Goal: Task Accomplishment & Management: Use online tool/utility

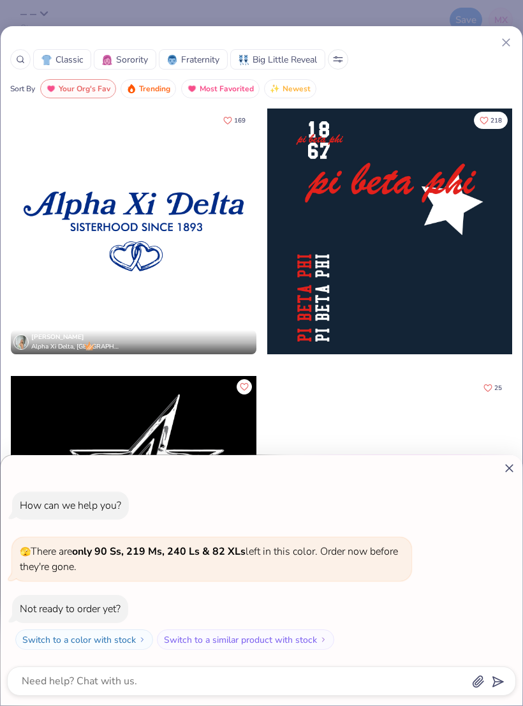
click at [34, 20] on div "How can we help you? 🫣 There are only 90 Ss, 219 Ms, 240 Ls & 82 XLs left in th…" at bounding box center [261, 353] width 523 height 706
type textarea "x"
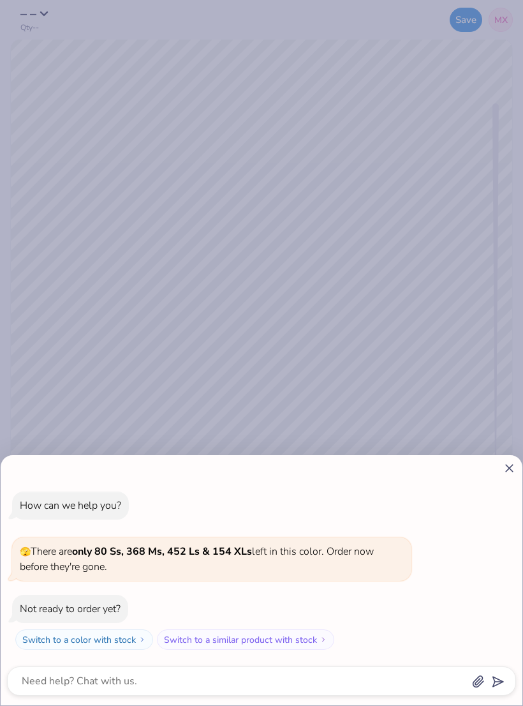
click at [509, 468] on line at bounding box center [509, 468] width 7 height 7
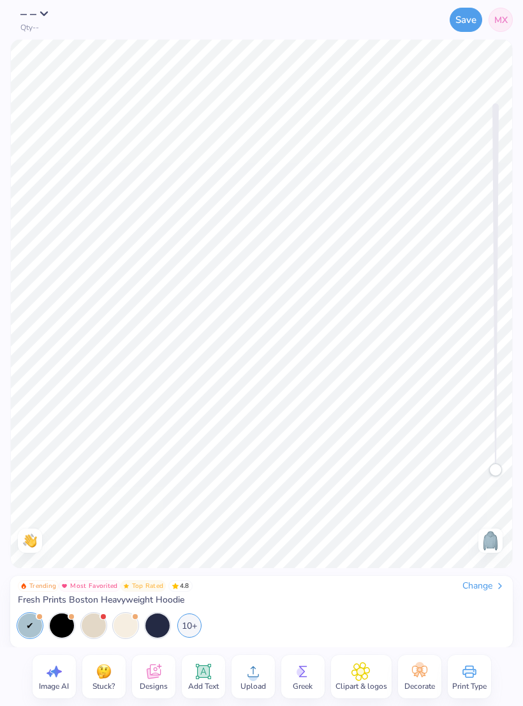
click at [35, 631] on div at bounding box center [30, 625] width 24 height 24
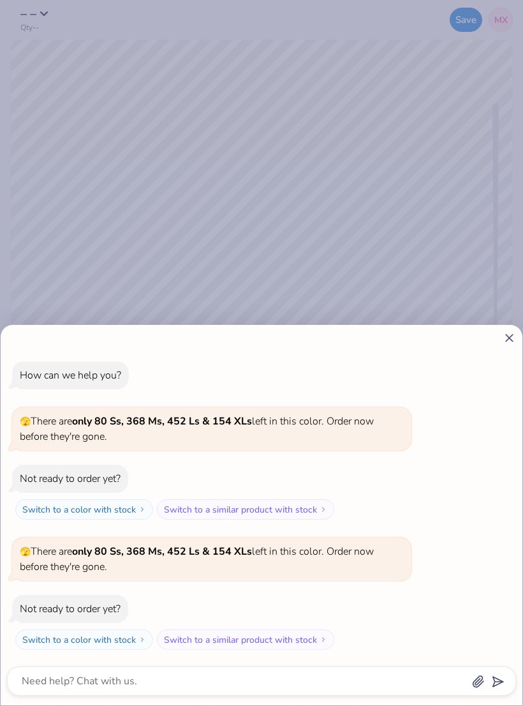
click at [517, 220] on div "How can we help you? 🫣 There are only 80 Ss, 368 Ms, 452 Ls & 154 XLs left in t…" at bounding box center [261, 353] width 523 height 706
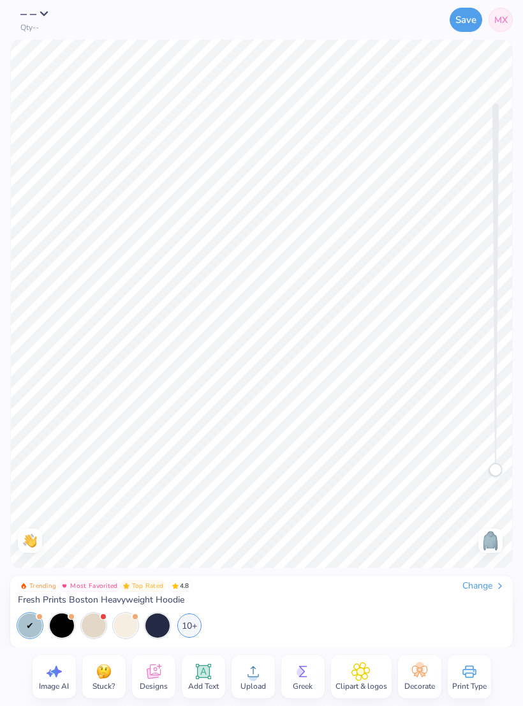
click at [165, 632] on div at bounding box center [157, 625] width 24 height 24
click at [493, 583] on div "Change" at bounding box center [484, 585] width 43 height 11
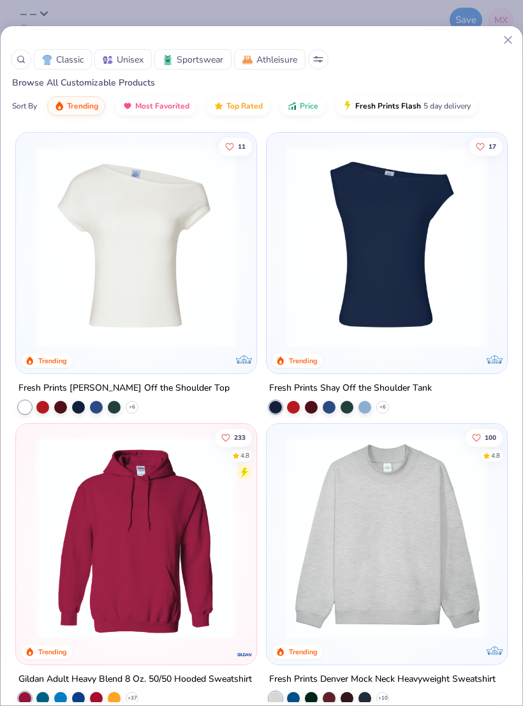
click at [510, 45] on icon at bounding box center [508, 39] width 13 height 13
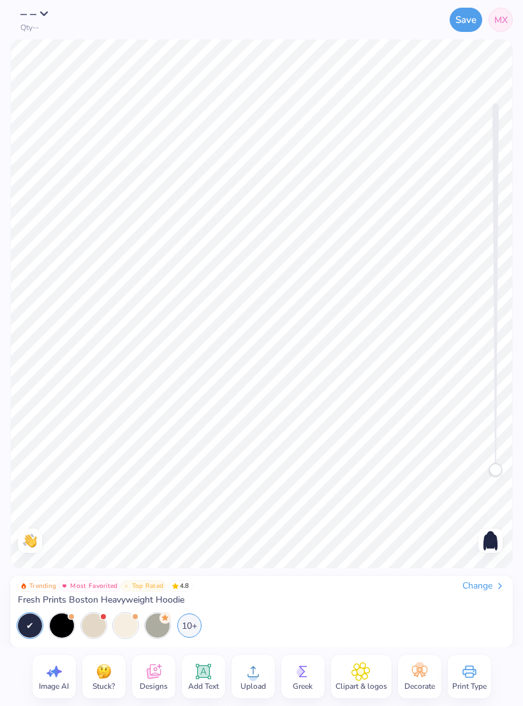
click at [61, 624] on div at bounding box center [62, 625] width 24 height 24
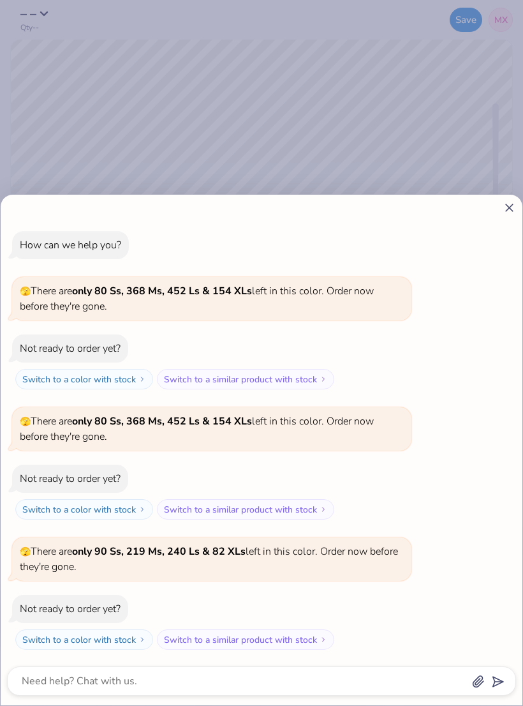
click at [432, 81] on div "How can we help you? 🫣 There are only 80 Ss, 368 Ms, 452 Ls & 154 XLs left in t…" at bounding box center [261, 353] width 523 height 706
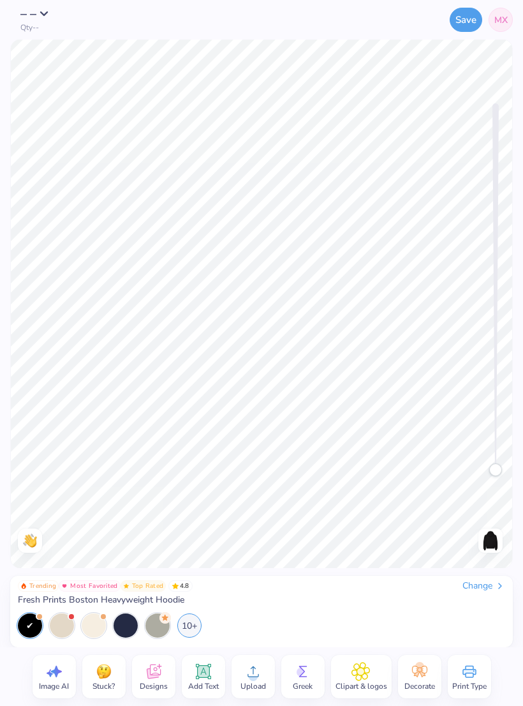
click at [188, 625] on div "10+" at bounding box center [189, 625] width 24 height 24
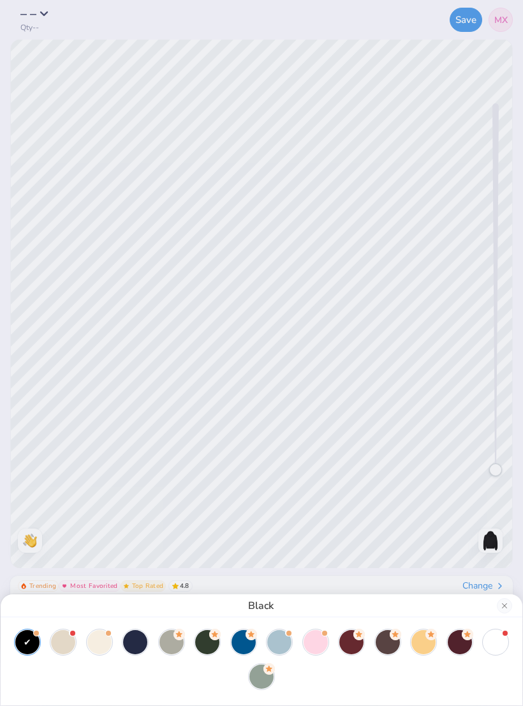
click at [282, 650] on div at bounding box center [279, 642] width 24 height 24
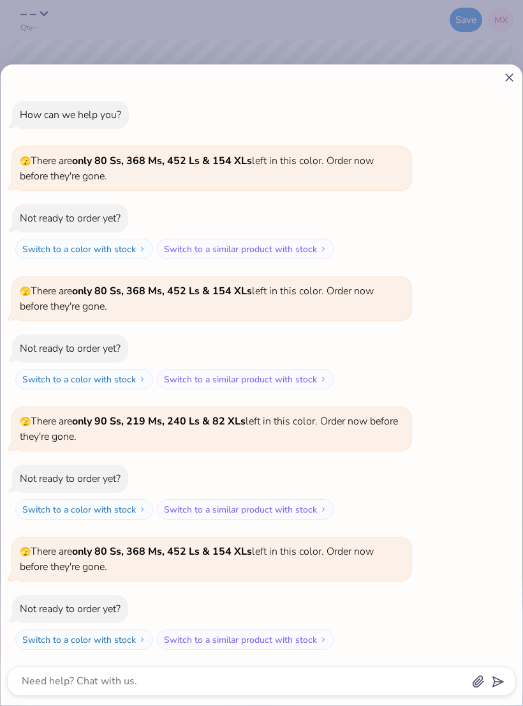
click at [478, 33] on div "How can we help you? 🫣 There are only 80 Ss, 368 Ms, 452 Ls & 154 XLs left in t…" at bounding box center [261, 353] width 523 height 706
type textarea "x"
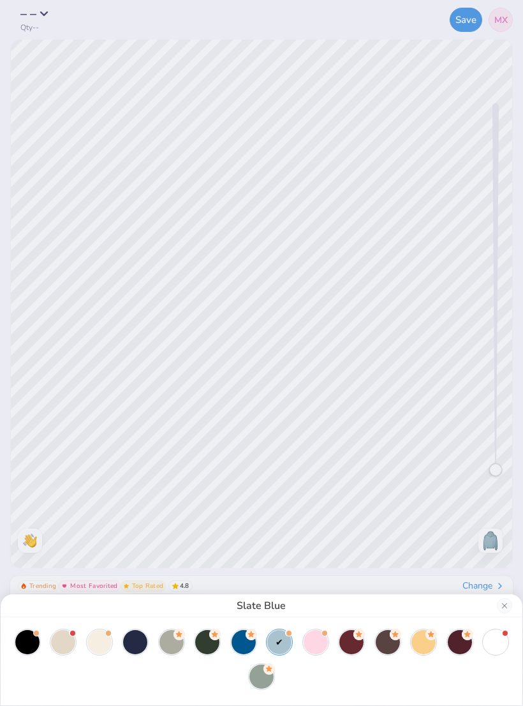
click at [136, 644] on div at bounding box center [135, 642] width 24 height 24
click at [437, 475] on div "Navy" at bounding box center [261, 353] width 523 height 706
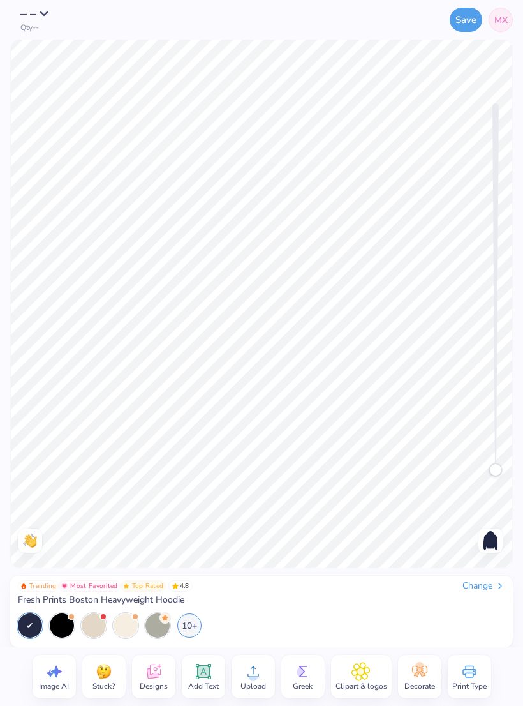
click at [154, 673] on icon at bounding box center [153, 671] width 19 height 19
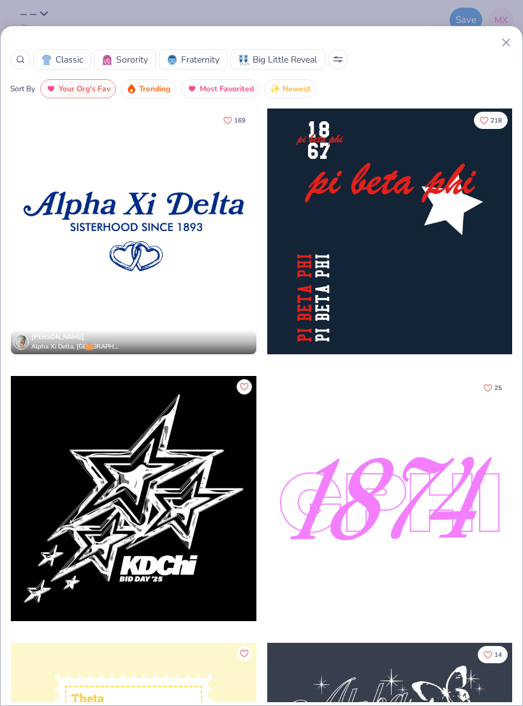
click at [335, 58] on icon at bounding box center [338, 59] width 10 height 6
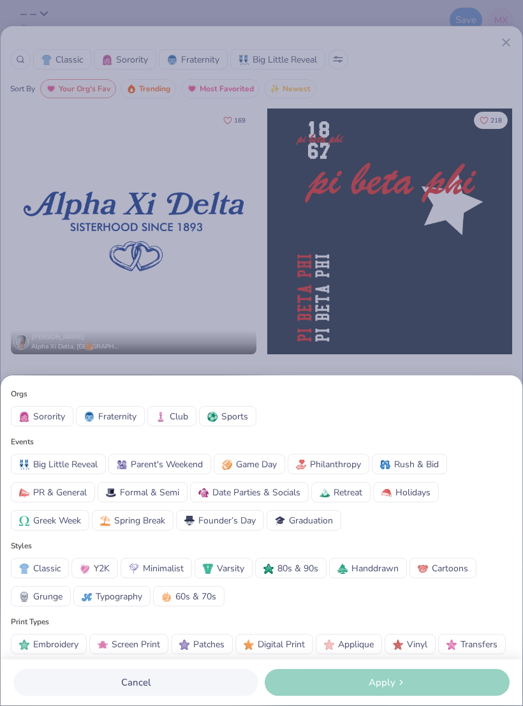
click at [398, 119] on div "Orgs Sorority Fraternity Club Sports Events Big Little Reveal Parent's Weekend …" at bounding box center [261, 353] width 523 height 706
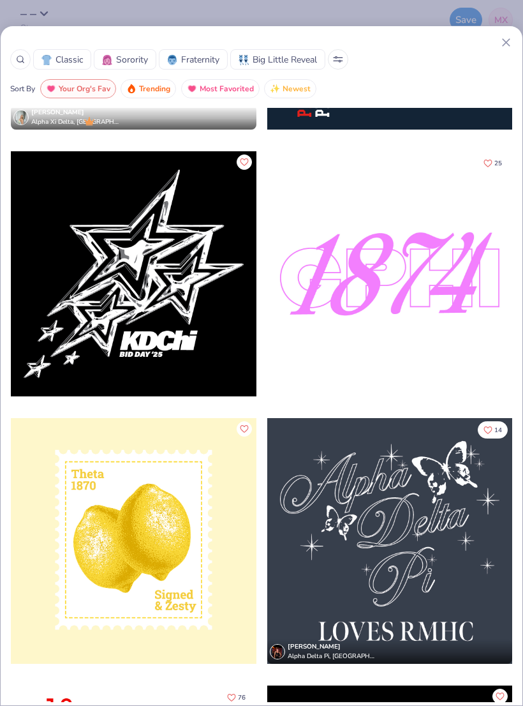
scroll to position [225, 0]
click at [503, 44] on icon at bounding box center [506, 42] width 13 height 13
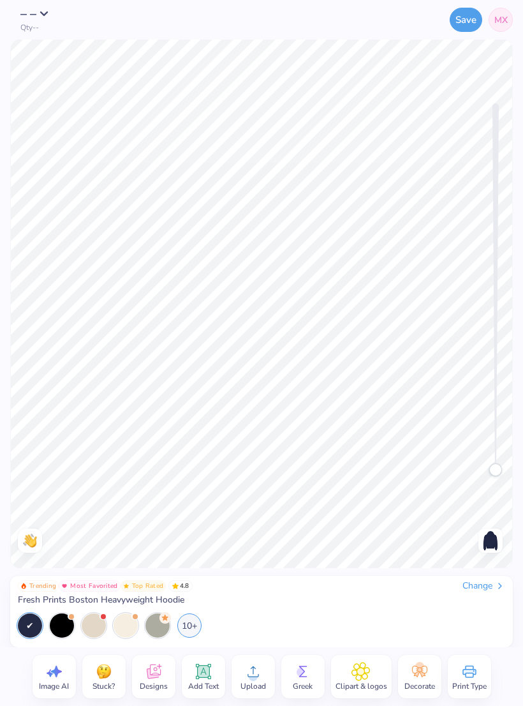
click at [156, 685] on span "Designs" at bounding box center [154, 686] width 28 height 10
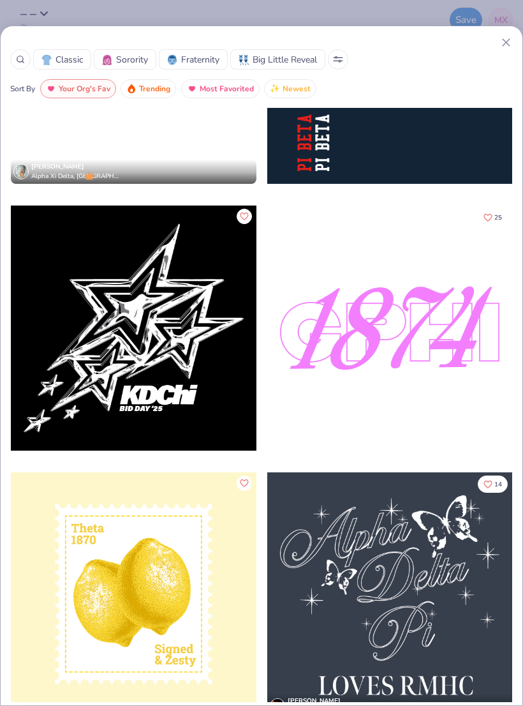
scroll to position [156, 0]
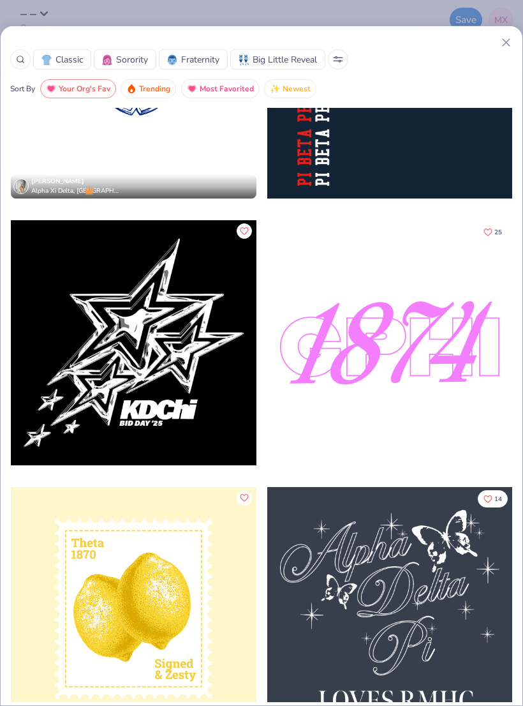
click at [221, 90] on span "Most Favorited" at bounding box center [227, 89] width 54 height 15
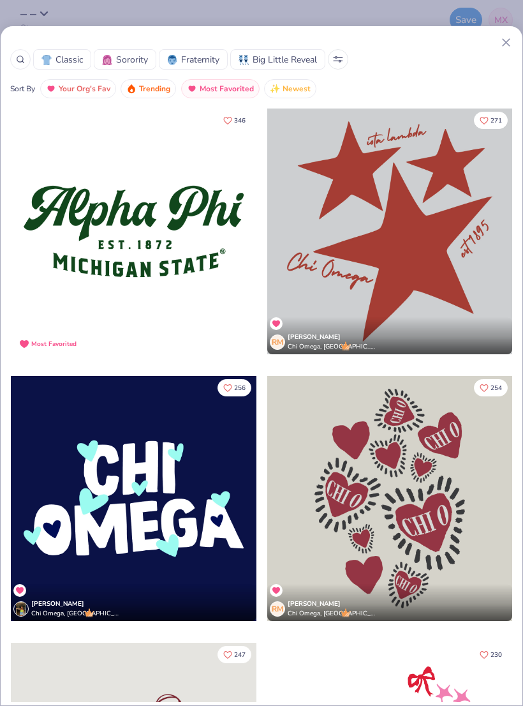
click at [147, 97] on button "Trending" at bounding box center [149, 88] width 56 height 19
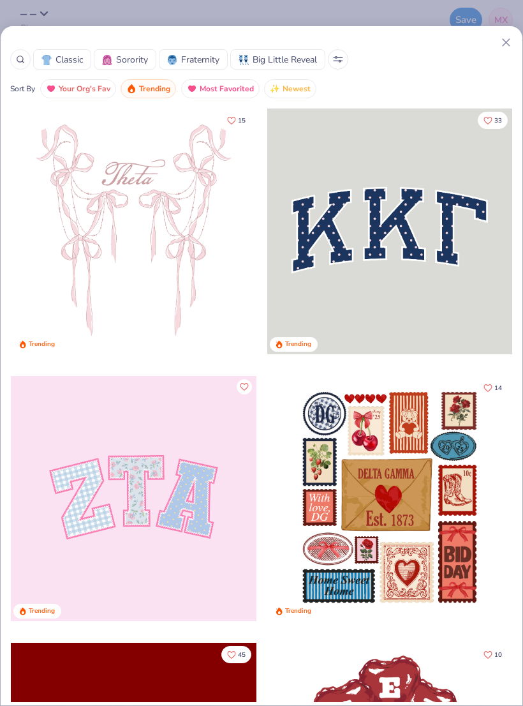
click at [343, 52] on button at bounding box center [338, 59] width 20 height 20
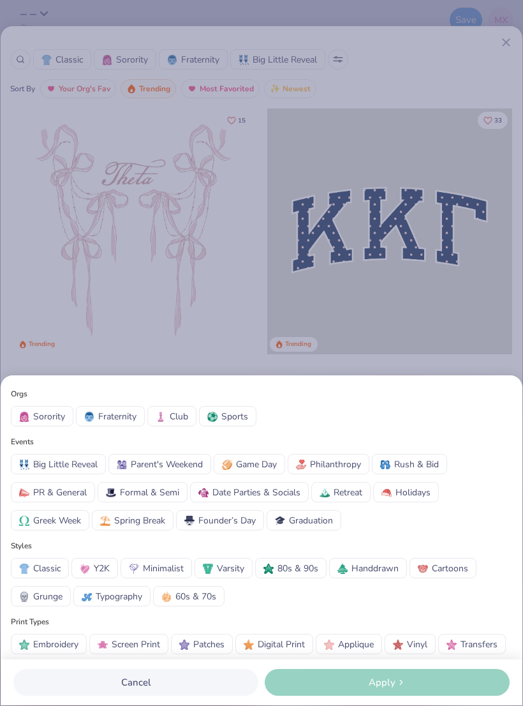
click at [106, 563] on span "Y2K" at bounding box center [102, 567] width 16 height 13
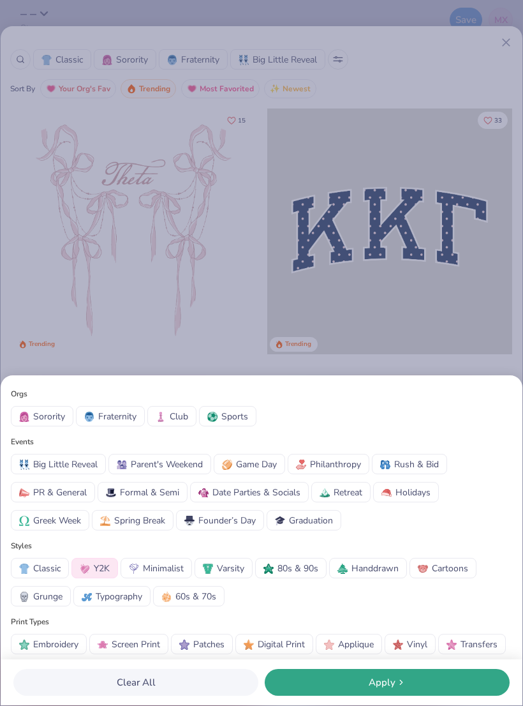
click at [341, 674] on button "Apply" at bounding box center [387, 682] width 245 height 27
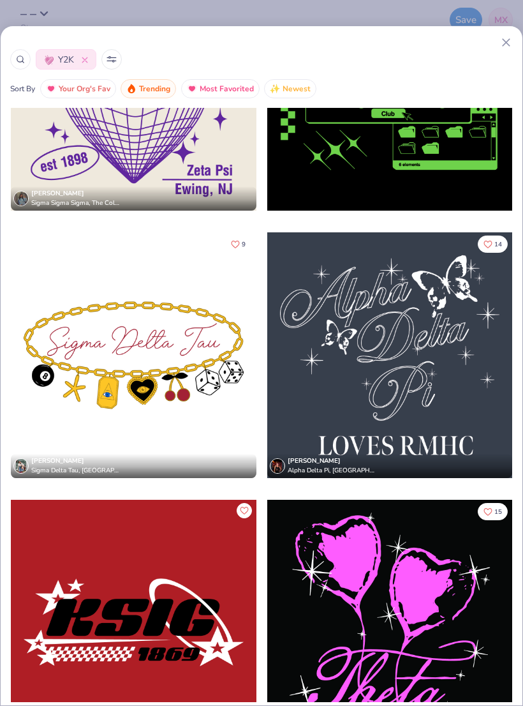
scroll to position [4683, 0]
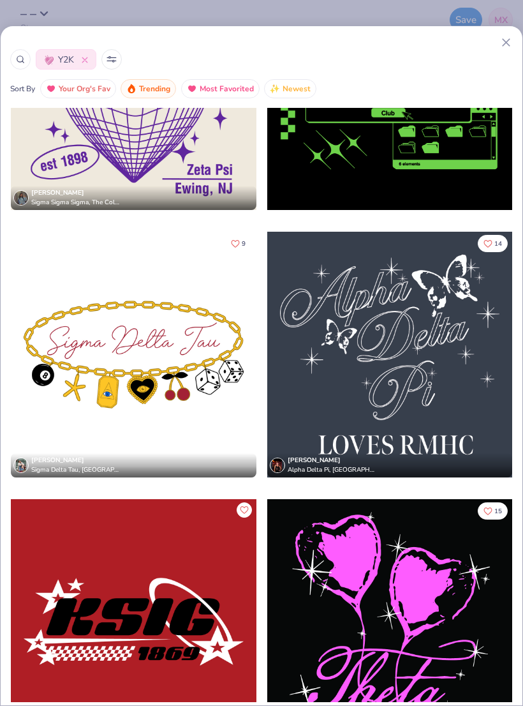
click at [494, 248] on button "14" at bounding box center [493, 243] width 30 height 17
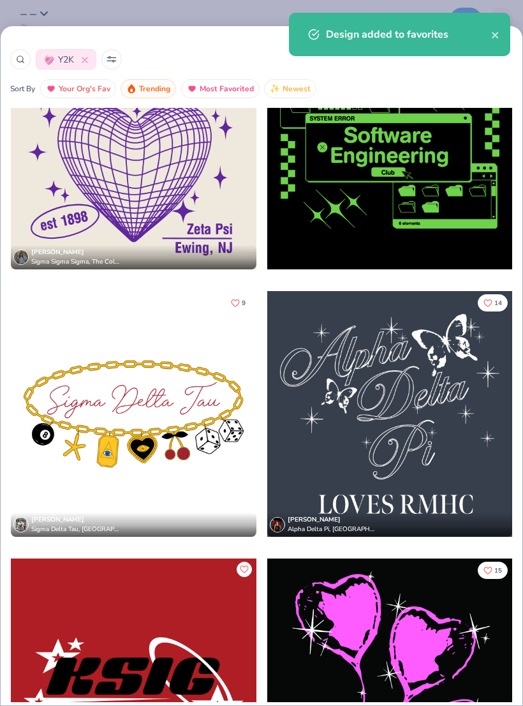
scroll to position [4622, 0]
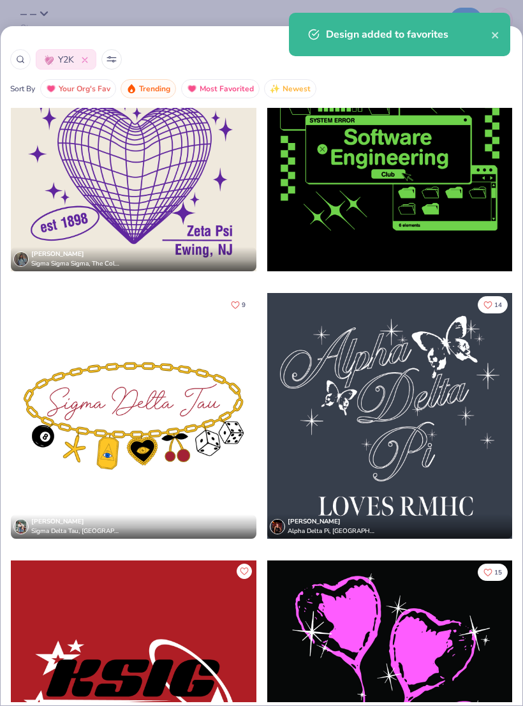
click at [494, 46] on div "Design added to favorites" at bounding box center [399, 34] width 221 height 43
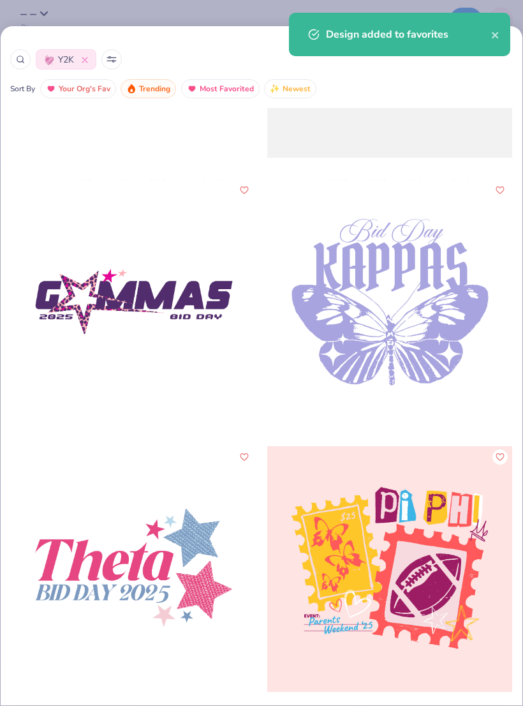
scroll to position [10344, 0]
click at [499, 193] on icon "Like" at bounding box center [500, 188] width 9 height 9
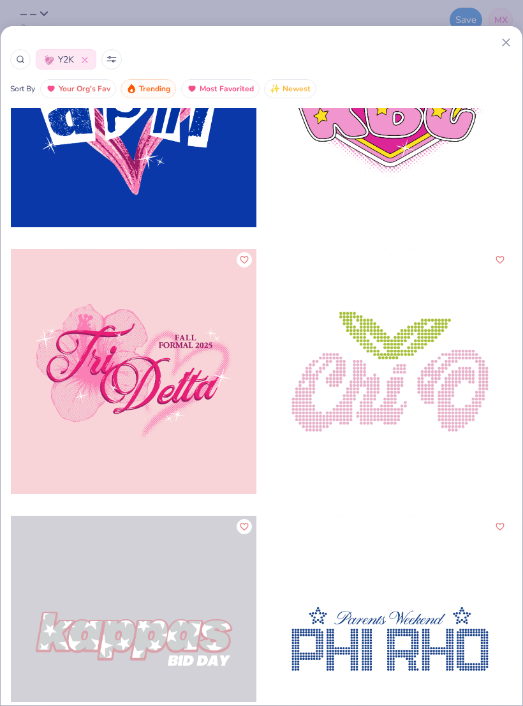
scroll to position [11337, 0]
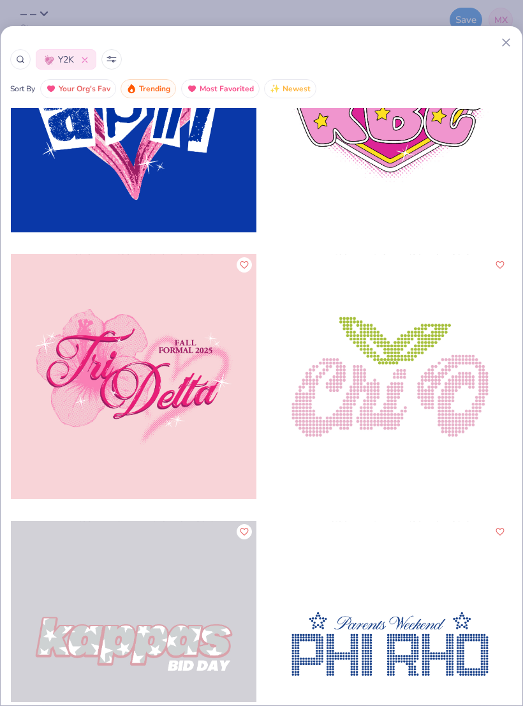
click at [241, 264] on icon "Like" at bounding box center [244, 264] width 8 height 7
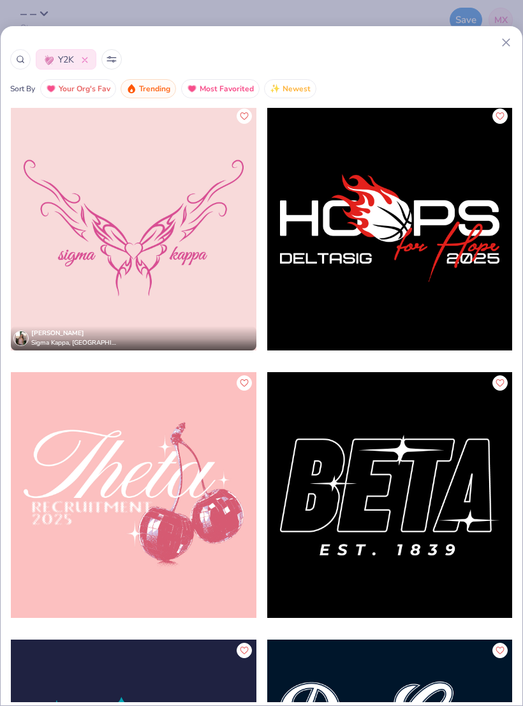
scroll to position [21041, 0]
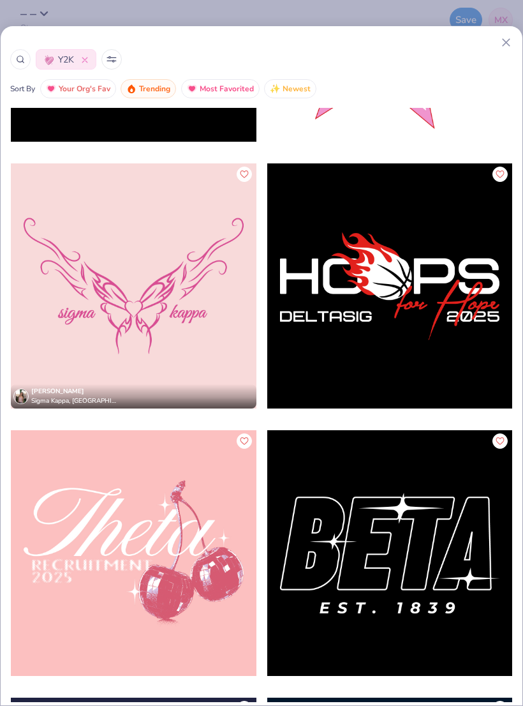
click at [241, 174] on icon "Like" at bounding box center [244, 173] width 8 height 7
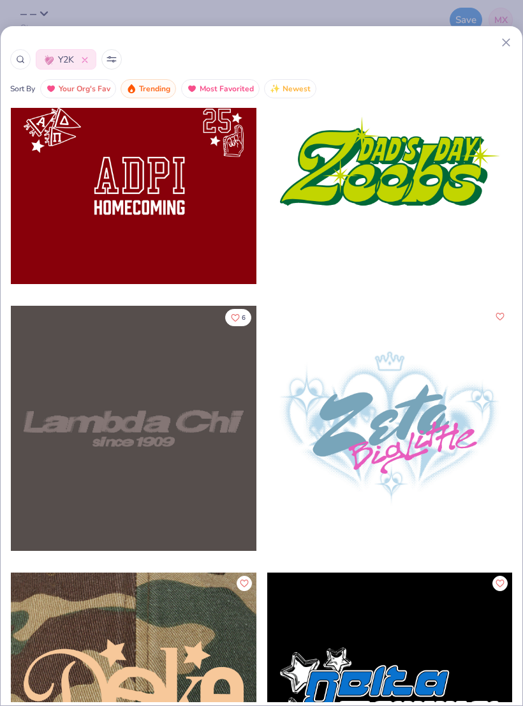
scroll to position [25172, 0]
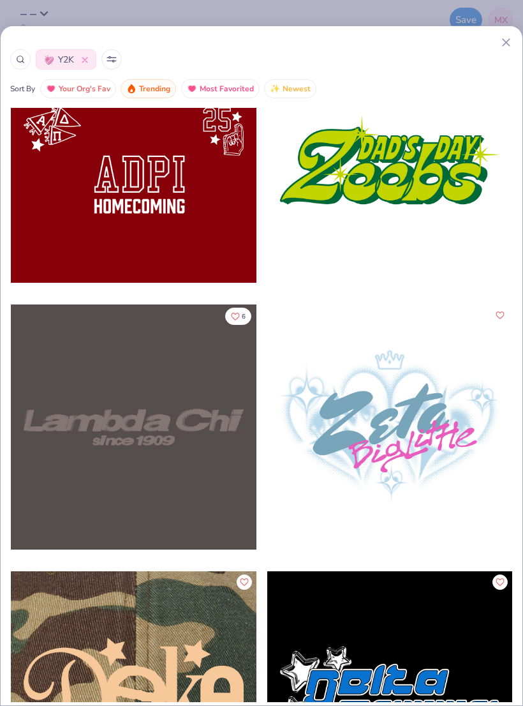
click at [238, 313] on icon "Like" at bounding box center [236, 316] width 8 height 7
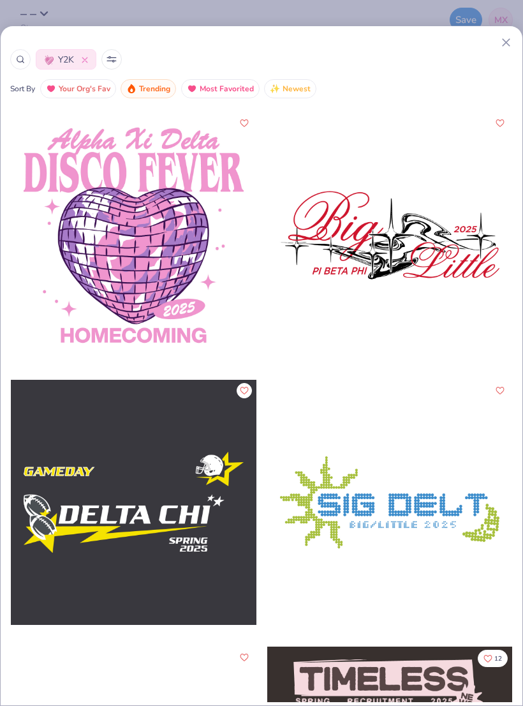
scroll to position [27747, 0]
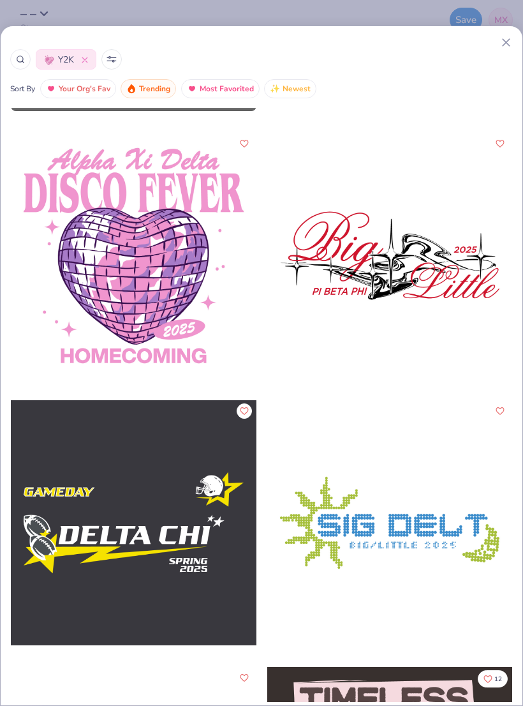
click at [498, 150] on button "Like" at bounding box center [500, 143] width 15 height 15
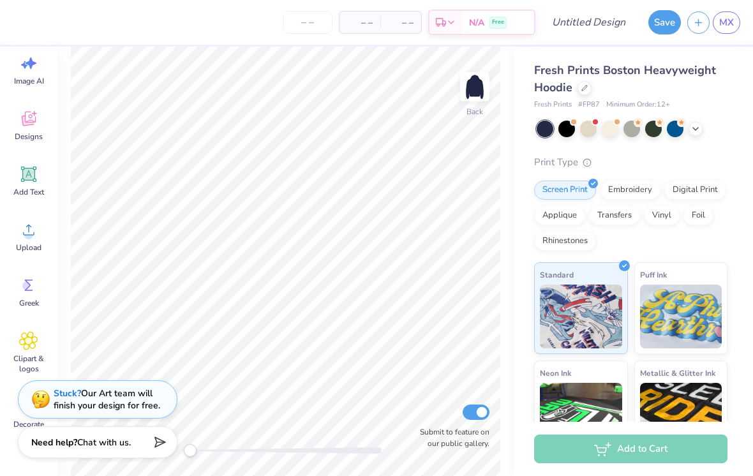
scroll to position [21, 0]
click at [19, 123] on icon at bounding box center [28, 123] width 19 height 19
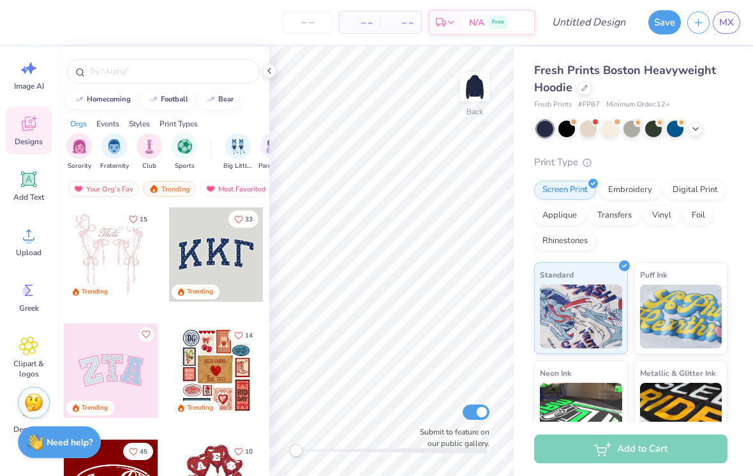
scroll to position [0, 26]
click at [207, 191] on div "Most Favorited" at bounding box center [210, 188] width 72 height 15
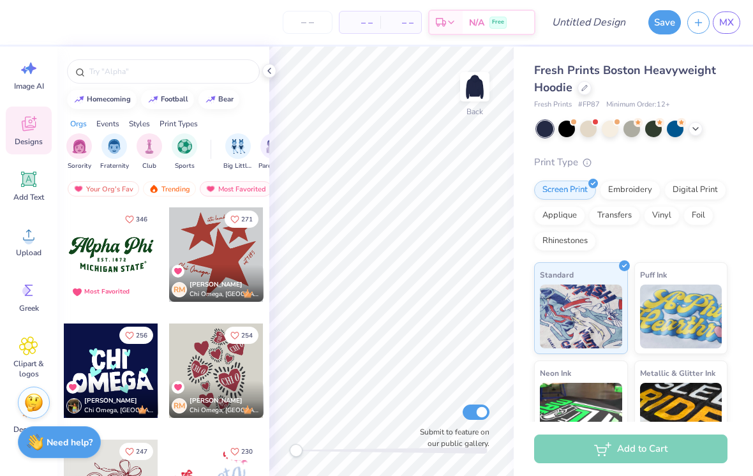
scroll to position [0, 0]
click at [89, 190] on div "Your Org's Fav" at bounding box center [103, 188] width 71 height 15
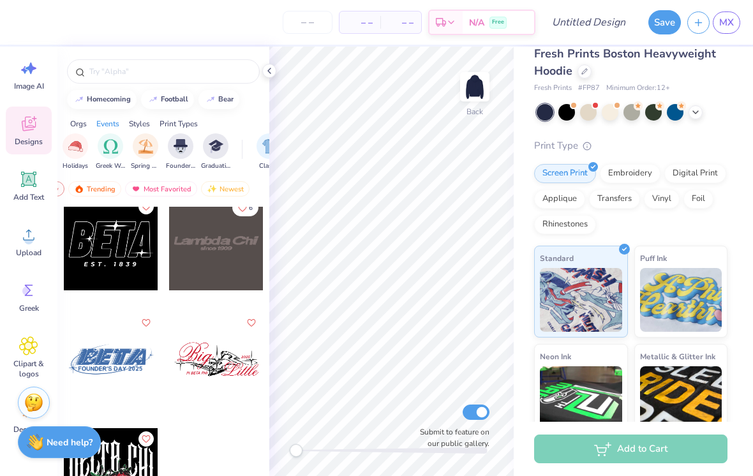
click at [523, 298] on img at bounding box center [681, 300] width 82 height 64
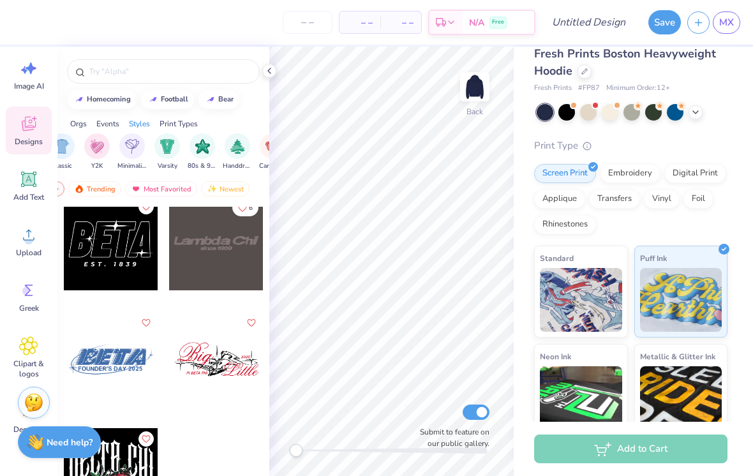
click at [93, 147] on img "filter for Y2K" at bounding box center [97, 146] width 14 height 15
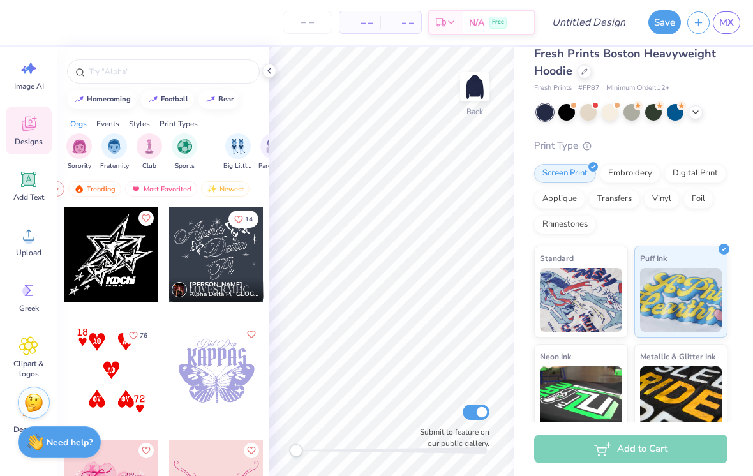
click at [110, 151] on img "filter for Fraternity" at bounding box center [114, 146] width 14 height 15
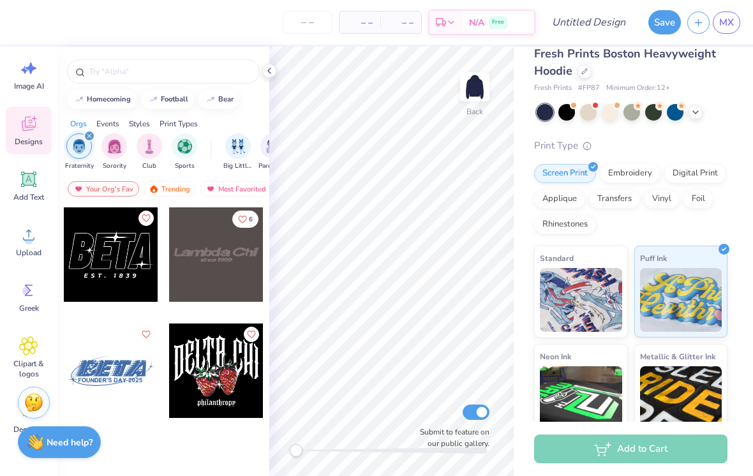
click at [171, 188] on div "Trending" at bounding box center [169, 188] width 53 height 15
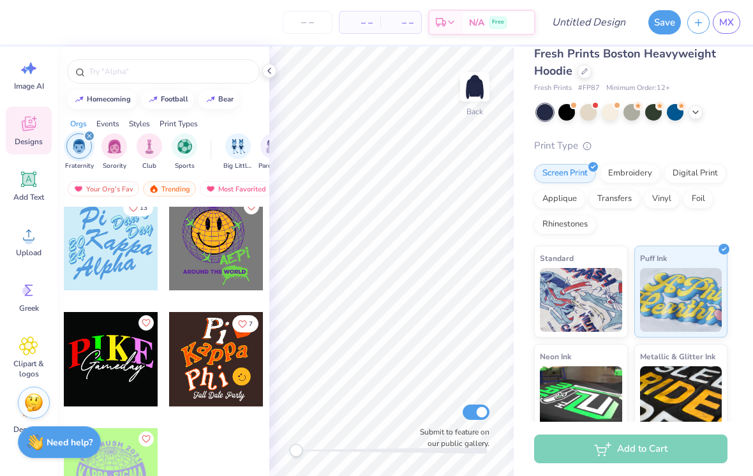
scroll to position [7328, 0]
click at [84, 154] on img "filter for Fraternity" at bounding box center [79, 146] width 14 height 15
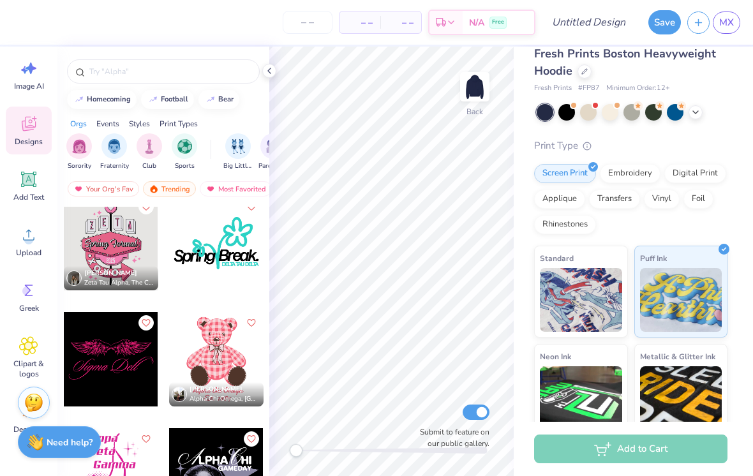
click at [77, 153] on img "filter for Sorority" at bounding box center [79, 146] width 15 height 15
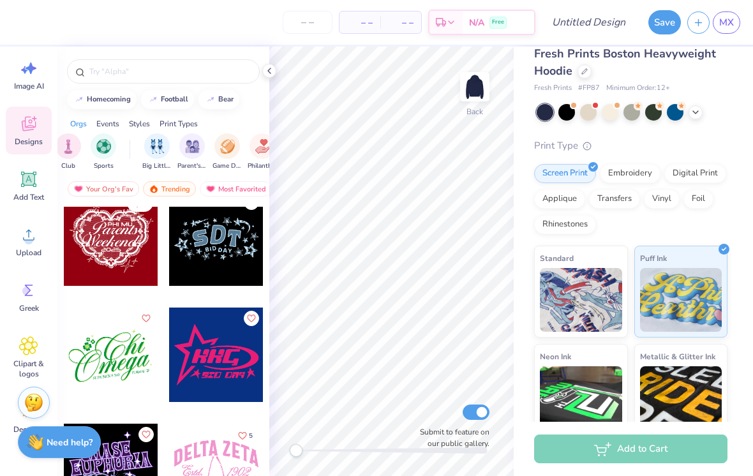
scroll to position [0, 86]
click at [23, 122] on icon at bounding box center [28, 126] width 12 height 10
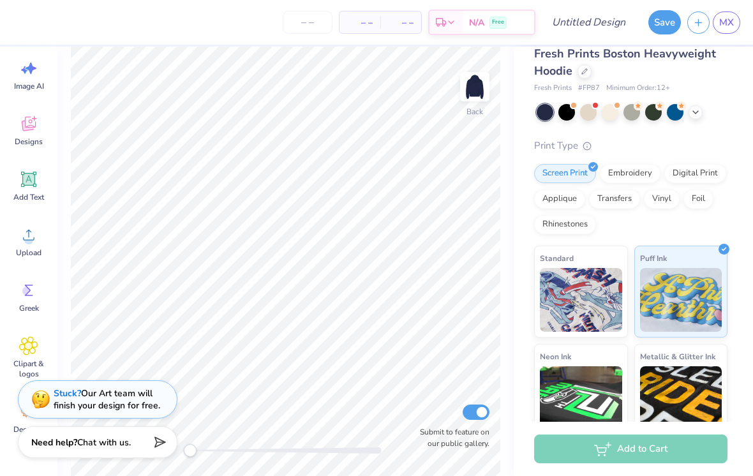
click at [17, 246] on div "Upload" at bounding box center [29, 242] width 46 height 48
click at [18, 126] on div "Designs" at bounding box center [29, 131] width 46 height 48
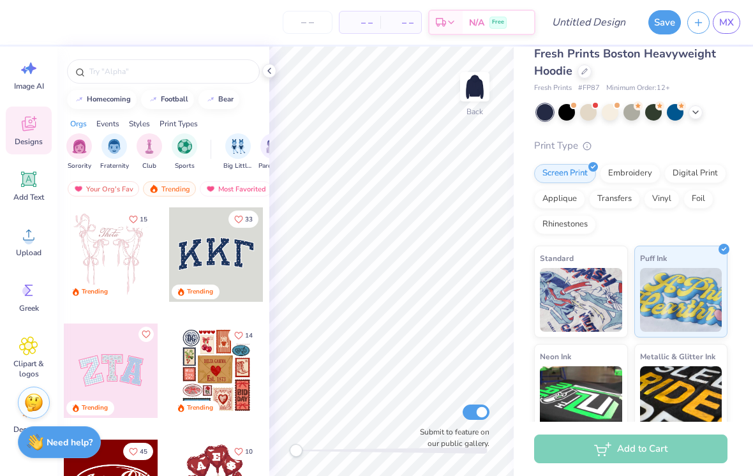
click at [82, 189] on img at bounding box center [78, 188] width 10 height 9
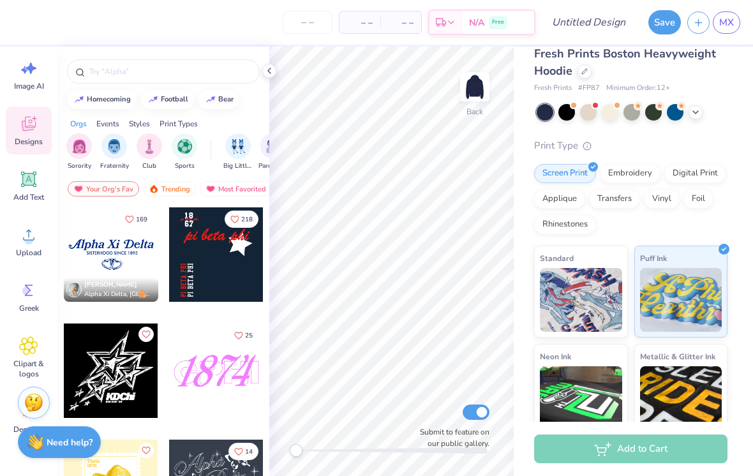
click at [96, 195] on div "Your Org's Fav" at bounding box center [103, 188] width 71 height 15
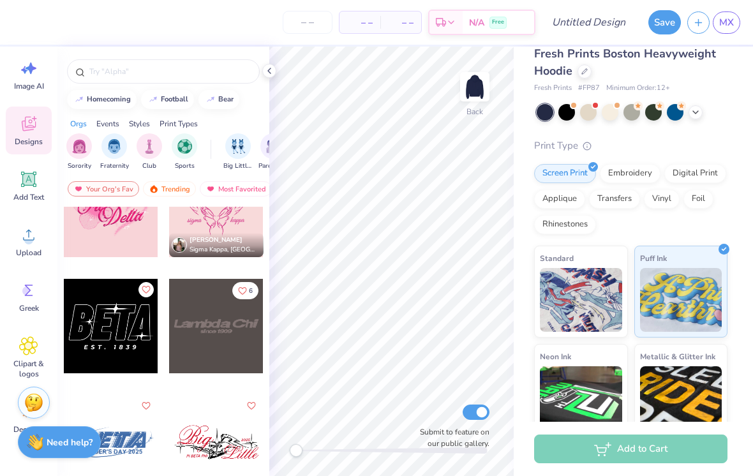
scroll to position [510, 0]
click at [275, 73] on div at bounding box center [269, 71] width 14 height 14
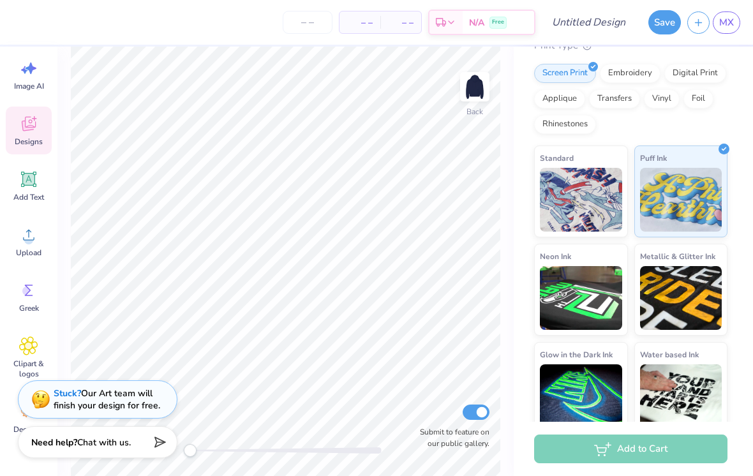
scroll to position [86, 0]
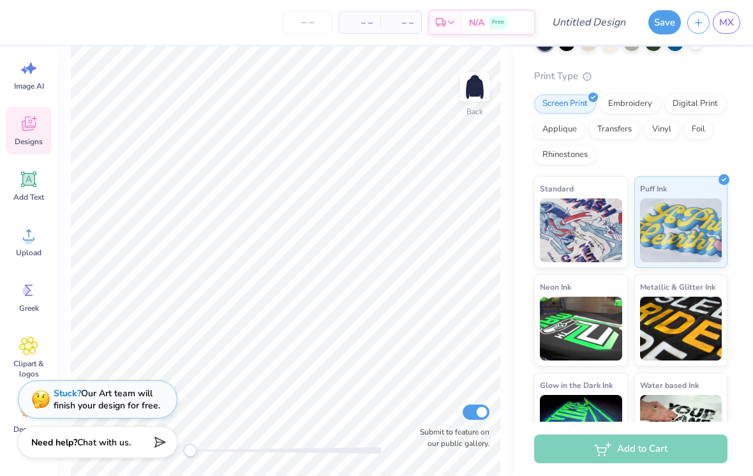
click at [478, 82] on img at bounding box center [475, 87] width 26 height 26
click at [27, 135] on div "Designs" at bounding box center [29, 131] width 46 height 48
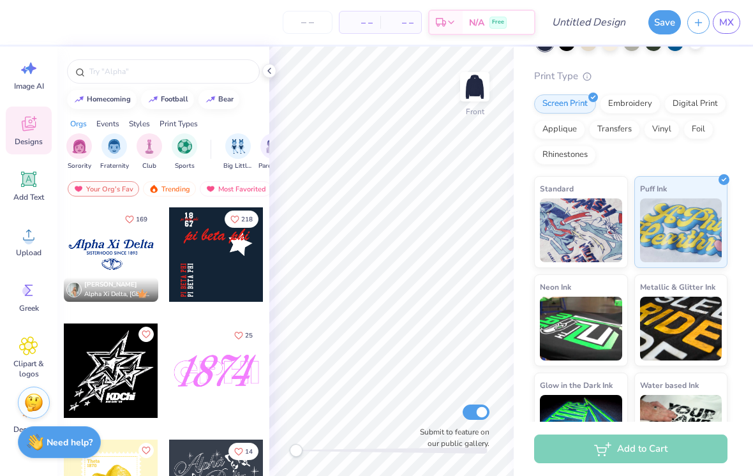
click at [25, 299] on icon at bounding box center [28, 290] width 19 height 19
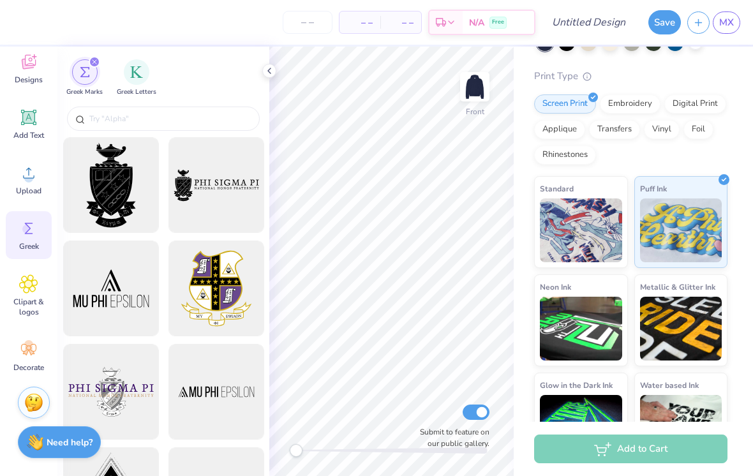
scroll to position [83, 0]
click at [17, 291] on div "Clipart & logos" at bounding box center [29, 296] width 46 height 58
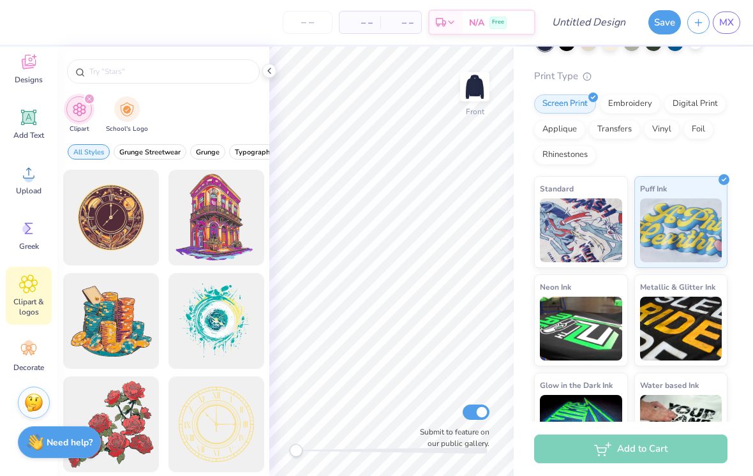
click at [20, 346] on icon at bounding box center [28, 349] width 19 height 19
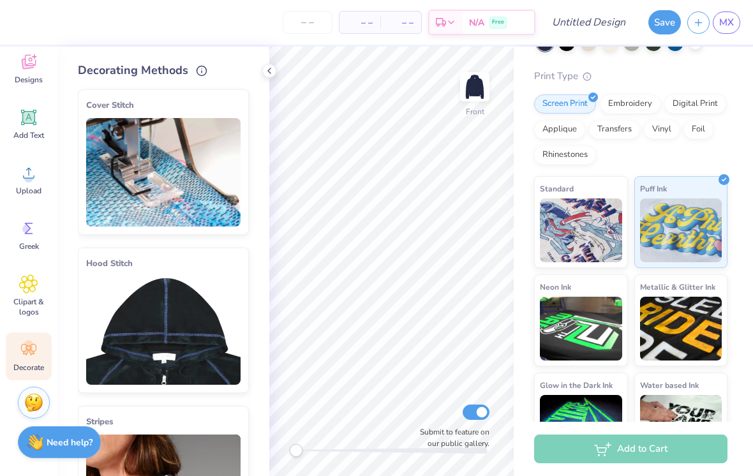
scroll to position [0, 0]
click at [27, 305] on span "Clipart & logos" at bounding box center [29, 307] width 42 height 20
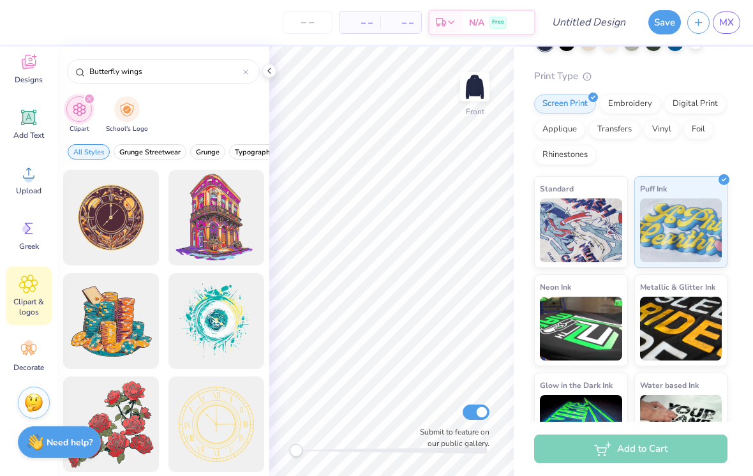
type input "Butterfly wings"
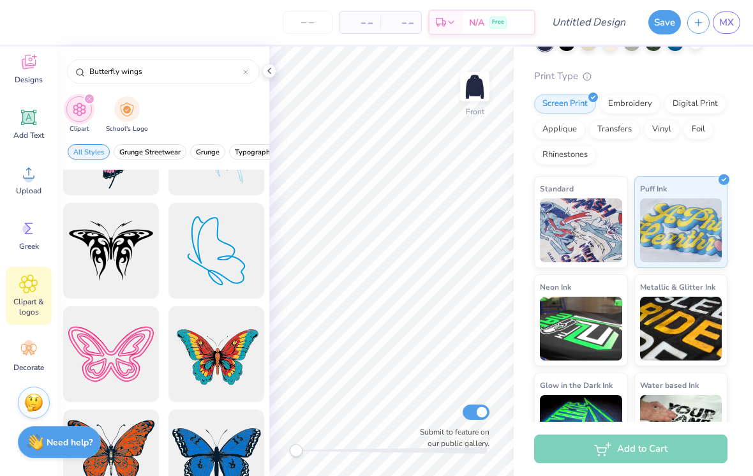
scroll to position [896, 0]
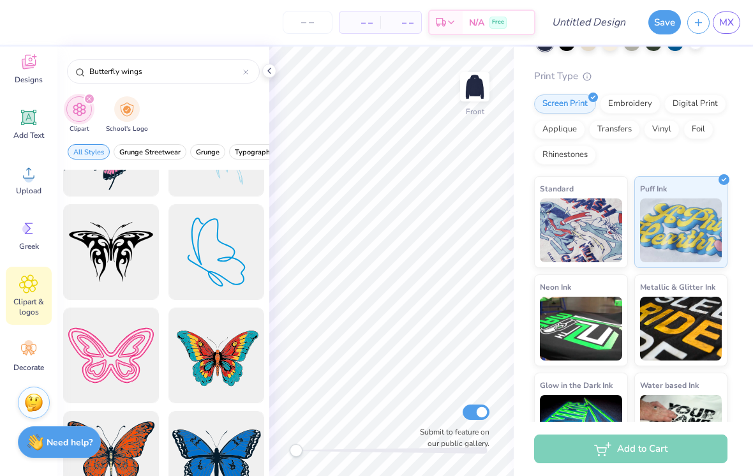
click at [106, 279] on div at bounding box center [111, 252] width 96 height 96
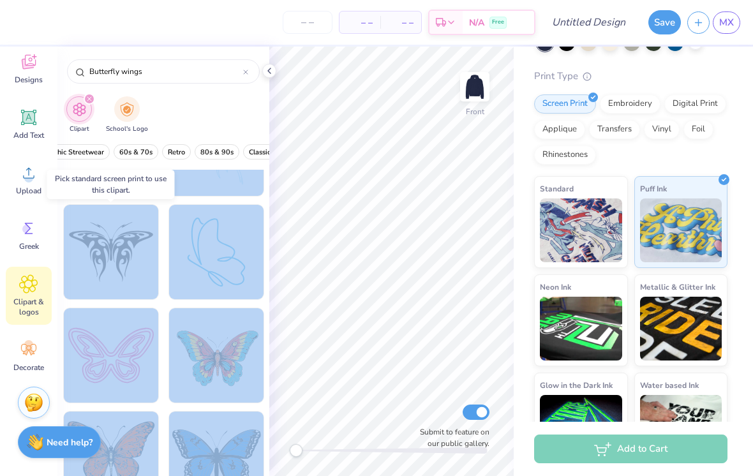
scroll to position [0, 489]
click at [523, 146] on div "Screen Print Embroidery Digital Print Applique Transfers Vinyl Foil Rhinestones" at bounding box center [630, 129] width 193 height 70
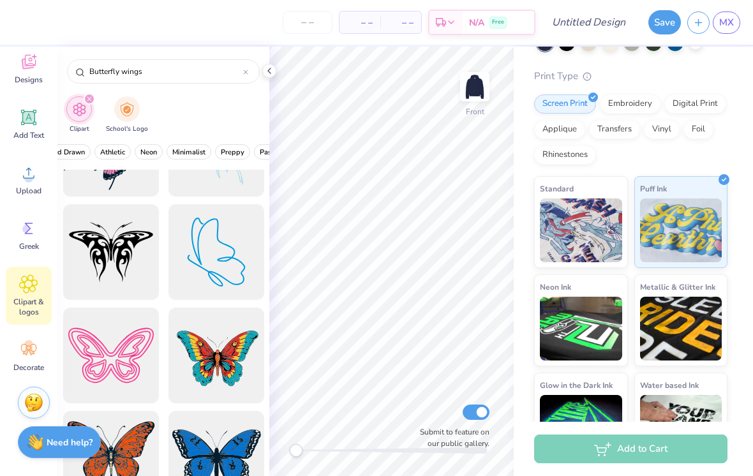
click at [110, 257] on div at bounding box center [111, 252] width 96 height 96
click at [523, 233] on img at bounding box center [581, 230] width 82 height 64
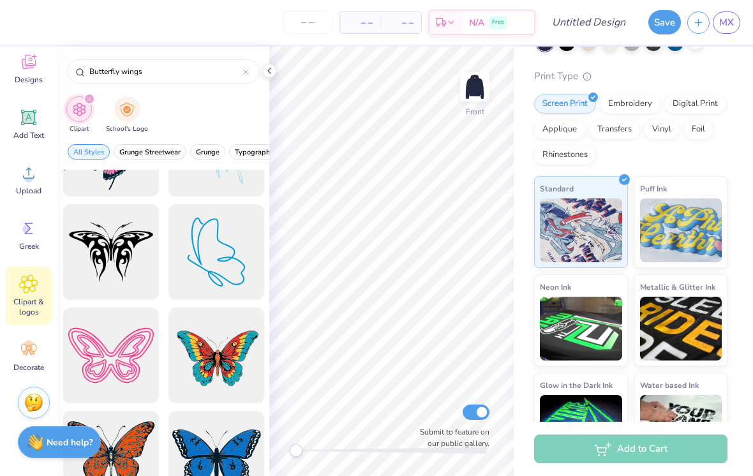
click at [86, 246] on div at bounding box center [111, 252] width 96 height 96
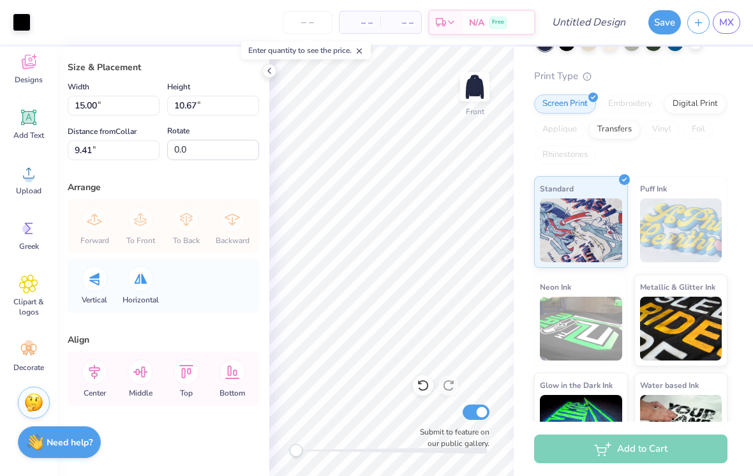
scroll to position [21, 0]
click at [265, 80] on div "Size & Placement Width 15.00 15.00 " Height 10.67 10.67 " Distance from Collar …" at bounding box center [163, 261] width 212 height 429
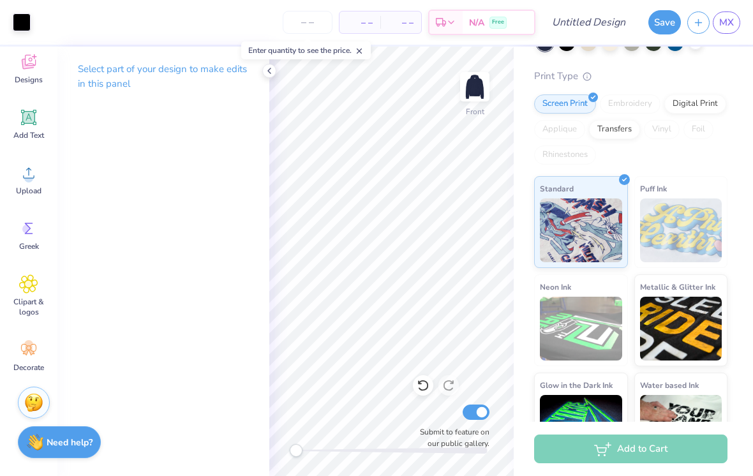
click at [272, 75] on icon at bounding box center [269, 71] width 10 height 10
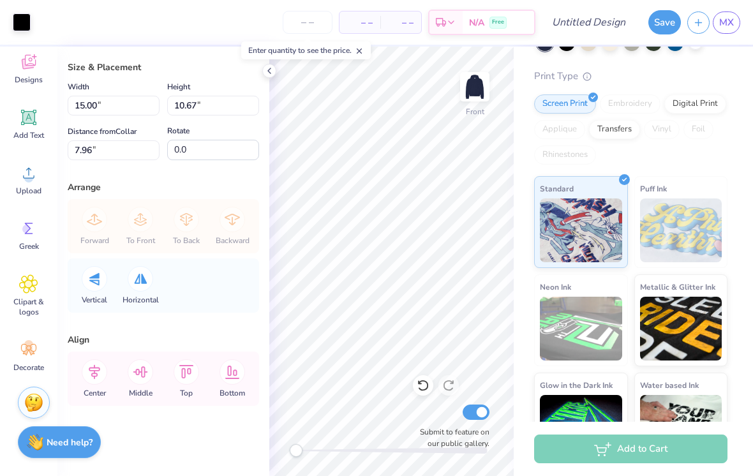
click at [102, 378] on icon at bounding box center [95, 372] width 26 height 26
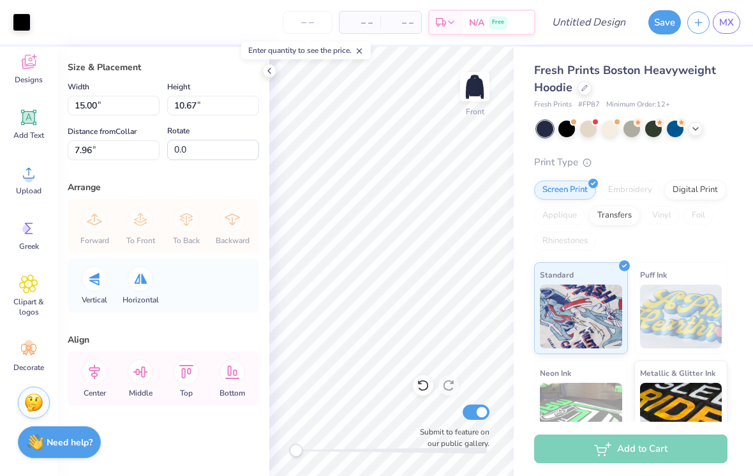
scroll to position [0, 0]
click at [523, 216] on div "Transfers" at bounding box center [614, 215] width 51 height 19
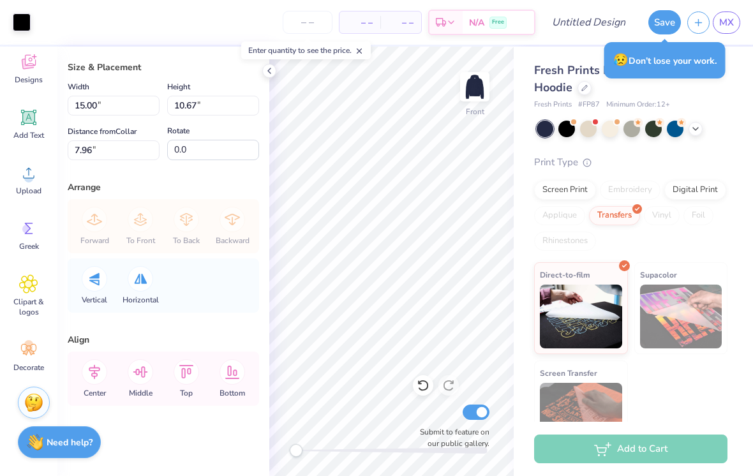
click at [523, 185] on div "Screen Print" at bounding box center [565, 190] width 62 height 19
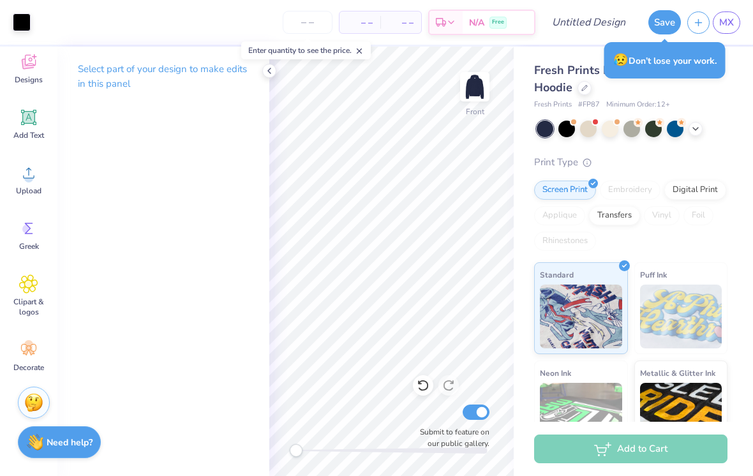
click at [269, 69] on icon at bounding box center [269, 71] width 10 height 10
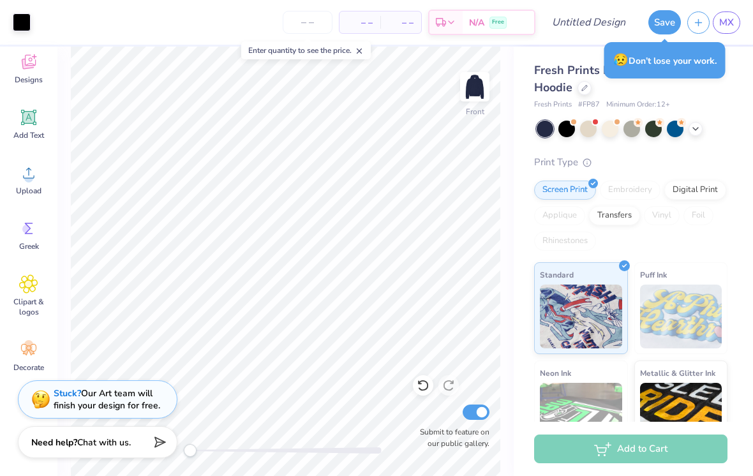
click at [523, 89] on div "Fresh Prints Boston Heavyweight Hoodie Fresh Prints # FP87 Minimum Order: 12 + …" at bounding box center [633, 299] width 239 height 504
click at [523, 57] on div "😥 Don’t lose your work." at bounding box center [664, 60] width 121 height 36
click at [523, 78] on div "😥 Don’t lose your work." at bounding box center [664, 60] width 129 height 44
click at [485, 100] on img at bounding box center [475, 87] width 26 height 26
click at [485, 88] on img at bounding box center [475, 87] width 26 height 26
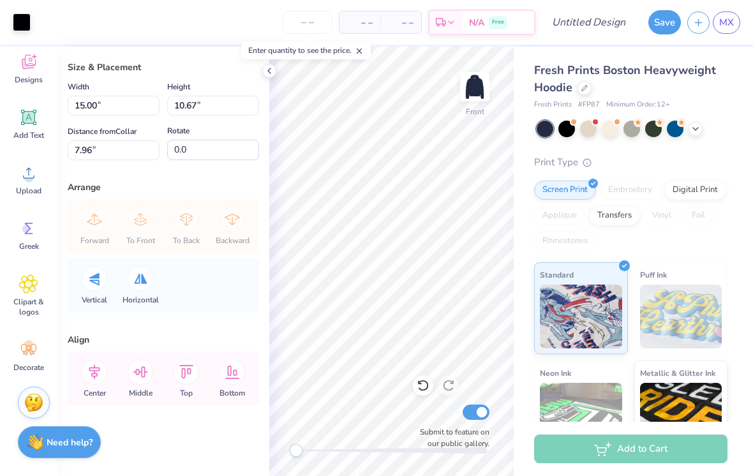
scroll to position [21, 0]
click at [18, 22] on div at bounding box center [22, 22] width 18 height 18
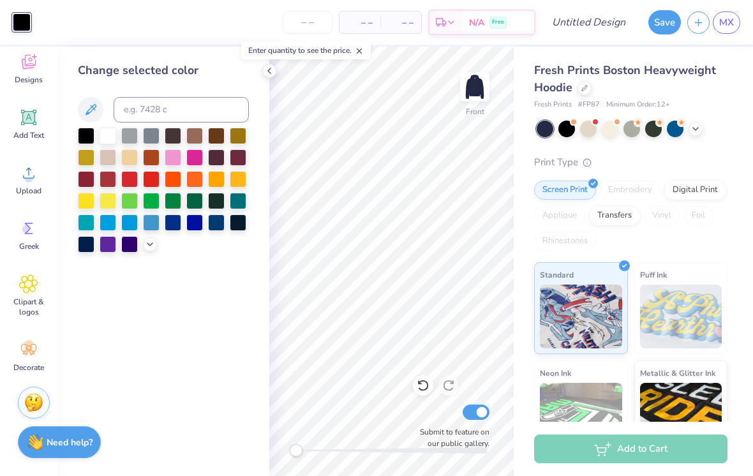
click at [103, 141] on div at bounding box center [108, 136] width 17 height 17
click at [131, 138] on div at bounding box center [129, 136] width 17 height 17
click at [87, 137] on div at bounding box center [86, 136] width 17 height 17
click at [107, 137] on div at bounding box center [108, 136] width 17 height 17
click at [150, 249] on icon at bounding box center [150, 244] width 10 height 10
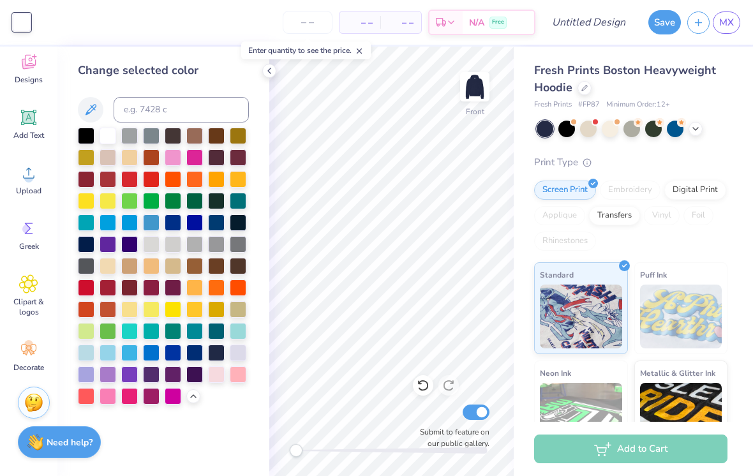
click at [172, 244] on div at bounding box center [173, 244] width 17 height 17
click at [154, 242] on div at bounding box center [151, 244] width 17 height 17
click at [136, 144] on div at bounding box center [129, 136] width 17 height 17
click at [135, 139] on div at bounding box center [129, 136] width 17 height 17
click at [103, 264] on div at bounding box center [108, 266] width 17 height 17
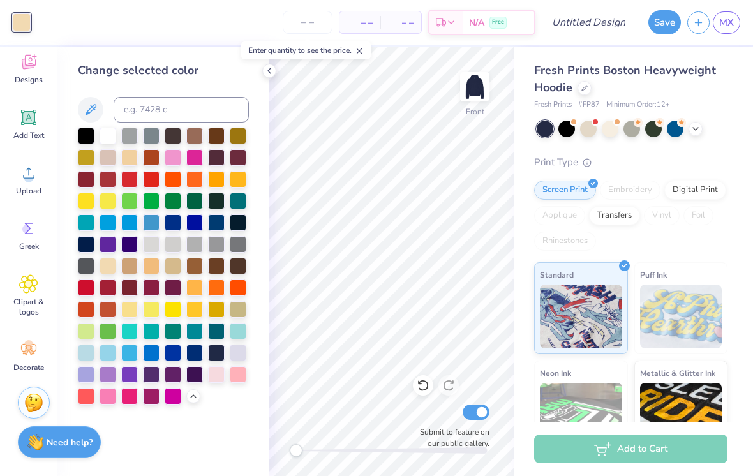
click at [82, 264] on div at bounding box center [86, 266] width 17 height 17
click at [86, 137] on div at bounding box center [86, 136] width 17 height 17
click at [108, 144] on div at bounding box center [108, 136] width 17 height 17
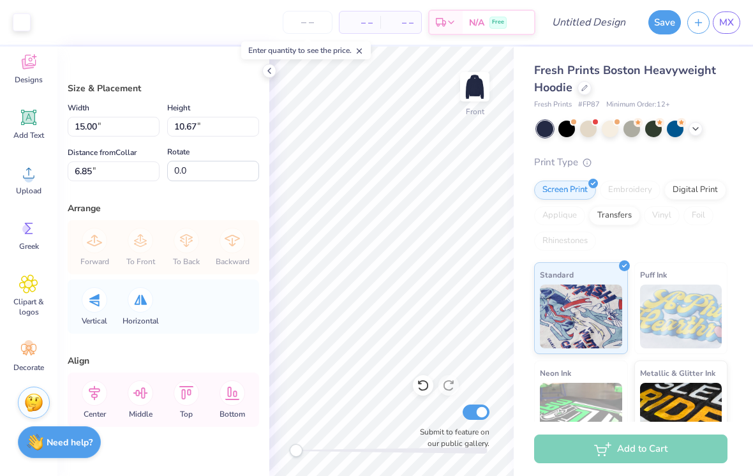
type input "6.15"
type textarea "x"
type input "7.20"
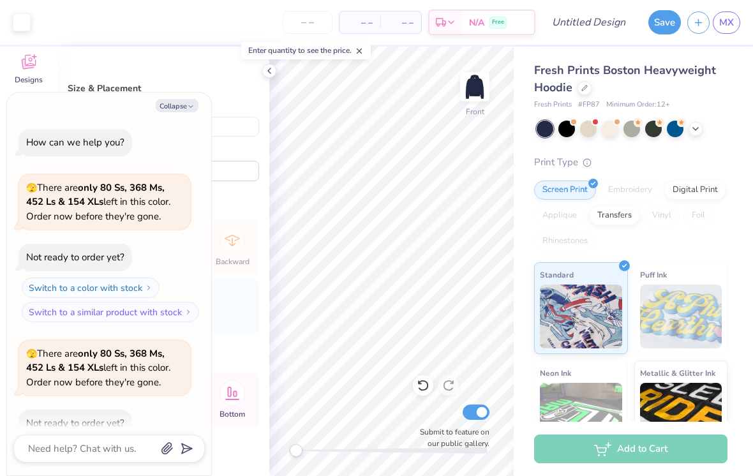
scroll to position [470, 0]
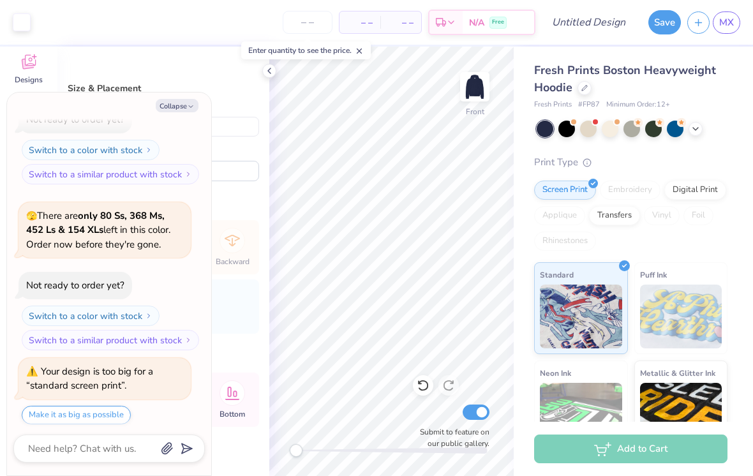
click at [1, 4] on div "Art colors" at bounding box center [15, 22] width 31 height 45
click at [44, 408] on button "Make it as big as possible" at bounding box center [76, 415] width 109 height 19
click at [179, 108] on button "Collapse" at bounding box center [177, 105] width 43 height 13
type textarea "x"
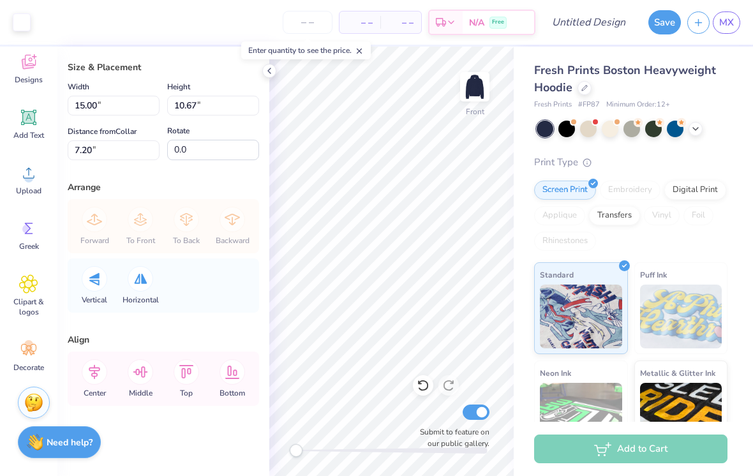
scroll to position [21, 0]
click at [93, 376] on icon at bounding box center [94, 372] width 11 height 15
click at [140, 375] on icon at bounding box center [141, 372] width 26 height 26
click at [96, 375] on icon at bounding box center [95, 372] width 26 height 26
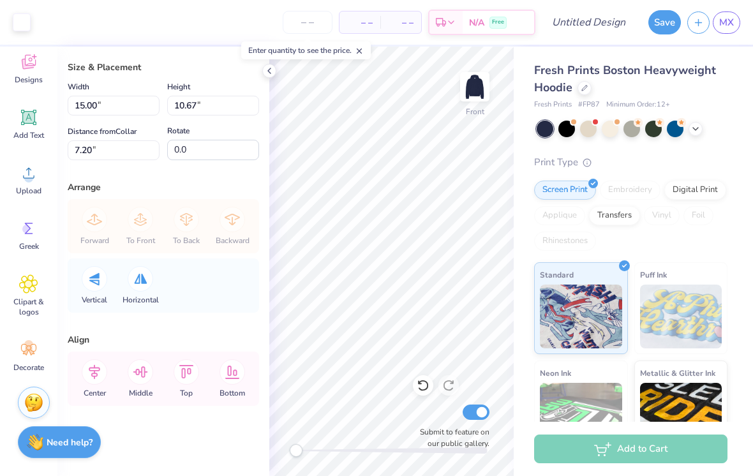
type input "2.3"
click at [420, 390] on icon at bounding box center [423, 385] width 13 height 13
type input "8.95"
type input "0.0"
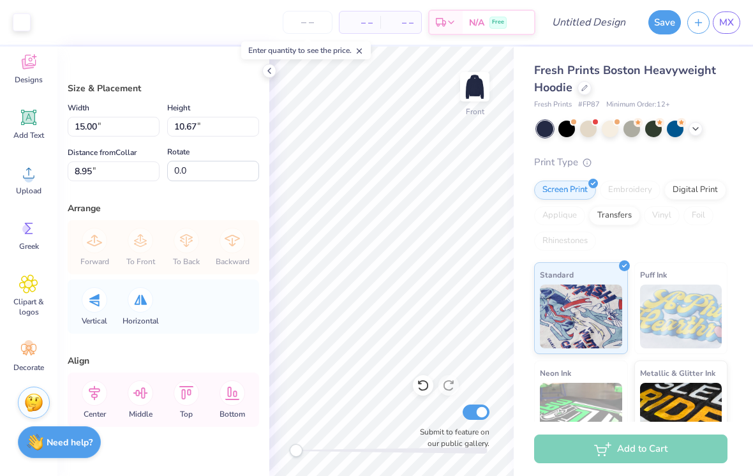
type input "7.31"
type textarea "x"
type input "7.37"
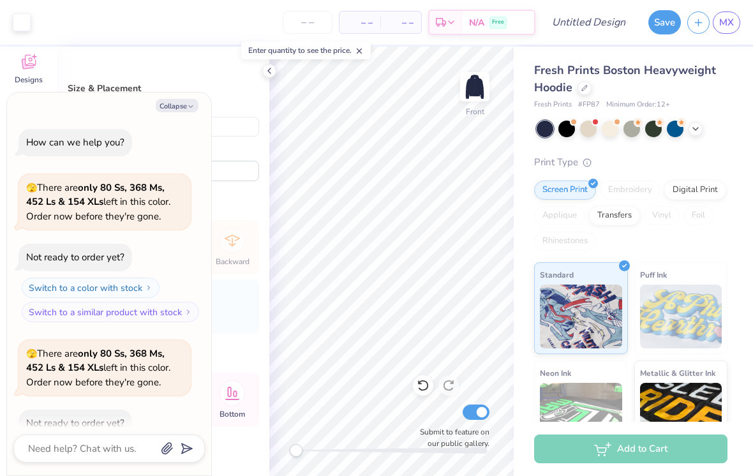
scroll to position [543, 0]
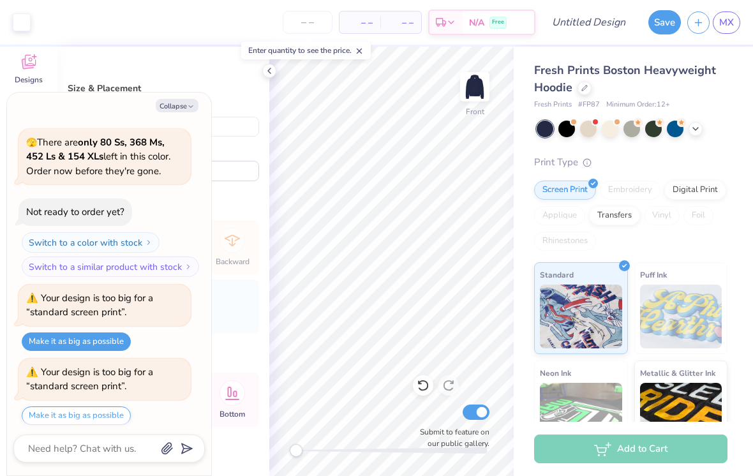
click at [42, 417] on button "Make it as big as possible" at bounding box center [76, 415] width 109 height 19
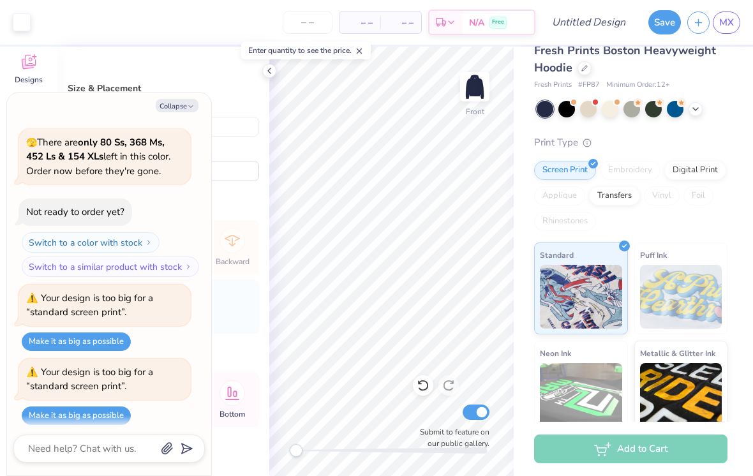
click at [523, 173] on div "Digital Print" at bounding box center [695, 170] width 62 height 19
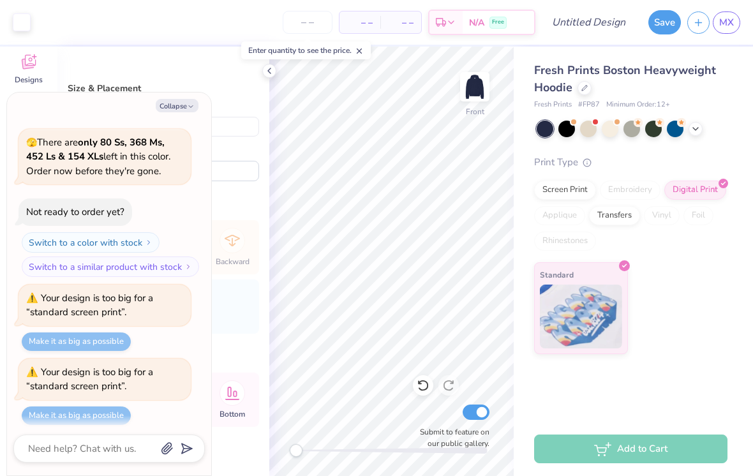
scroll to position [0, 0]
click at [523, 195] on div "Screen Print" at bounding box center [565, 190] width 62 height 19
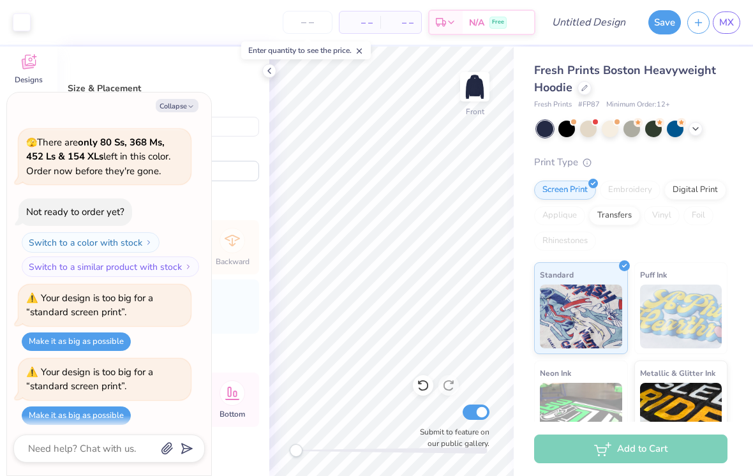
click at [523, 183] on div "Screen Print" at bounding box center [565, 190] width 62 height 19
click at [523, 185] on div "Digital Print" at bounding box center [695, 190] width 62 height 19
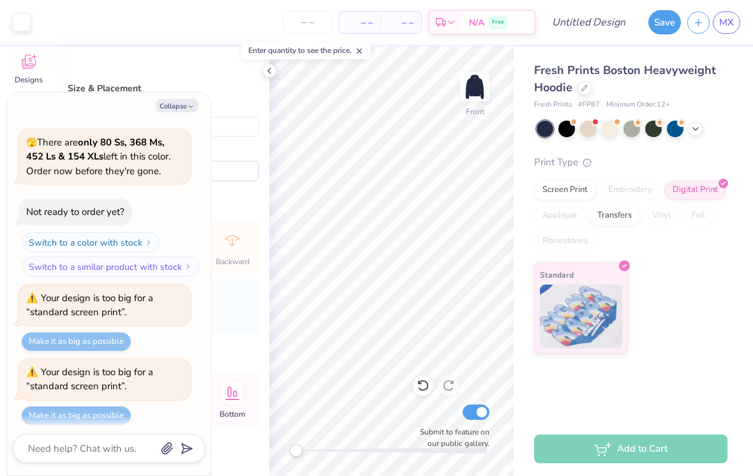
scroll to position [616, 0]
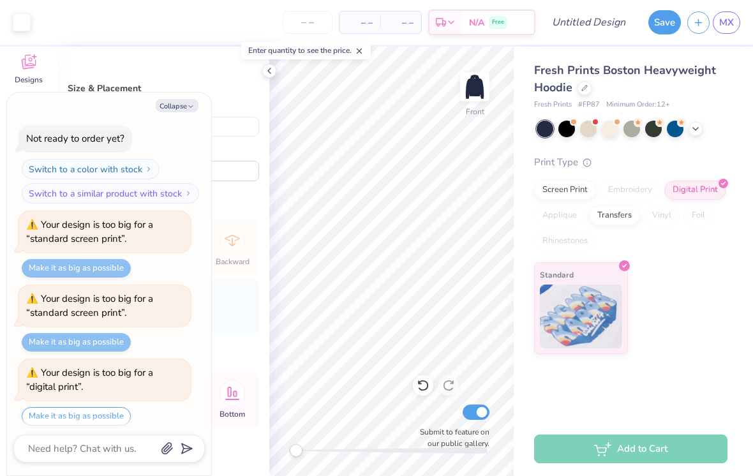
click at [523, 217] on div "Transfers" at bounding box center [614, 215] width 51 height 19
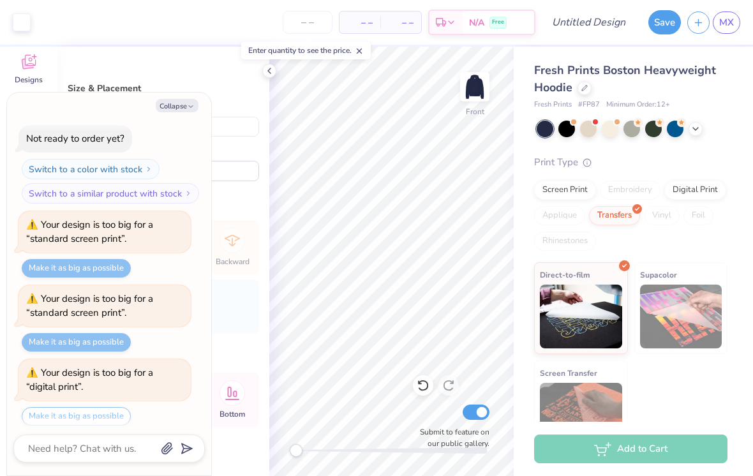
click at [46, 408] on div "Make it as big as possible" at bounding box center [76, 416] width 109 height 19
click at [45, 407] on div "Make it as big as possible" at bounding box center [76, 416] width 109 height 19
click at [46, 407] on div "Make it as big as possible" at bounding box center [76, 416] width 109 height 19
click at [50, 343] on div "Make it as big as possible" at bounding box center [76, 342] width 109 height 19
click at [523, 190] on div "Digital Print" at bounding box center [695, 190] width 62 height 19
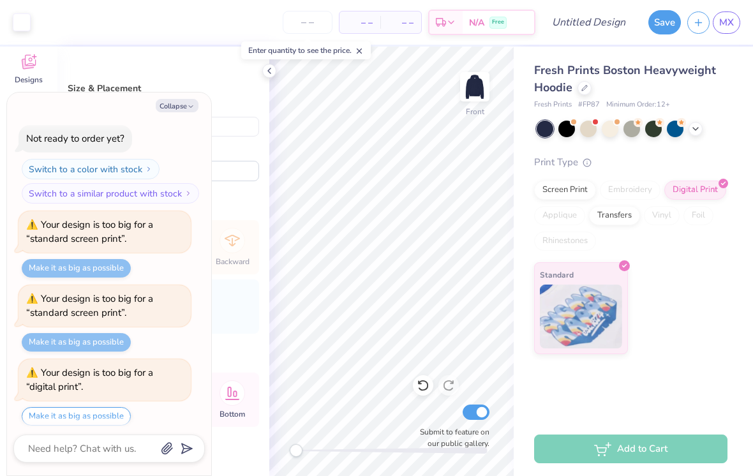
click at [41, 410] on button "Make it as big as possible" at bounding box center [76, 416] width 109 height 19
type textarea "x"
type input "10.68"
click at [41, 407] on button "Make it as big as possible" at bounding box center [76, 416] width 109 height 19
click at [40, 407] on button "Make it as big as possible" at bounding box center [76, 416] width 109 height 19
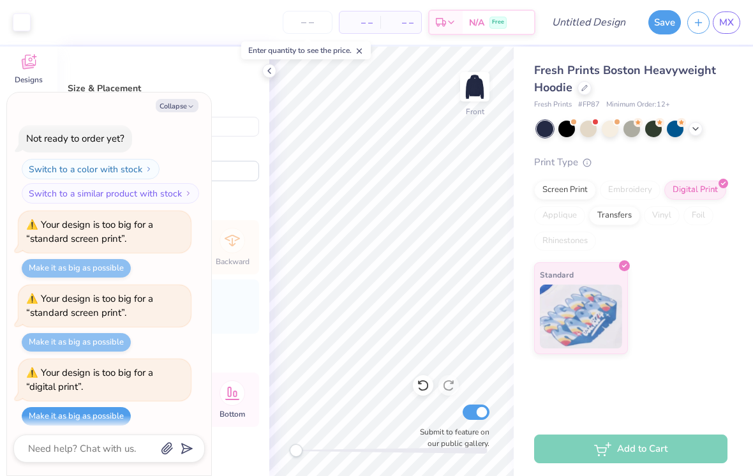
click at [46, 407] on button "Make it as big as possible" at bounding box center [76, 416] width 109 height 19
click at [45, 407] on button "Make it as big as possible" at bounding box center [76, 416] width 109 height 19
click at [523, 192] on div "Screen Print" at bounding box center [565, 190] width 62 height 19
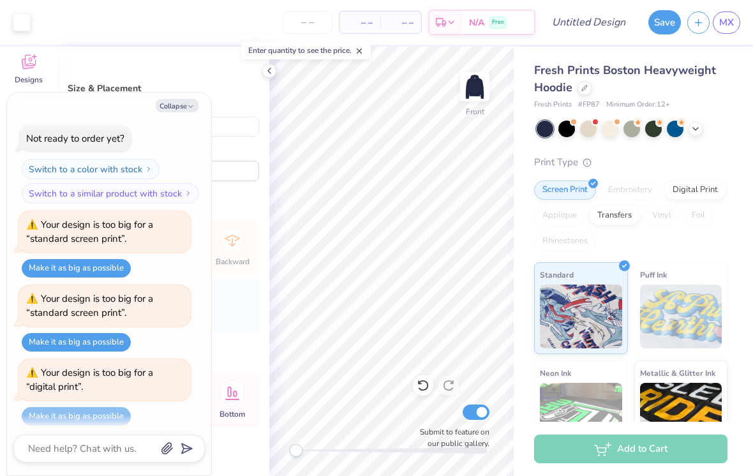
click at [45, 407] on div "Make it as big as possible" at bounding box center [76, 416] width 109 height 19
click at [46, 336] on button "Make it as big as possible" at bounding box center [76, 342] width 109 height 19
click at [41, 319] on div "Your design is too big for a “standard screen print”." at bounding box center [105, 305] width 172 height 41
click at [41, 259] on button "Make it as big as possible" at bounding box center [76, 268] width 109 height 19
type textarea "x"
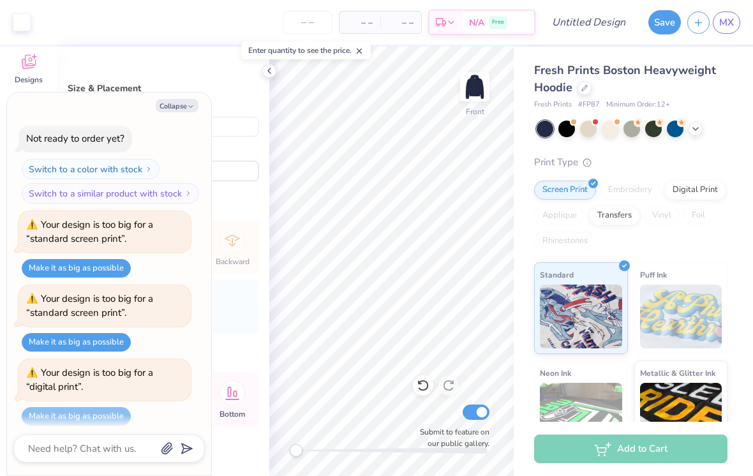
type input "7.20"
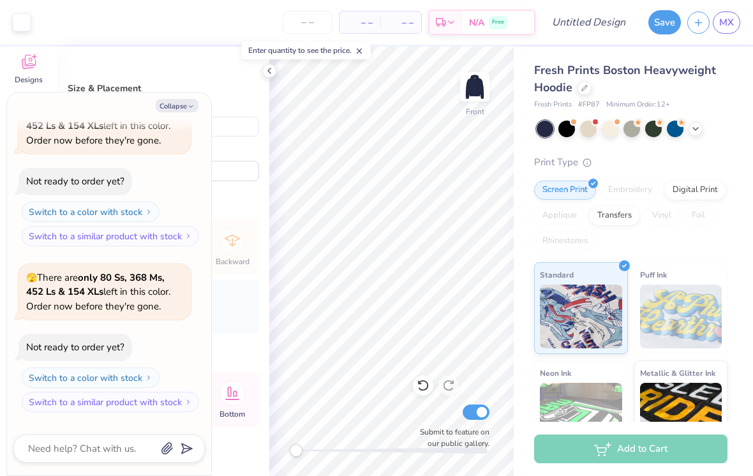
scroll to position [75, 0]
click at [274, 72] on icon at bounding box center [269, 71] width 10 height 10
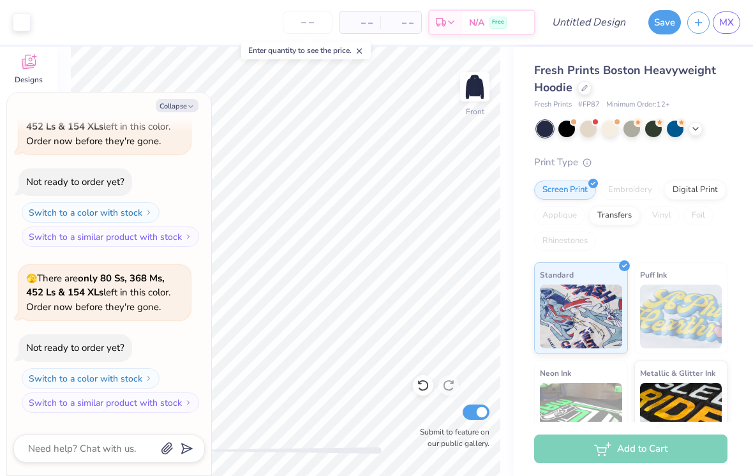
click at [171, 103] on button "Collapse" at bounding box center [177, 105] width 43 height 13
type textarea "x"
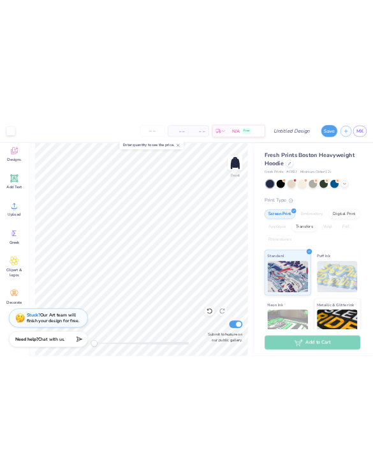
scroll to position [83, 0]
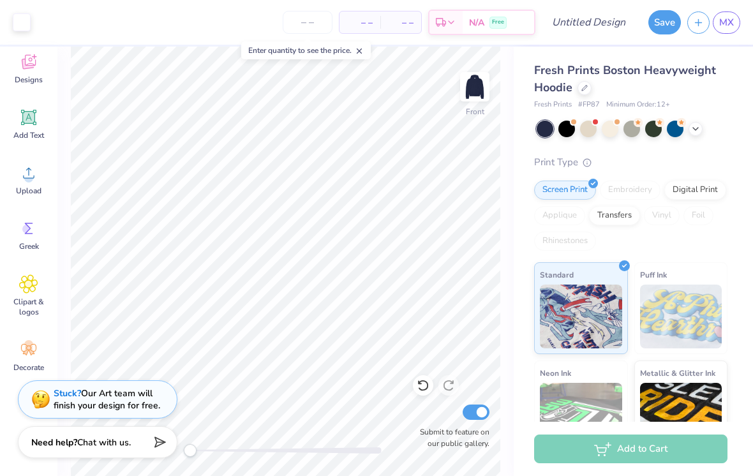
click at [26, 179] on circle at bounding box center [28, 178] width 9 height 9
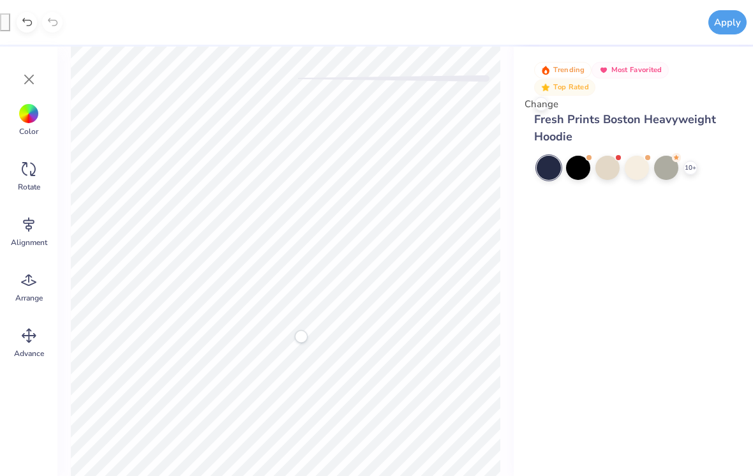
scroll to position [0, 0]
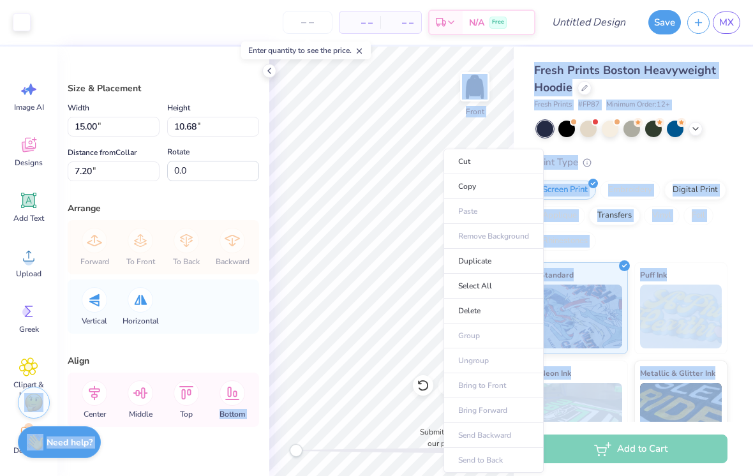
click at [513, 301] on li "Delete" at bounding box center [493, 311] width 100 height 25
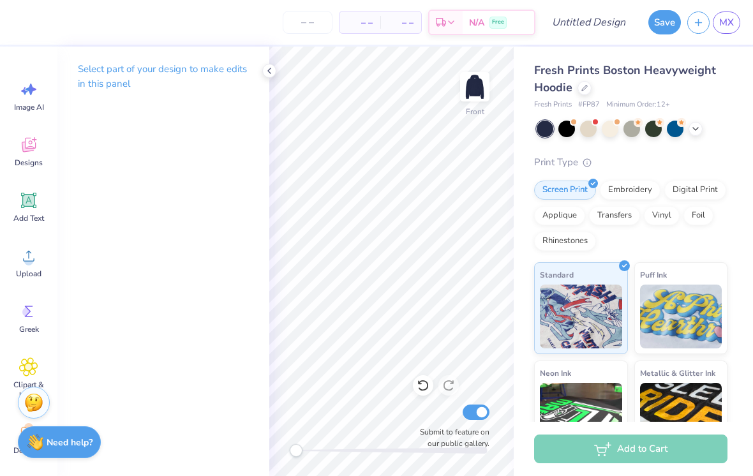
click at [31, 254] on icon at bounding box center [28, 255] width 19 height 19
click at [18, 100] on div "Image AI" at bounding box center [29, 96] width 46 height 48
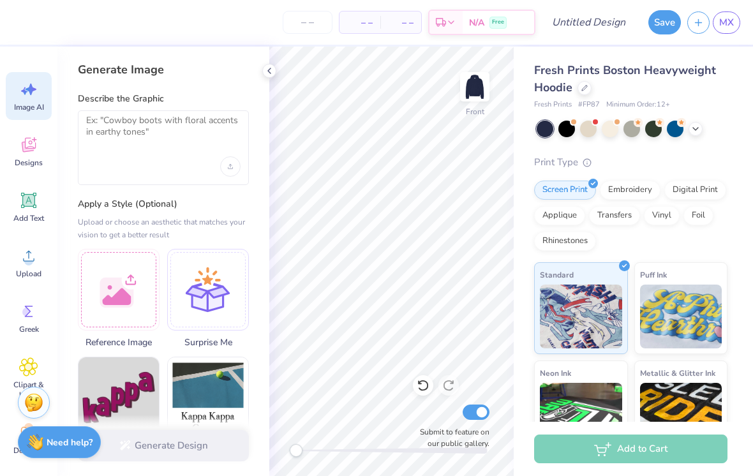
click at [26, 94] on icon at bounding box center [28, 89] width 19 height 19
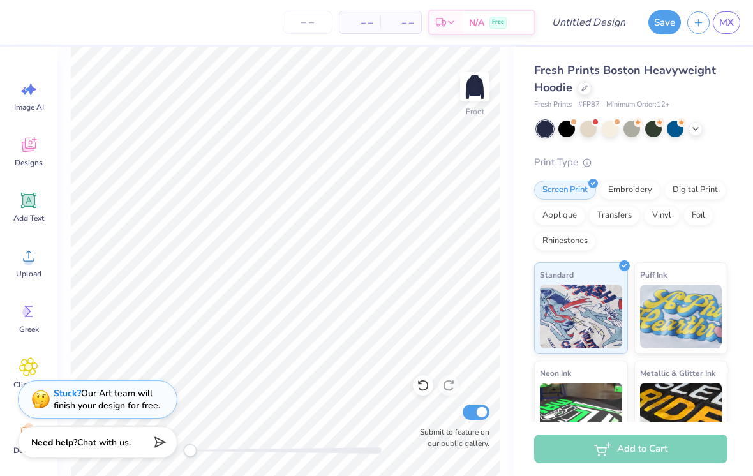
click at [31, 104] on span "Image AI" at bounding box center [29, 107] width 30 height 10
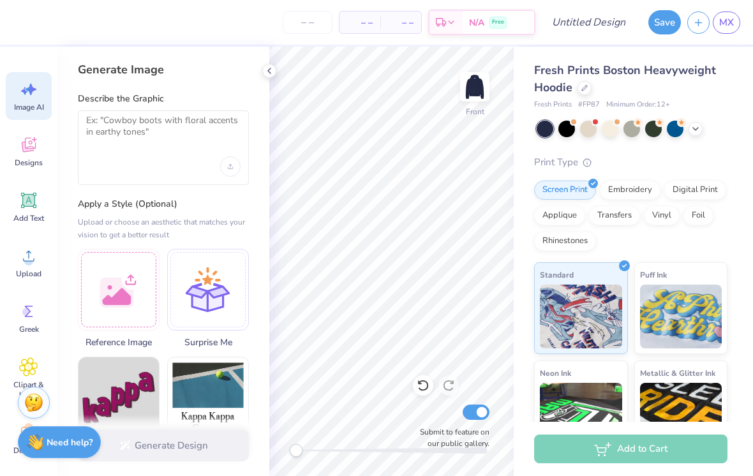
click at [133, 177] on div at bounding box center [163, 147] width 171 height 75
click at [119, 120] on textarea at bounding box center [163, 131] width 154 height 32
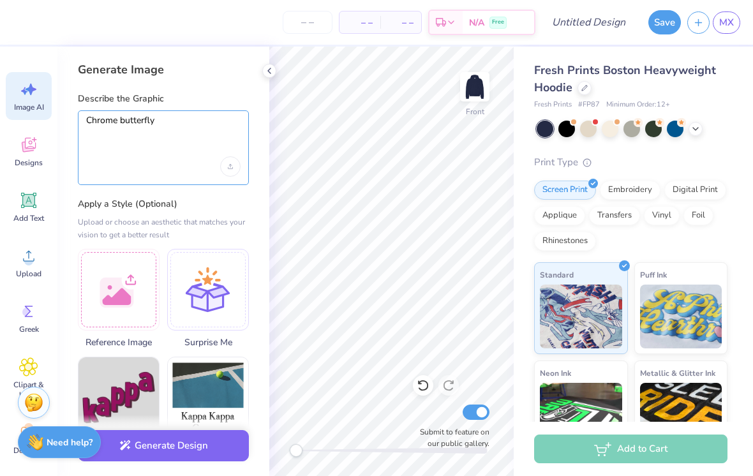
type textarea "Chrome butterfly"
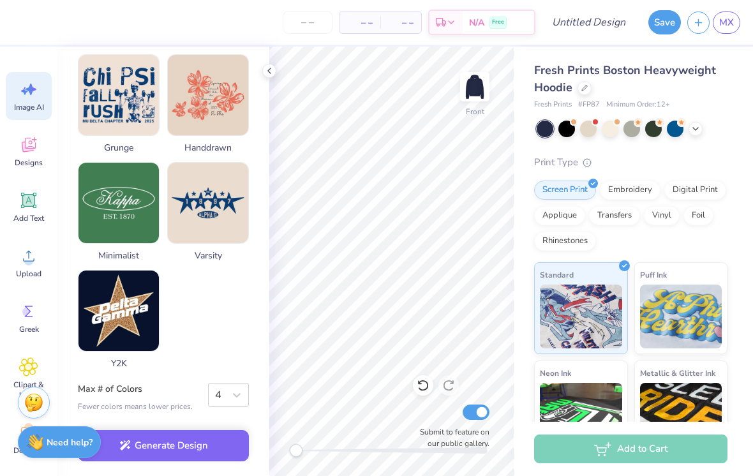
scroll to position [633, 0]
click at [186, 453] on button "Generate Design" at bounding box center [163, 445] width 171 height 31
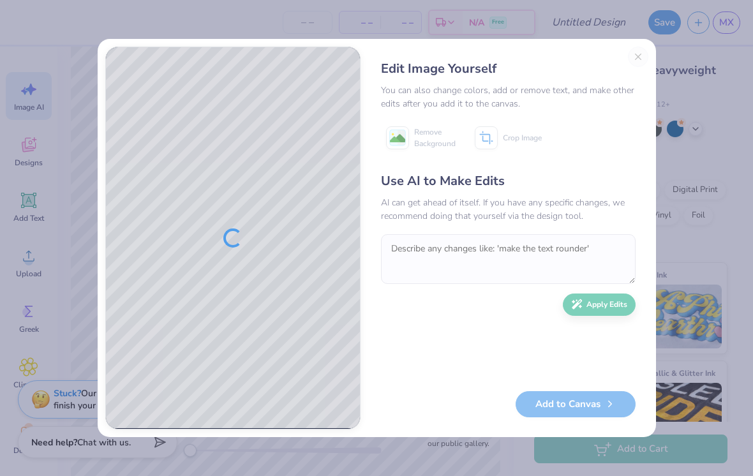
click at [523, 64] on div "Edit Image Yourself You can also change colors, add or remove text, and make ot…" at bounding box center [508, 238] width 280 height 383
click at [523, 57] on div "Edit Image Yourself You can also change colors, add or remove text, and make ot…" at bounding box center [508, 238] width 280 height 383
click at [523, 72] on div "Edit Image Yourself You can also change colors, add or remove text, and make ot…" at bounding box center [376, 238] width 753 height 476
click at [523, 52] on div "Edit Image Yourself You can also change colors, add or remove text, and make ot…" at bounding box center [508, 238] width 280 height 383
click at [523, 53] on div "Edit Image Yourself You can also change colors, add or remove text, and make ot…" at bounding box center [508, 238] width 280 height 383
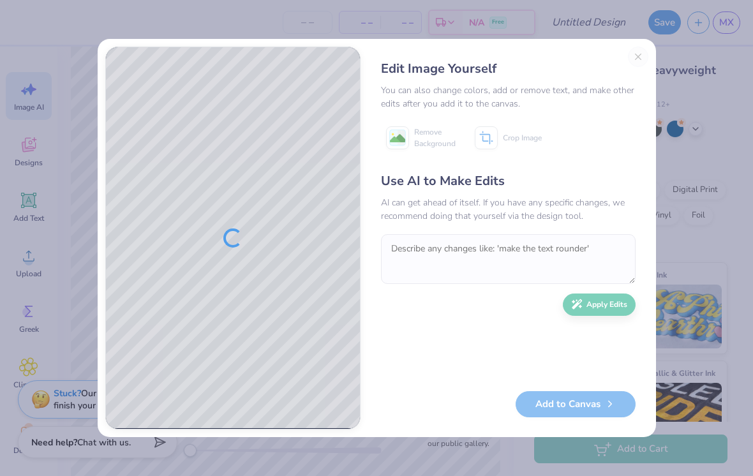
click at [523, 53] on div "Edit Image Yourself You can also change colors, add or remove text, and make ot…" at bounding box center [508, 238] width 280 height 383
click at [523, 54] on div "Edit Image Yourself You can also change colors, add or remove text, and make ot…" at bounding box center [508, 238] width 280 height 383
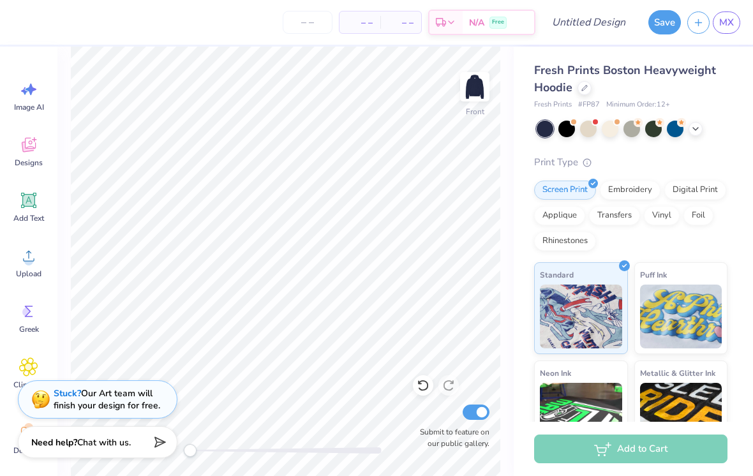
click at [21, 151] on icon at bounding box center [28, 144] width 19 height 19
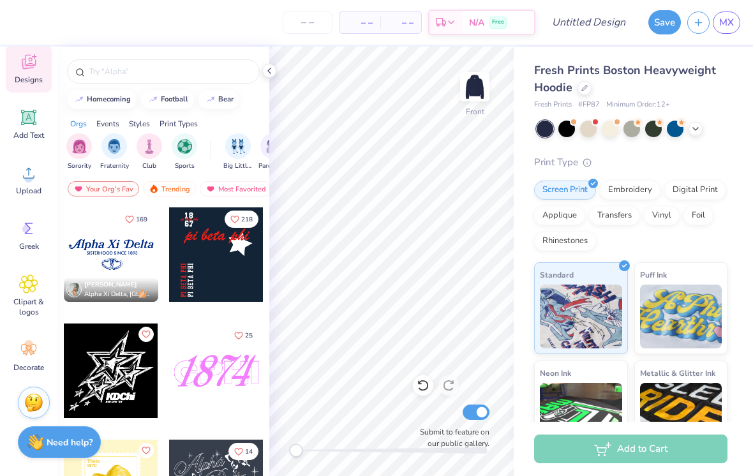
scroll to position [83, 0]
click at [111, 89] on div at bounding box center [163, 68] width 212 height 43
click at [21, 288] on icon at bounding box center [28, 283] width 19 height 19
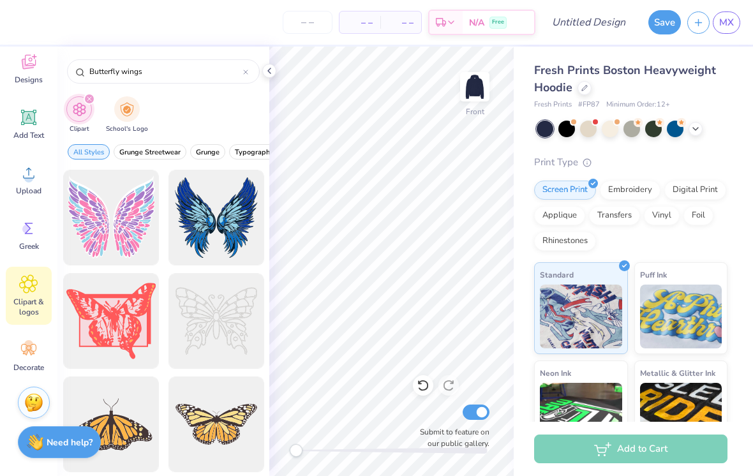
click at [105, 76] on input "Butterfly wings" at bounding box center [165, 71] width 155 height 13
click at [105, 75] on input "Butterfly wings" at bounding box center [165, 71] width 155 height 13
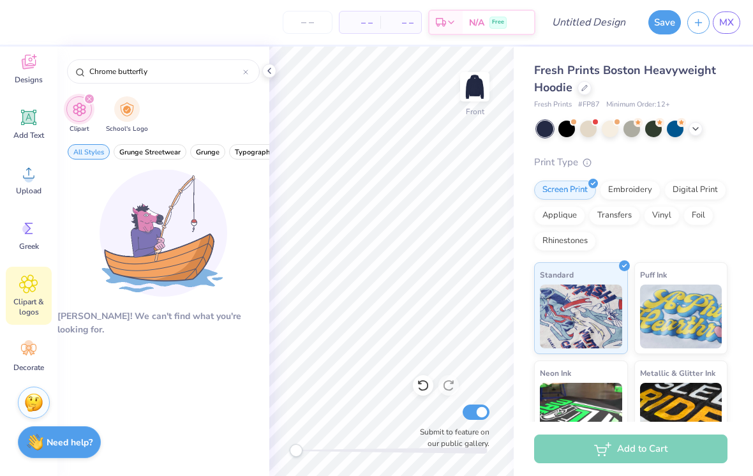
type input "Chrome butterfly"
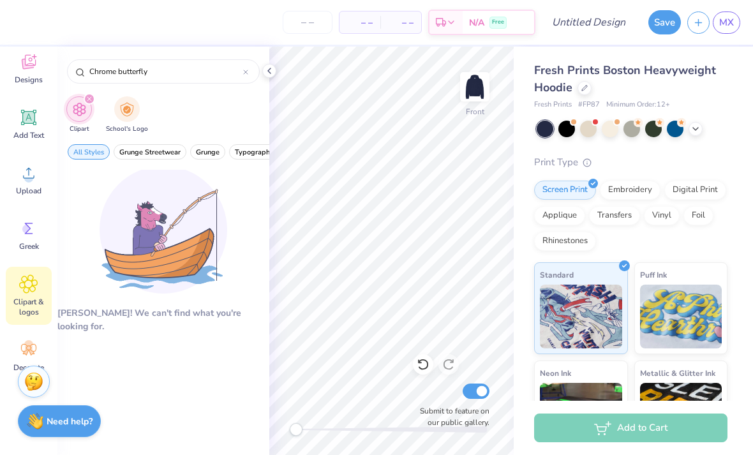
click at [41, 179] on div "Upload" at bounding box center [29, 180] width 46 height 48
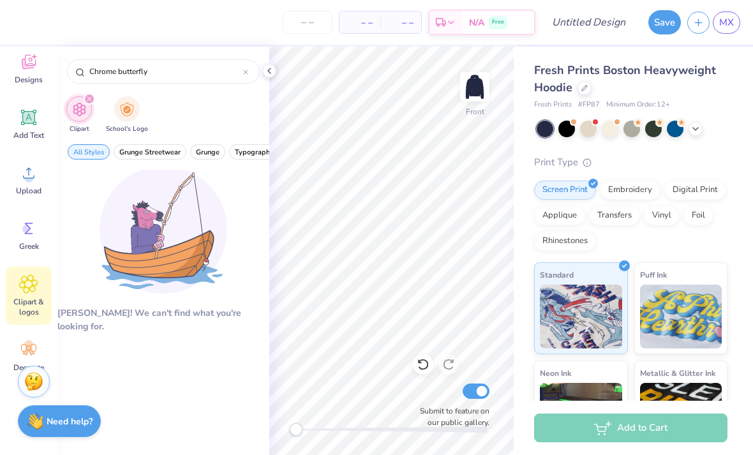
click at [154, 294] on img at bounding box center [164, 230] width 128 height 128
click at [35, 183] on div "Upload" at bounding box center [29, 180] width 46 height 48
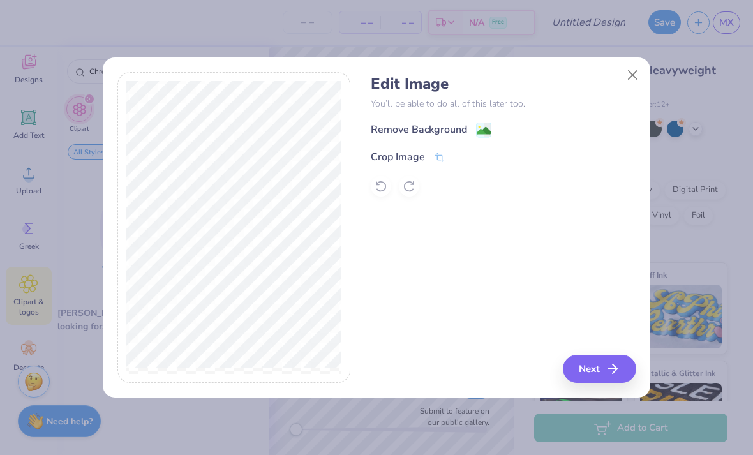
click at [484, 136] on image at bounding box center [484, 131] width 14 height 14
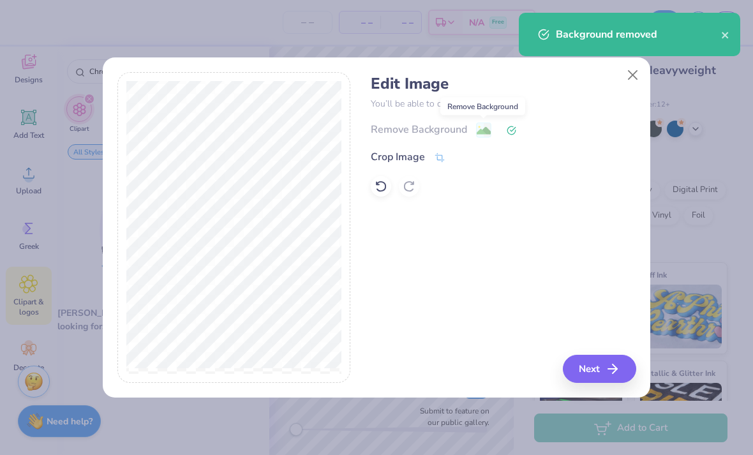
click at [523, 365] on polyline "button" at bounding box center [615, 368] width 4 height 9
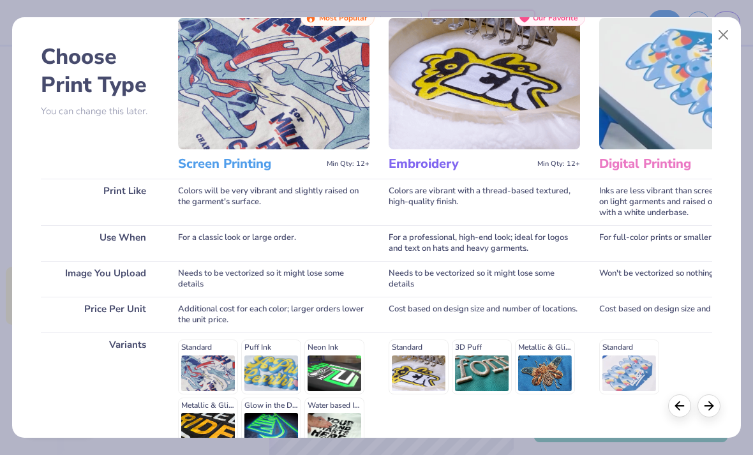
scroll to position [45, 0]
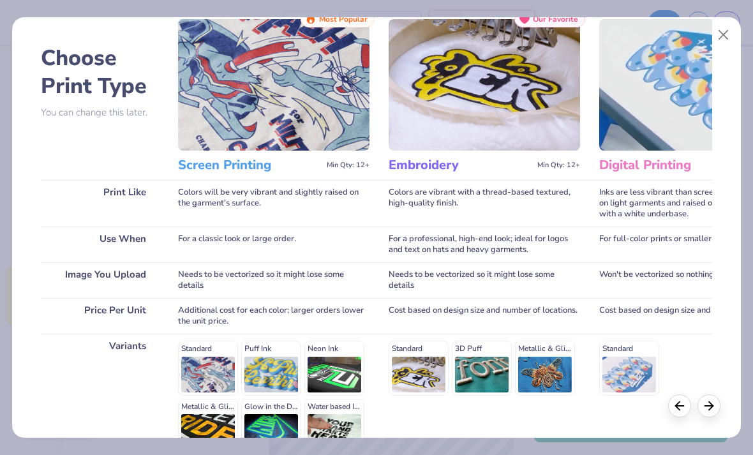
click at [211, 76] on img at bounding box center [273, 84] width 191 height 131
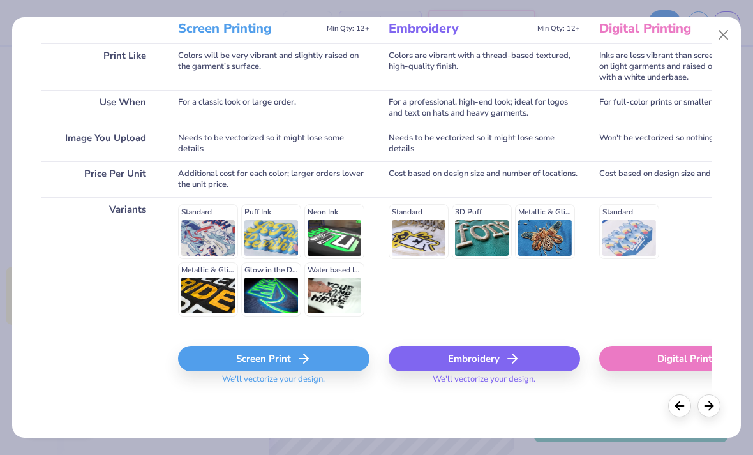
scroll to position [181, 0]
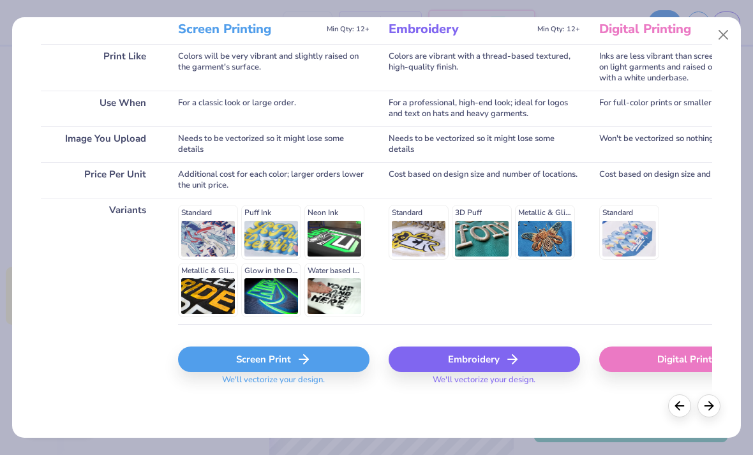
click at [204, 221] on div "Standard Puff Ink Neon Ink Metallic & Glitter Ink Glow in the Dark Ink Water ba…" at bounding box center [273, 261] width 191 height 112
click at [295, 348] on div "Screen Print" at bounding box center [273, 359] width 191 height 26
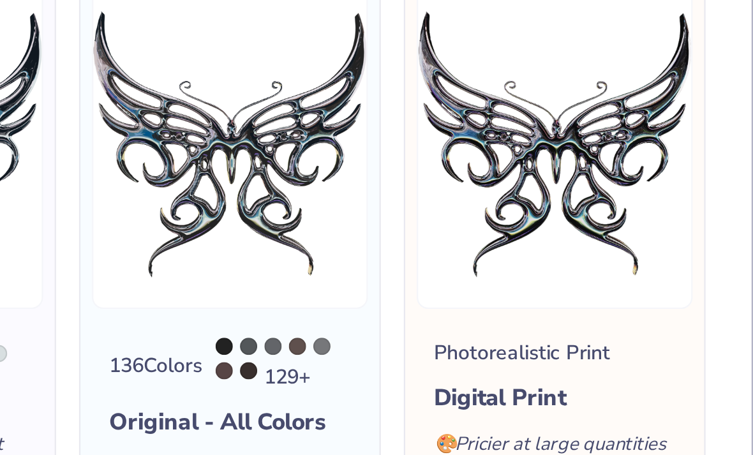
scroll to position [10, 0]
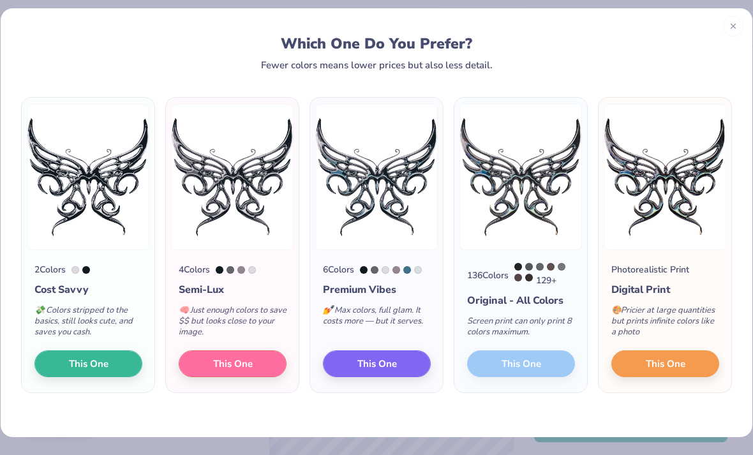
click at [523, 367] on span "This One" at bounding box center [666, 364] width 40 height 15
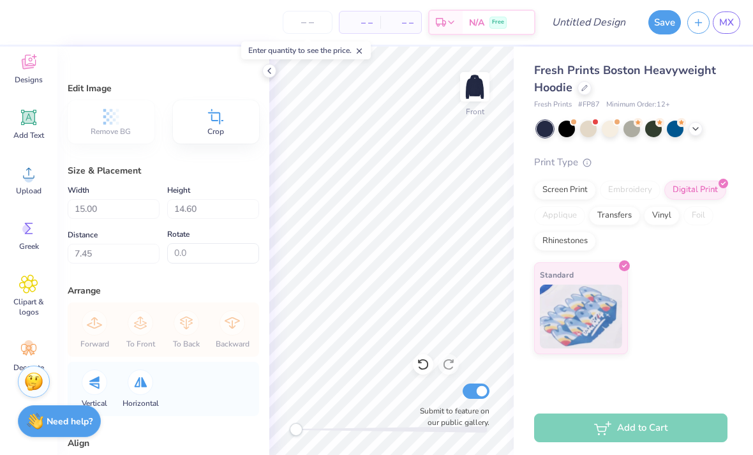
click at [413, 408] on label "Submit to feature on our public gallery." at bounding box center [451, 416] width 77 height 23
click at [463, 399] on input "Submit to feature on our public gallery." at bounding box center [476, 390] width 27 height 15
checkbox input "false"
type input "5.00"
click at [523, 71] on div "Fresh Prints Boston Heavyweight Hoodie Fresh Prints # FP87 Minimum Order: 12 + …" at bounding box center [633, 201] width 239 height 308
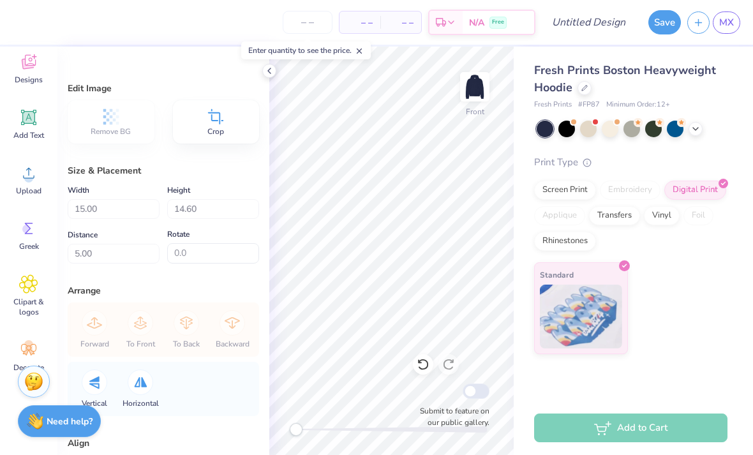
click at [523, 70] on div "Fresh Prints Boston Heavyweight Hoodie Fresh Prints # FP87 Minimum Order: 12 + …" at bounding box center [633, 201] width 239 height 308
click at [85, 209] on input "15.00" at bounding box center [114, 209] width 92 height 20
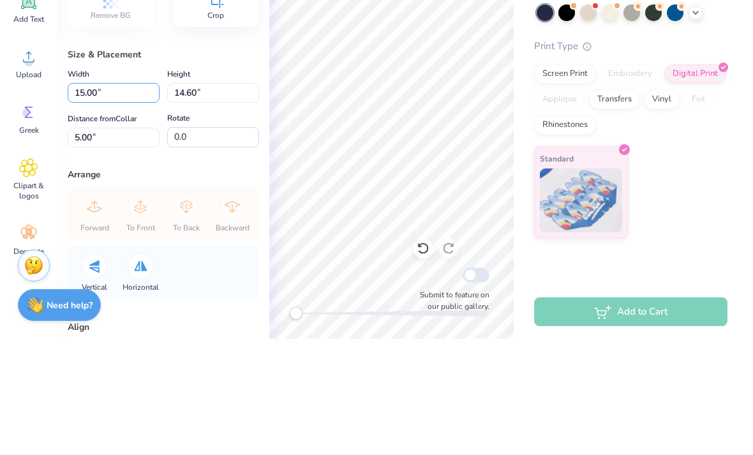
click at [76, 199] on input "15.00" at bounding box center [114, 209] width 92 height 20
type input "15.00"
click at [191, 199] on input "14.60" at bounding box center [213, 209] width 92 height 20
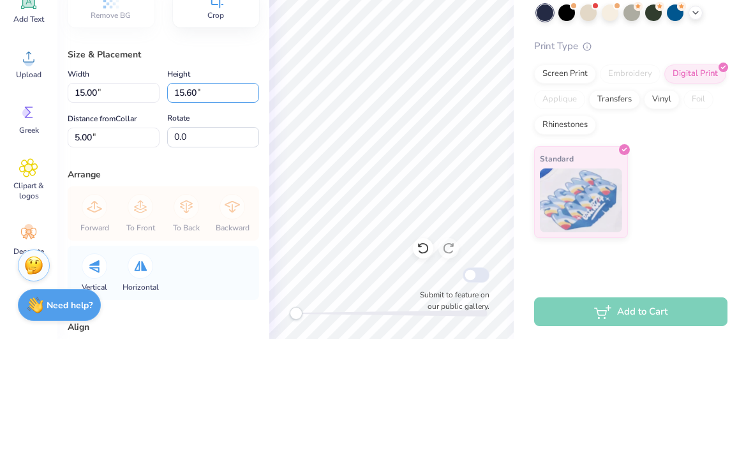
type input "15.60"
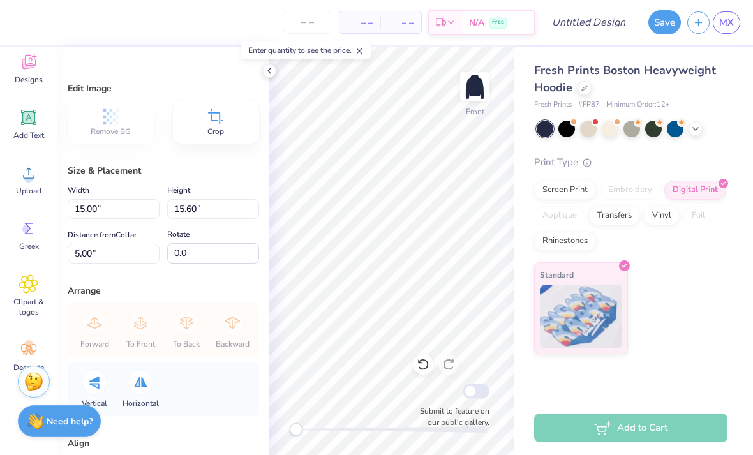
click at [113, 274] on div "Edit Image Remove BG Crop Size & Placement Width 15.00 15.00 " Height 15.60 15.…" at bounding box center [163, 251] width 212 height 408
click at [99, 247] on input "5.00" at bounding box center [114, 254] width 92 height 20
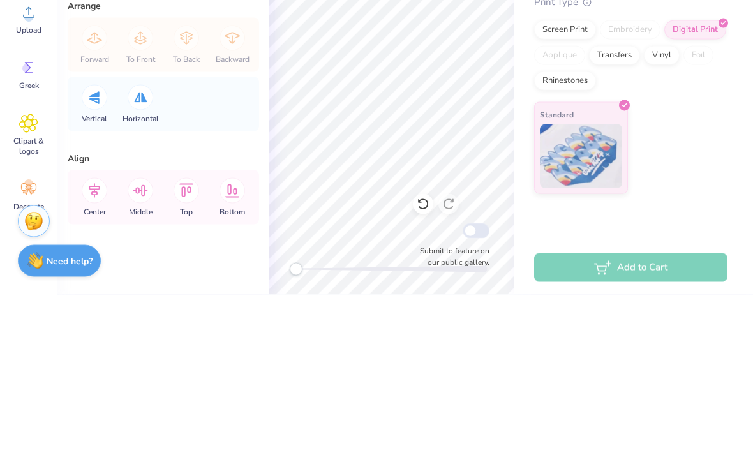
scroll to position [124, 0]
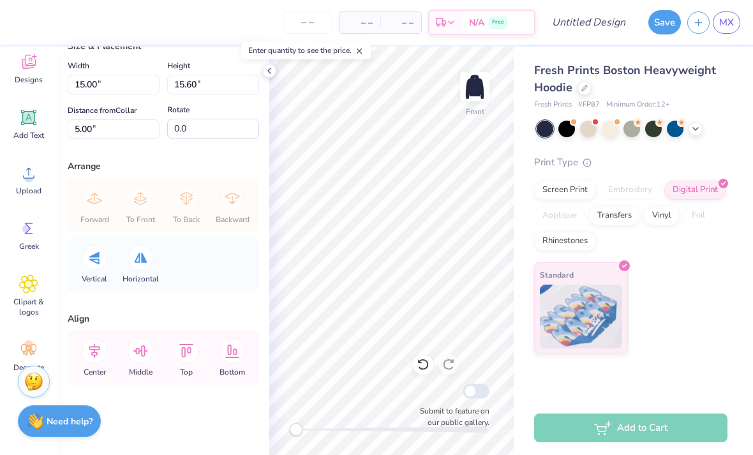
click at [98, 356] on icon at bounding box center [95, 351] width 26 height 26
click at [100, 348] on icon at bounding box center [94, 351] width 11 height 15
click at [99, 348] on icon at bounding box center [94, 351] width 11 height 15
click at [97, 353] on icon at bounding box center [94, 351] width 11 height 15
click at [139, 347] on icon at bounding box center [141, 351] width 26 height 26
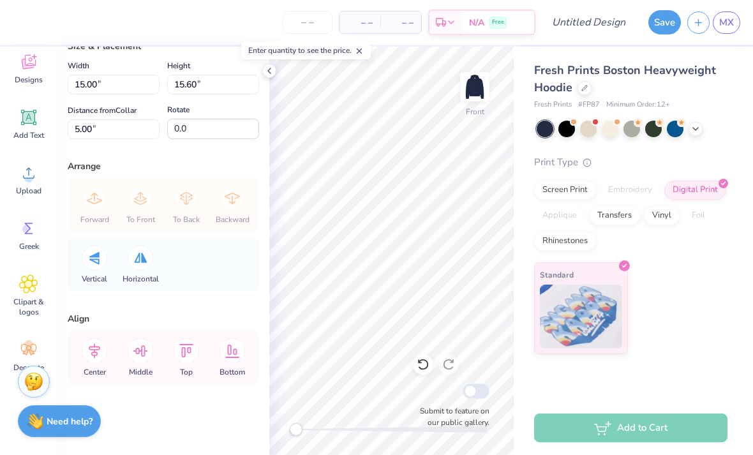
click at [142, 342] on icon at bounding box center [141, 351] width 26 height 26
click at [100, 354] on icon at bounding box center [95, 351] width 26 height 26
click at [100, 353] on icon at bounding box center [95, 351] width 26 height 26
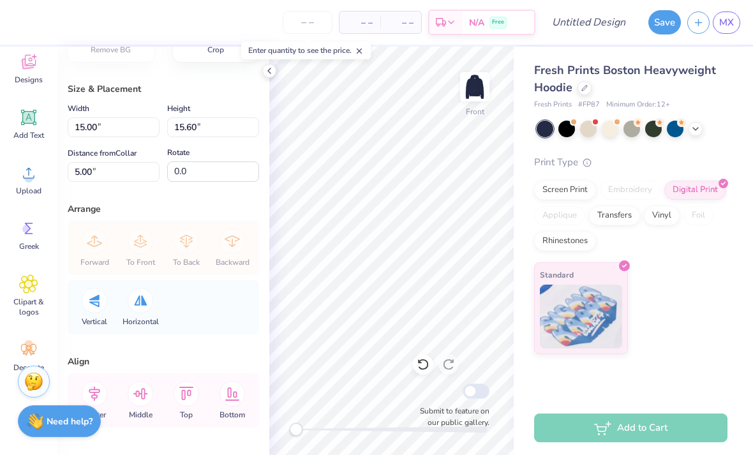
scroll to position [69, 0]
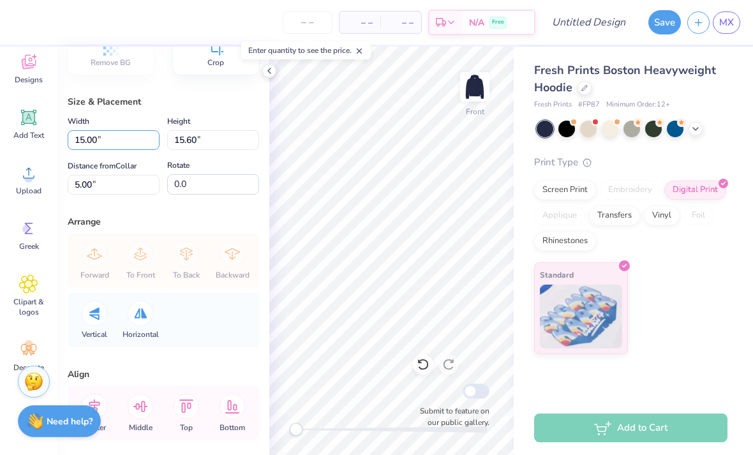
click at [77, 142] on input "15.00" at bounding box center [114, 140] width 92 height 20
click at [91, 140] on input "15.00" at bounding box center [114, 140] width 92 height 20
click at [90, 139] on input "15.00" at bounding box center [114, 140] width 92 height 20
click at [87, 136] on input "15.00" at bounding box center [114, 140] width 92 height 20
click at [87, 119] on label "Width" at bounding box center [79, 121] width 22 height 15
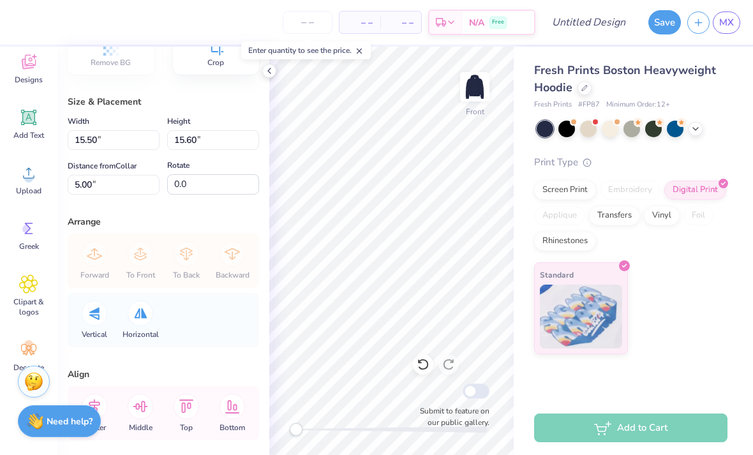
click at [87, 130] on input "15.50" at bounding box center [114, 140] width 92 height 20
click at [476, 110] on div "Front" at bounding box center [474, 94] width 29 height 45
click at [485, 96] on img at bounding box center [475, 87] width 26 height 26
type input "15.00"
type input "14.60"
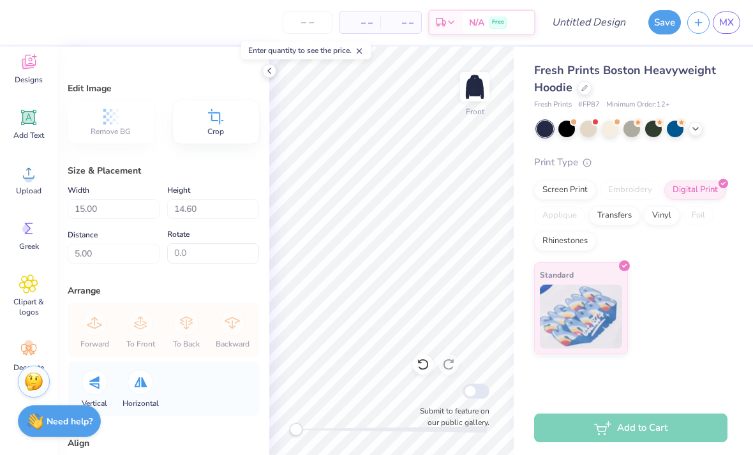
scroll to position [0, 0]
type textarea "x"
type input "7.45"
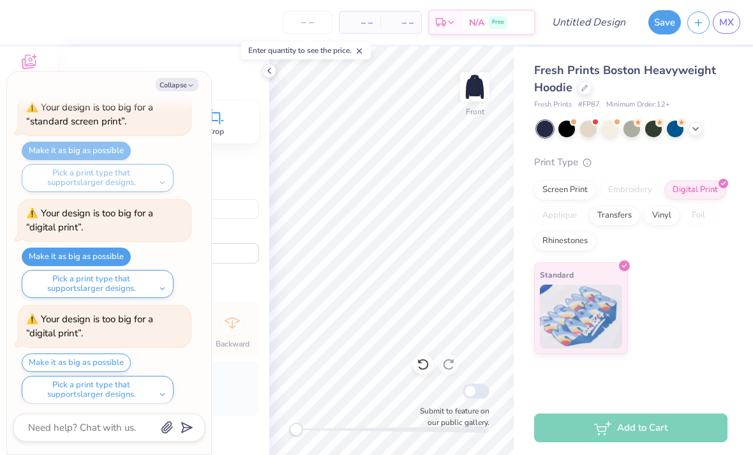
scroll to position [817, 0]
click at [156, 380] on button "Pick a print type that supports larger designs." at bounding box center [98, 391] width 152 height 28
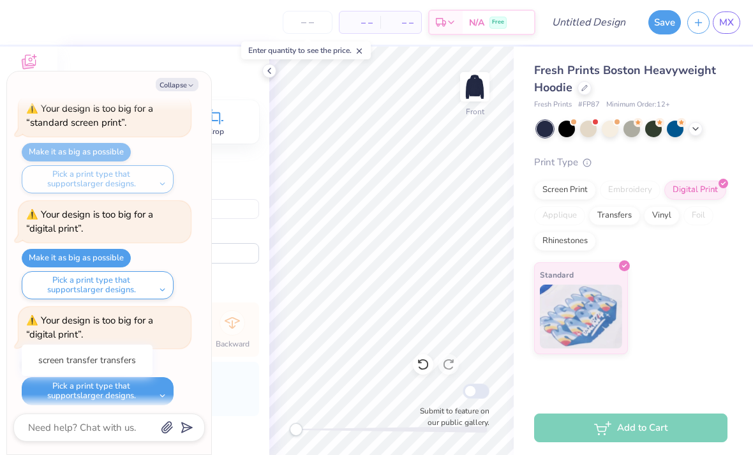
click at [154, 378] on button "Pick a print type that supports larger designs." at bounding box center [98, 391] width 152 height 28
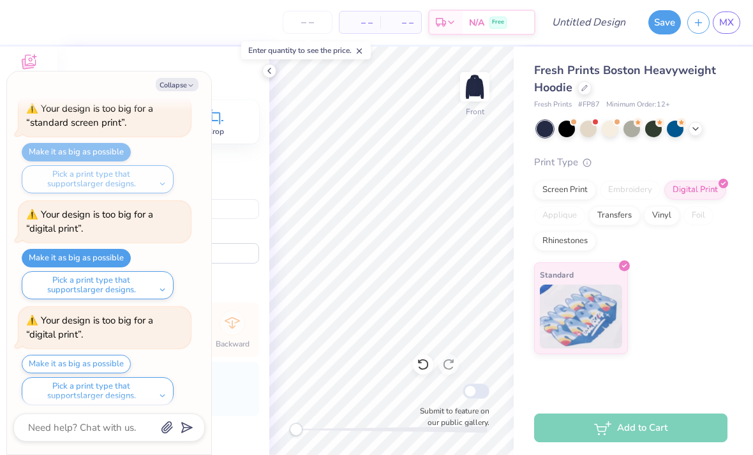
click at [523, 224] on div "Screen Print Embroidery Digital Print Applique Transfers Vinyl Foil Rhinestones" at bounding box center [630, 216] width 193 height 70
click at [523, 212] on div "Transfers" at bounding box center [614, 215] width 51 height 19
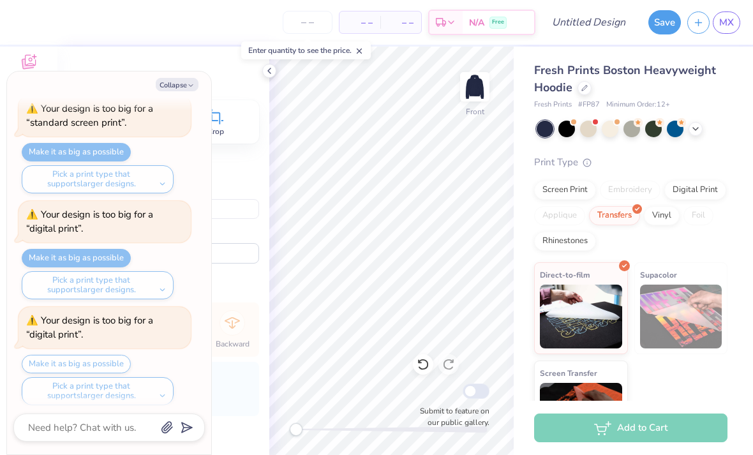
type textarea "x"
type input "9.90"
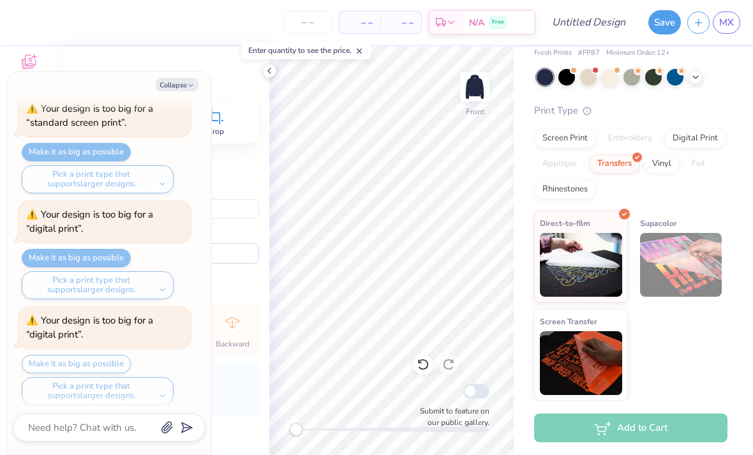
scroll to position [51, 0]
click at [523, 362] on img at bounding box center [581, 364] width 82 height 64
click at [154, 378] on div "Pick a print type that supports larger designs. screen transfer transfers" at bounding box center [98, 391] width 152 height 28
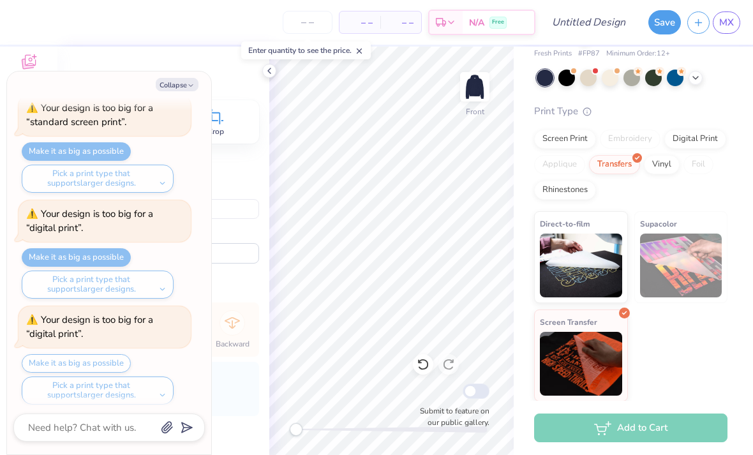
scroll to position [817, 0]
click at [103, 385] on div "Pick a print type that supports larger designs. screen transfer transfers" at bounding box center [98, 391] width 152 height 28
click at [523, 361] on img at bounding box center [581, 364] width 82 height 64
click at [523, 363] on img at bounding box center [581, 364] width 82 height 64
click at [168, 83] on button "Collapse" at bounding box center [177, 84] width 43 height 13
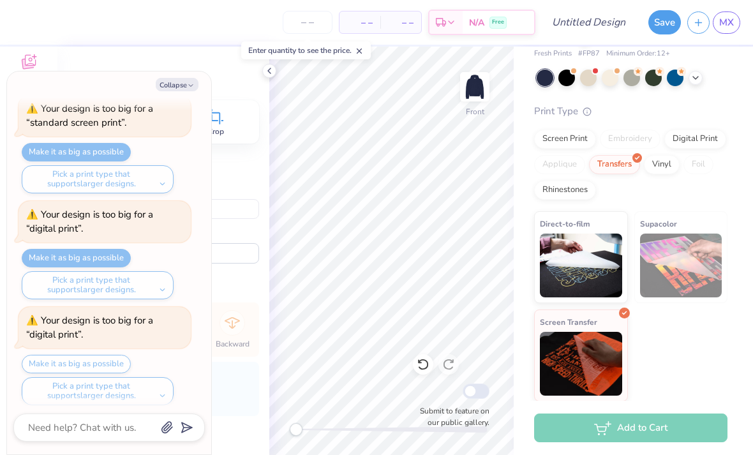
type textarea "x"
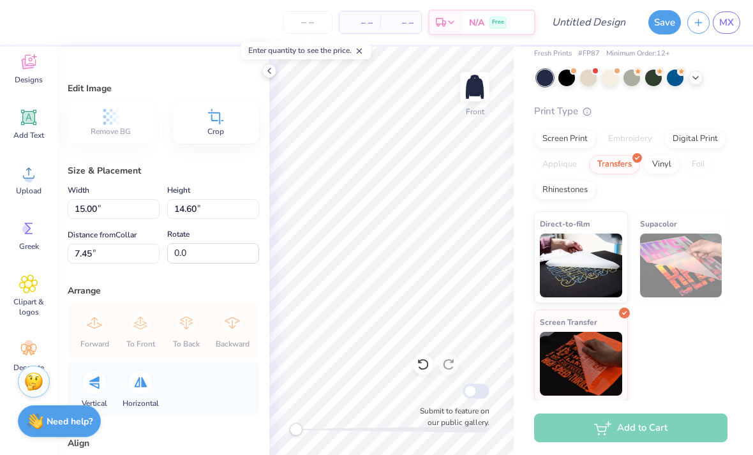
click at [523, 343] on img at bounding box center [581, 364] width 82 height 64
click at [523, 275] on img at bounding box center [681, 266] width 82 height 64
click at [523, 282] on img at bounding box center [581, 266] width 82 height 64
click at [523, 164] on div "Vinyl" at bounding box center [662, 164] width 36 height 19
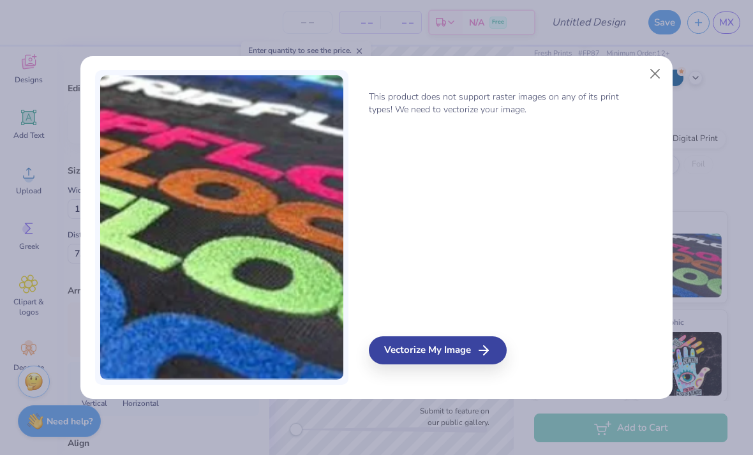
click at [523, 78] on button "Close" at bounding box center [655, 73] width 24 height 24
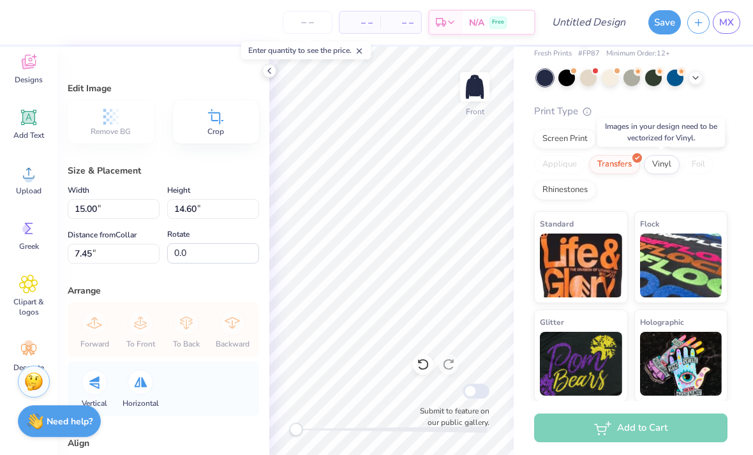
click at [523, 191] on div "Rhinestones" at bounding box center [565, 190] width 62 height 19
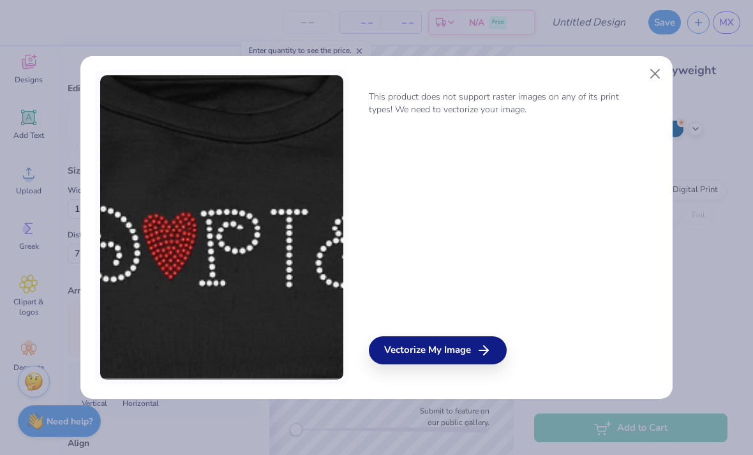
scroll to position [0, 0]
click at [523, 77] on button "Close" at bounding box center [655, 73] width 24 height 24
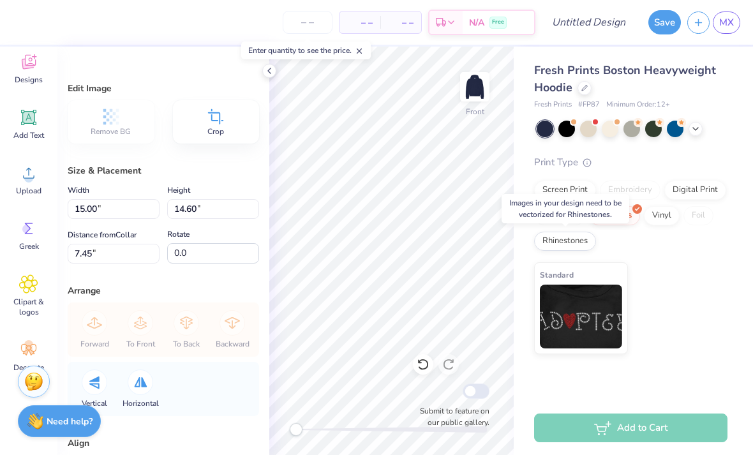
click at [523, 189] on div "Digital Print" at bounding box center [695, 190] width 62 height 19
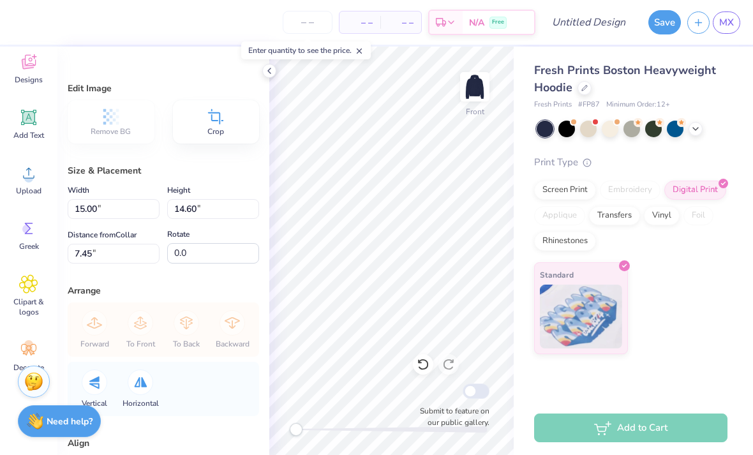
click at [523, 172] on div "Print Type Screen Print Embroidery Digital Print Applique Transfers Vinyl Foil …" at bounding box center [630, 255] width 193 height 200
click at [523, 192] on div "Screen Print" at bounding box center [565, 190] width 62 height 19
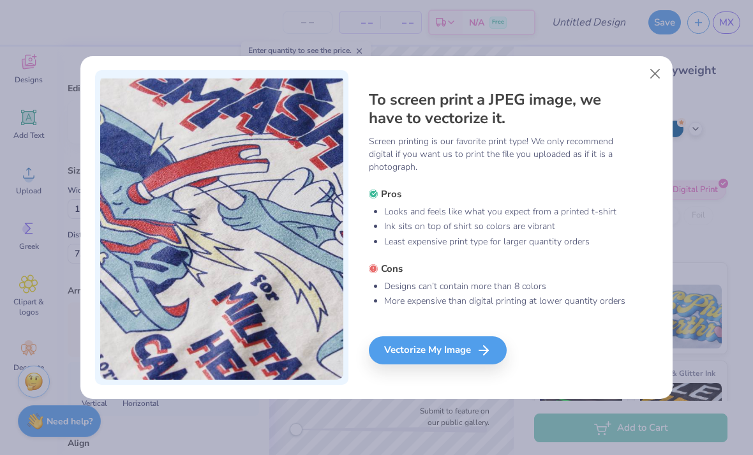
click at [523, 75] on button "Close" at bounding box center [655, 73] width 24 height 24
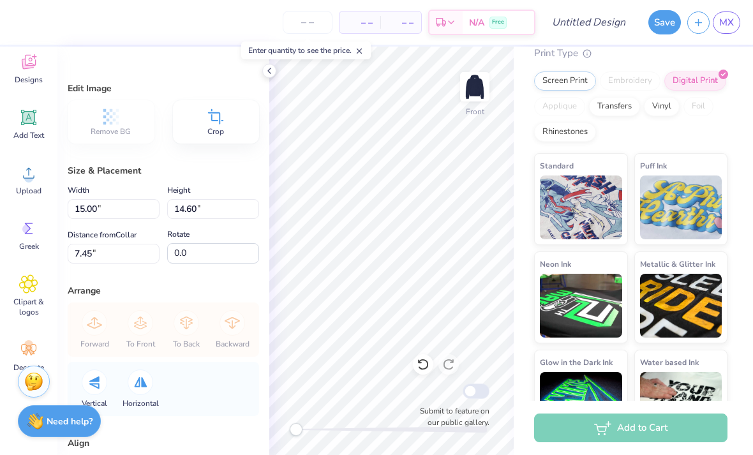
scroll to position [98, 0]
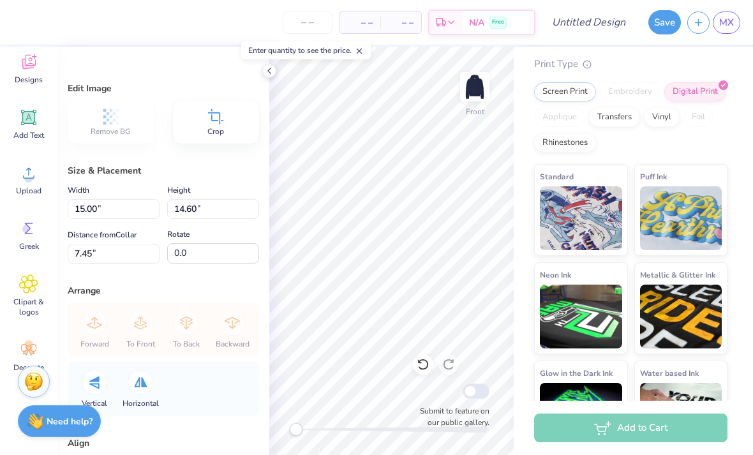
click at [523, 123] on div "Transfers" at bounding box center [614, 117] width 51 height 19
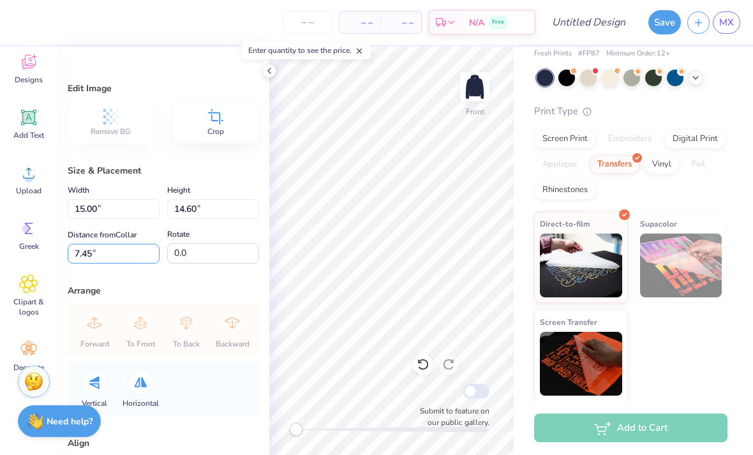
click at [91, 246] on input "7.45" at bounding box center [114, 254] width 92 height 20
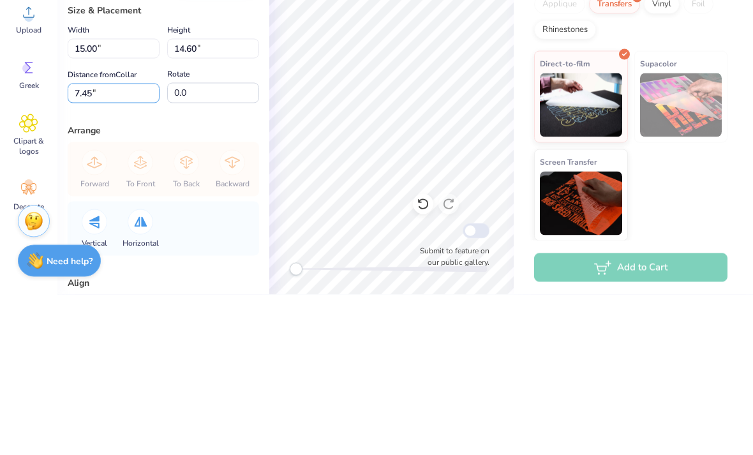
click at [82, 244] on input "7.45" at bounding box center [114, 254] width 92 height 20
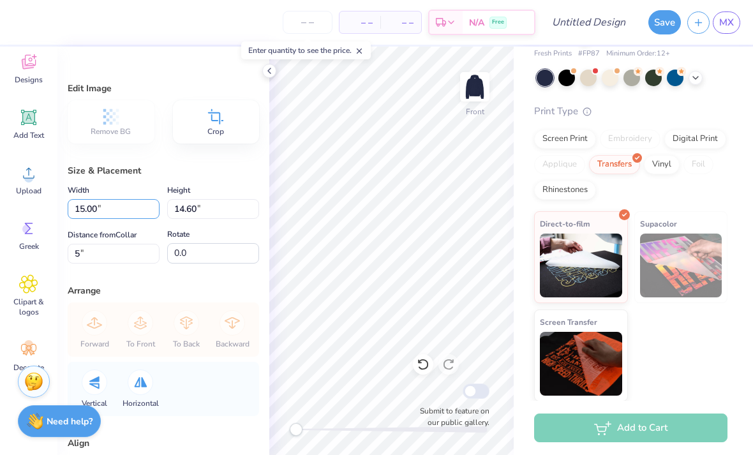
click at [96, 203] on input "15.00" at bounding box center [114, 209] width 92 height 20
click at [523, 140] on div "Digital Print" at bounding box center [695, 139] width 62 height 19
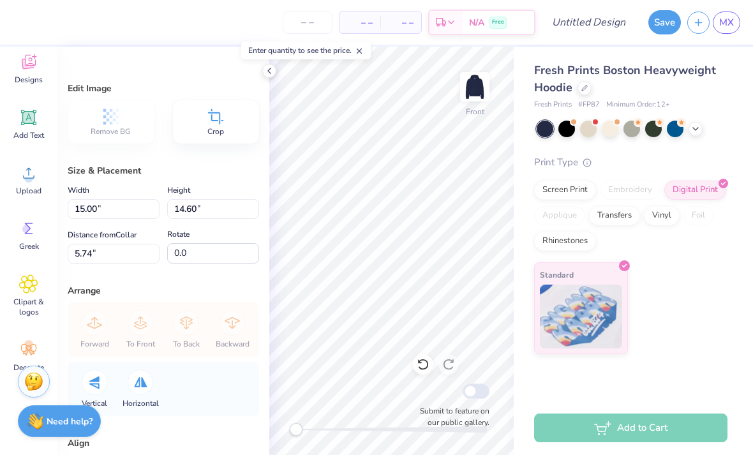
click at [523, 269] on div "Standard" at bounding box center [630, 308] width 193 height 92
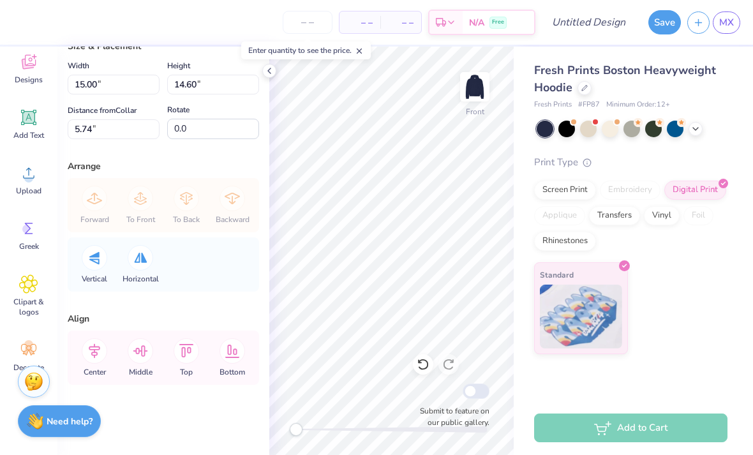
scroll to position [124, 0]
click at [98, 349] on icon at bounding box center [94, 351] width 11 height 15
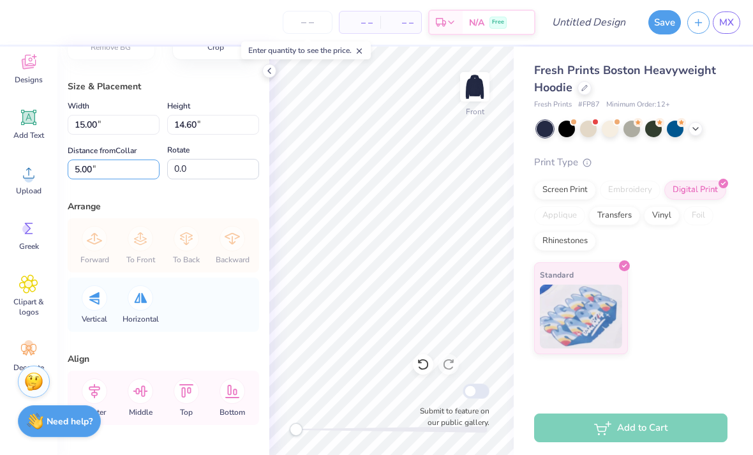
click at [93, 161] on input "5.00" at bounding box center [114, 170] width 92 height 20
type input "5.00"
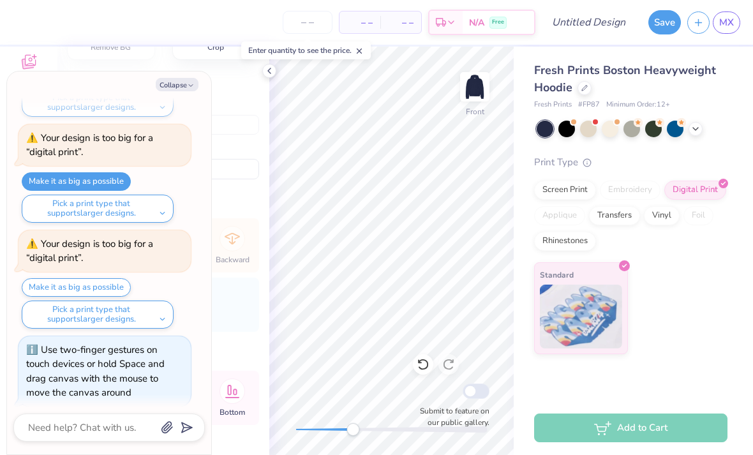
scroll to position [894, 0]
click at [48, 278] on button "Make it as big as possible" at bounding box center [76, 287] width 109 height 19
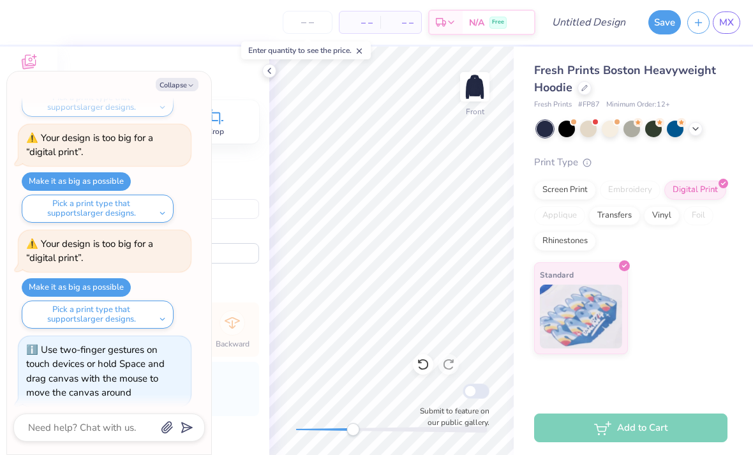
click at [39, 307] on button "Pick a print type that supports larger designs." at bounding box center [98, 315] width 152 height 28
click at [271, 74] on icon at bounding box center [269, 71] width 10 height 10
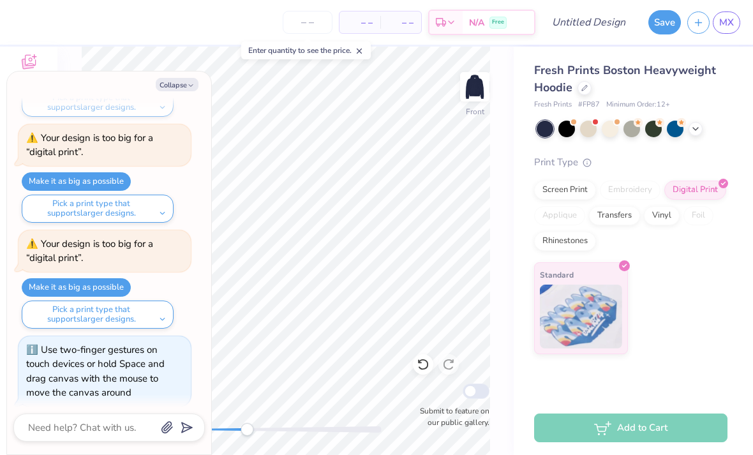
click at [171, 84] on button "Collapse" at bounding box center [177, 84] width 43 height 13
type textarea "x"
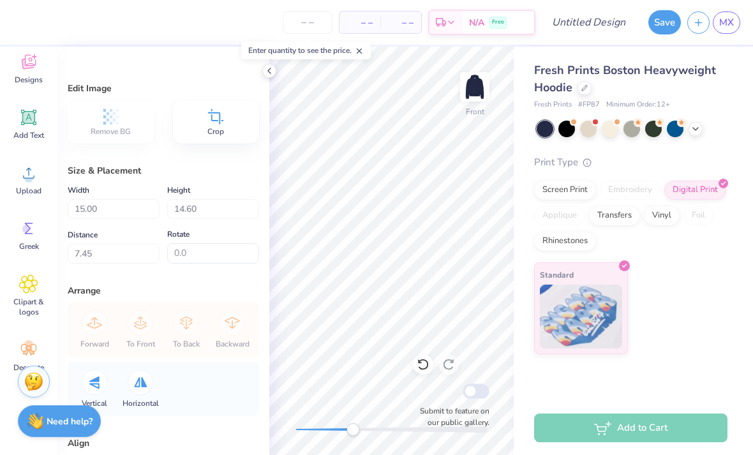
click at [272, 69] on icon at bounding box center [269, 71] width 10 height 10
click at [484, 88] on img at bounding box center [475, 87] width 26 height 26
click at [35, 291] on icon at bounding box center [28, 283] width 19 height 19
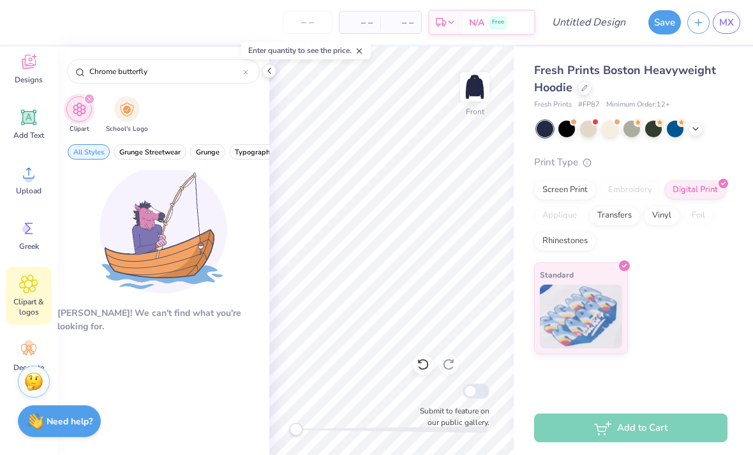
click at [246, 75] on icon at bounding box center [245, 72] width 5 height 5
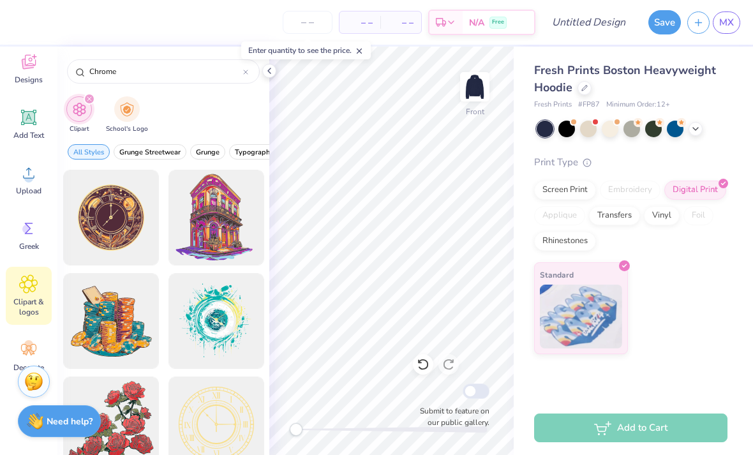
type input "Chrome"
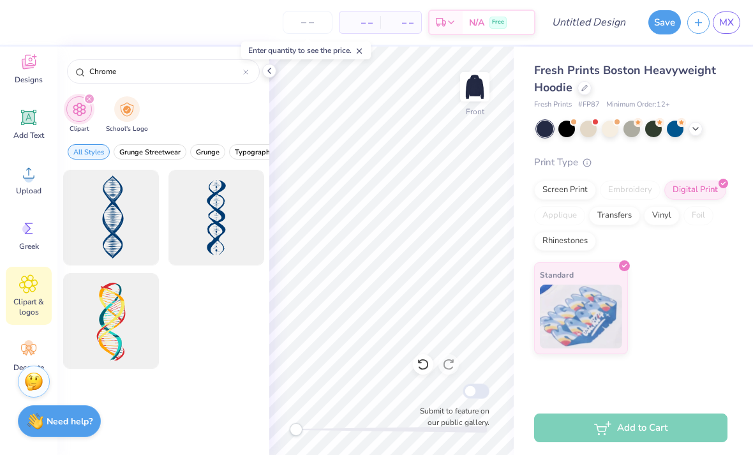
scroll to position [43, 0]
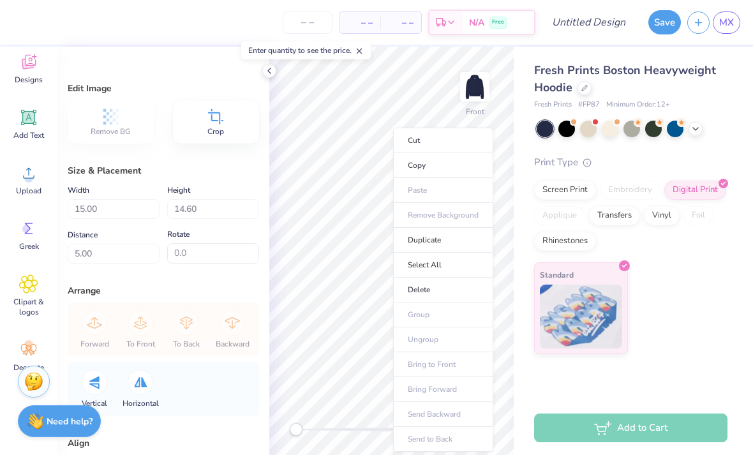
click at [523, 98] on div "Fresh Prints Boston Heavyweight Hoodie Fresh Prints # FP87 Minimum Order: 12 +" at bounding box center [630, 86] width 193 height 48
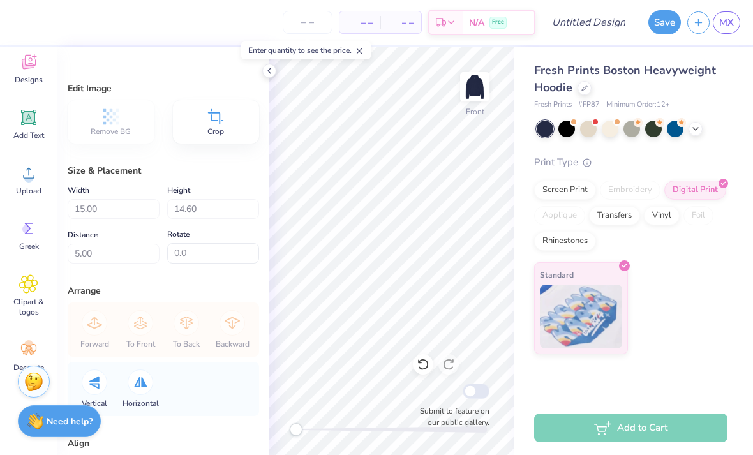
click at [13, 174] on div "Upload" at bounding box center [29, 180] width 46 height 48
click at [20, 177] on icon at bounding box center [28, 172] width 19 height 19
click at [41, 186] on span "Upload" at bounding box center [29, 191] width 26 height 10
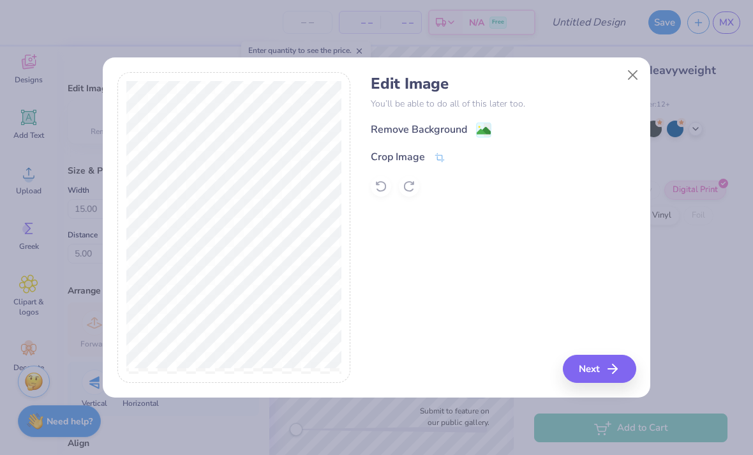
click at [463, 128] on div "Remove Background" at bounding box center [419, 129] width 96 height 15
click at [523, 75] on button "Close" at bounding box center [633, 75] width 24 height 24
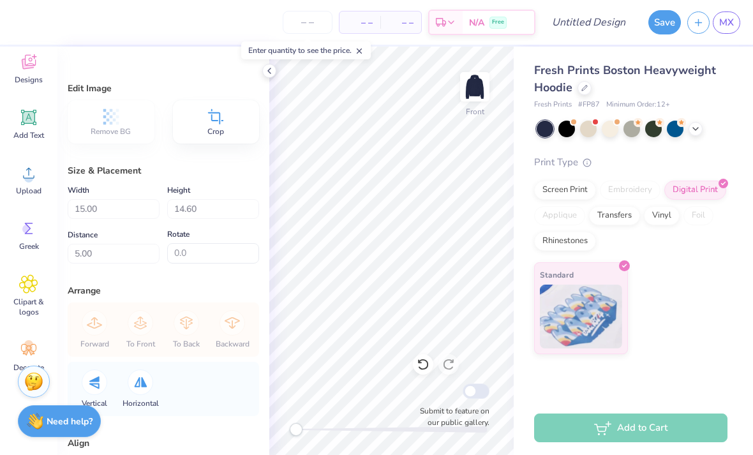
click at [24, 186] on span "Upload" at bounding box center [29, 191] width 26 height 10
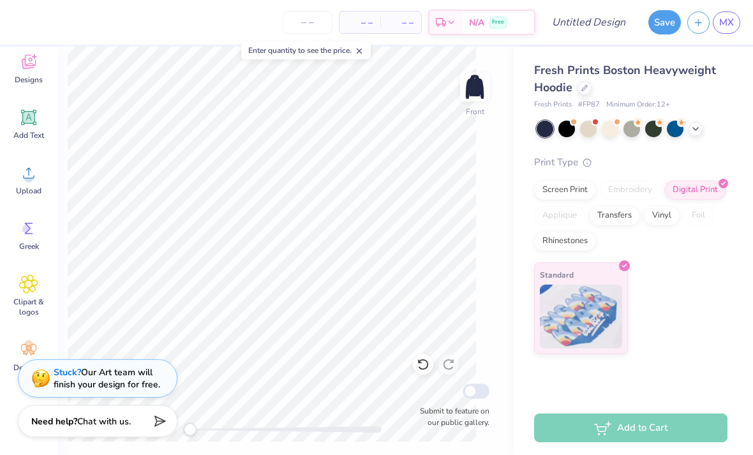
scroll to position [0, 0]
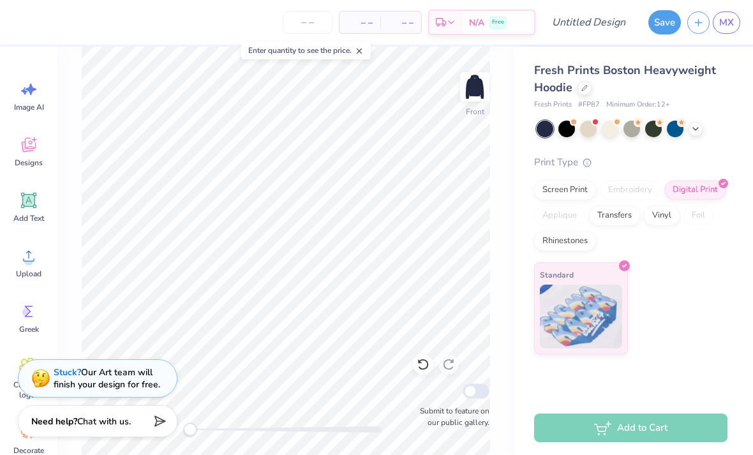
click at [27, 251] on icon at bounding box center [28, 255] width 19 height 19
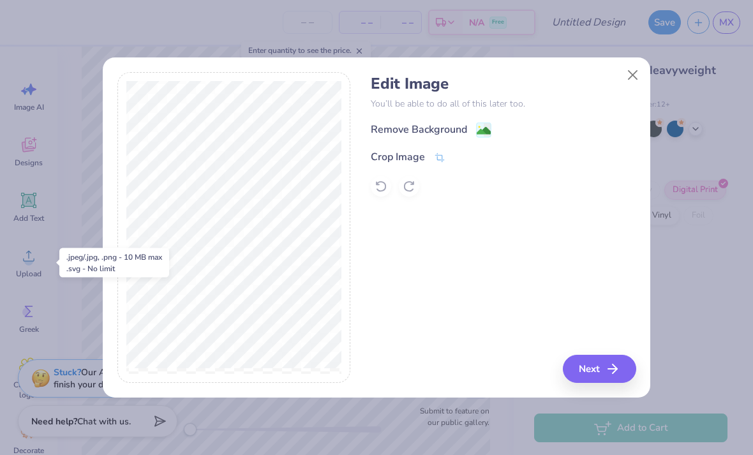
click at [523, 376] on button "Next" at bounding box center [599, 369] width 73 height 28
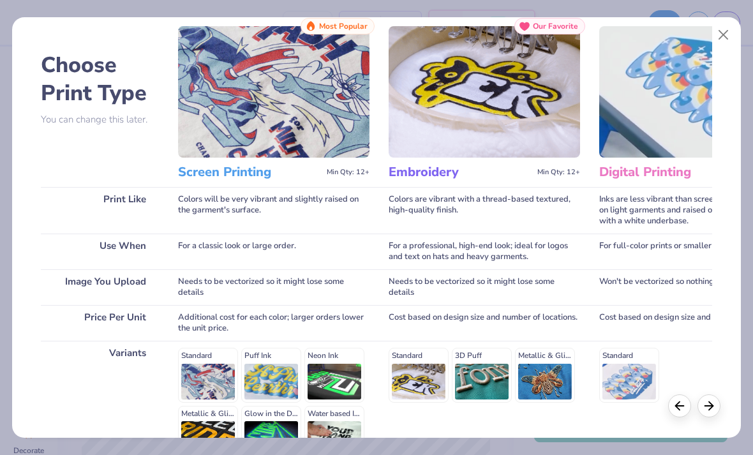
scroll to position [41, 0]
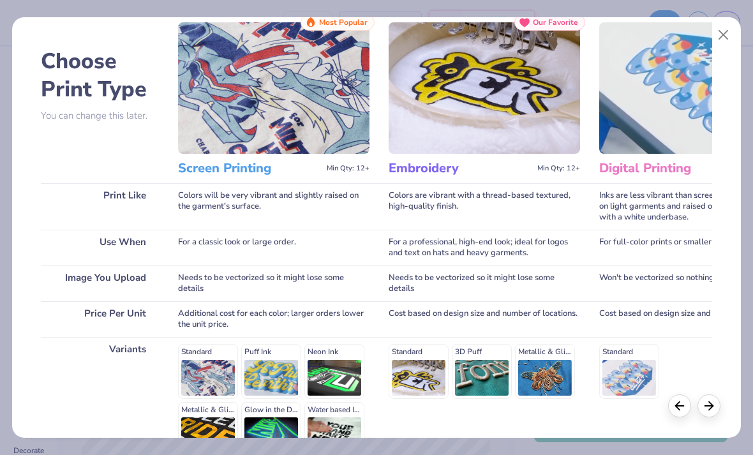
click at [193, 382] on div "Standard Puff Ink Neon Ink Metallic & Glitter Ink Glow in the Dark Ink Water ba…" at bounding box center [273, 400] width 191 height 112
click at [200, 367] on div "Standard Puff Ink Neon Ink Metallic & Glitter Ink Glow in the Dark Ink Water ba…" at bounding box center [273, 400] width 191 height 112
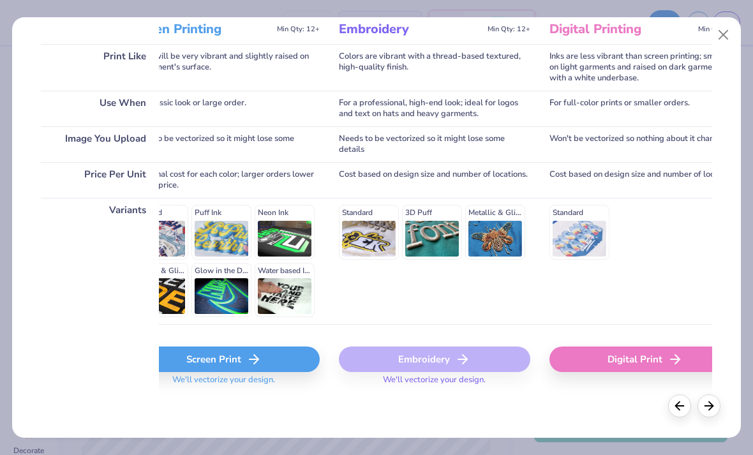
scroll to position [181, 0]
click at [182, 357] on div "Screen Print" at bounding box center [223, 359] width 191 height 26
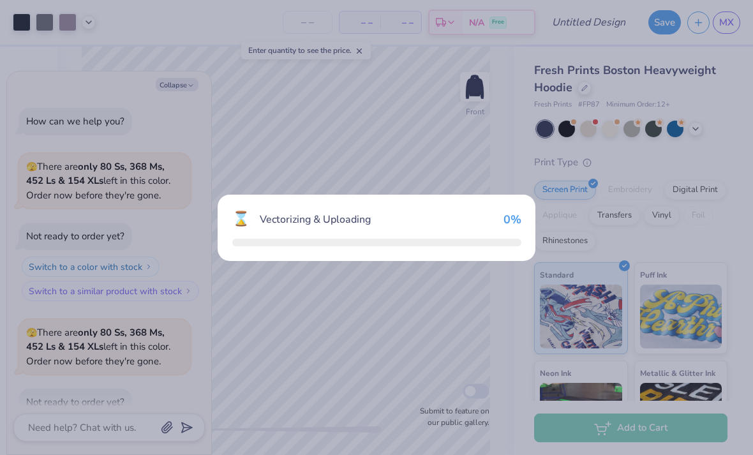
scroll to position [999, 0]
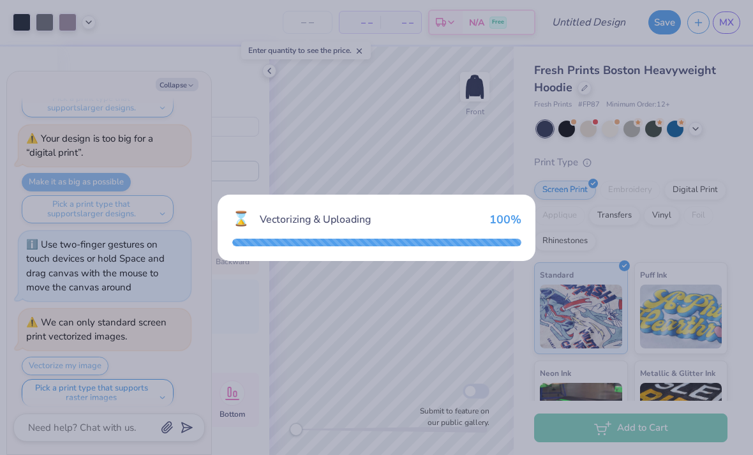
type textarea "x"
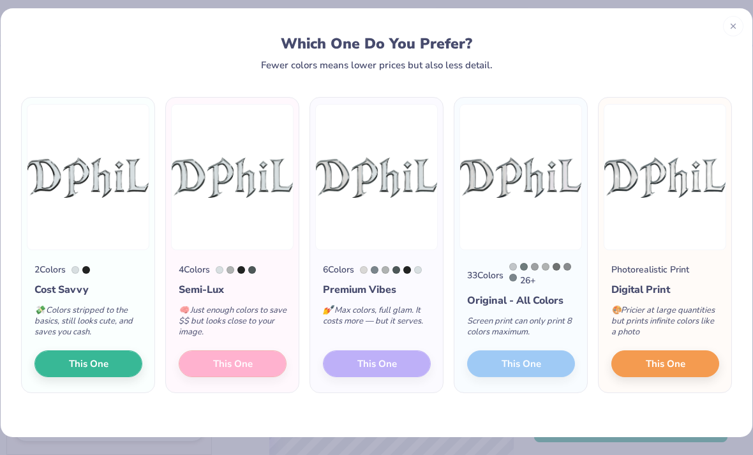
scroll to position [10, 0]
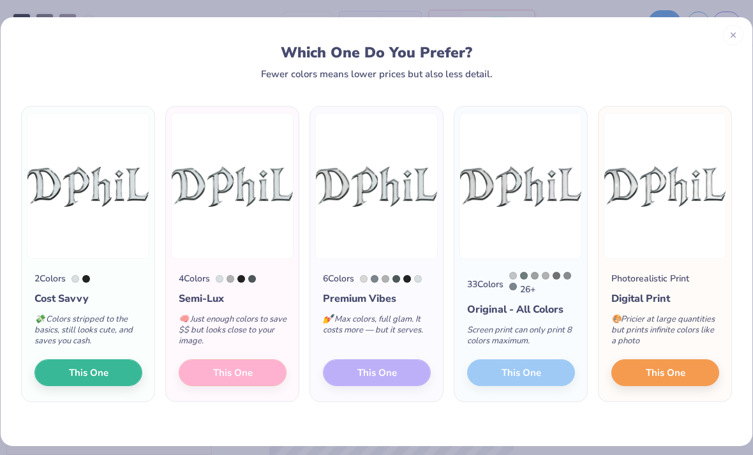
scroll to position [10, 0]
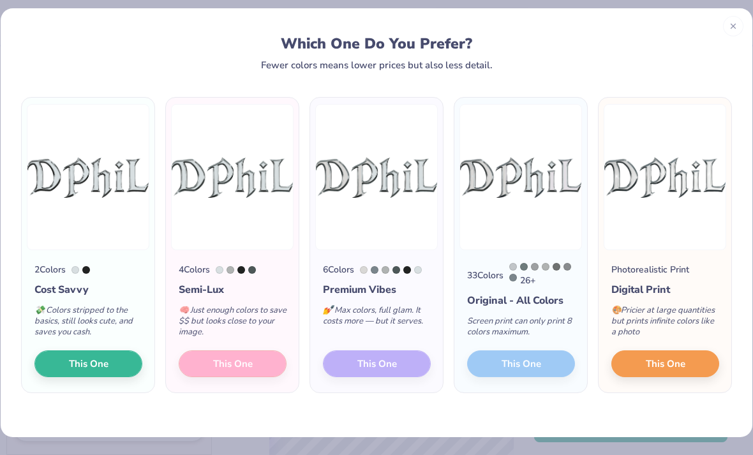
click at [69, 365] on span "This One" at bounding box center [89, 364] width 40 height 15
type textarea "x"
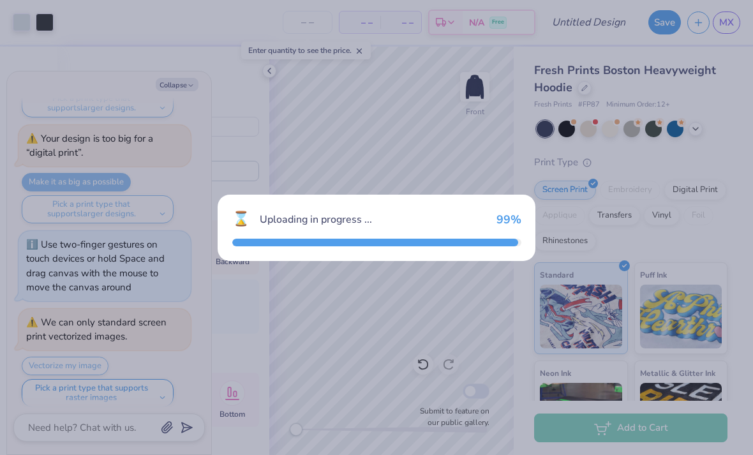
type input "15.00"
type input "5.06"
type input "12.22"
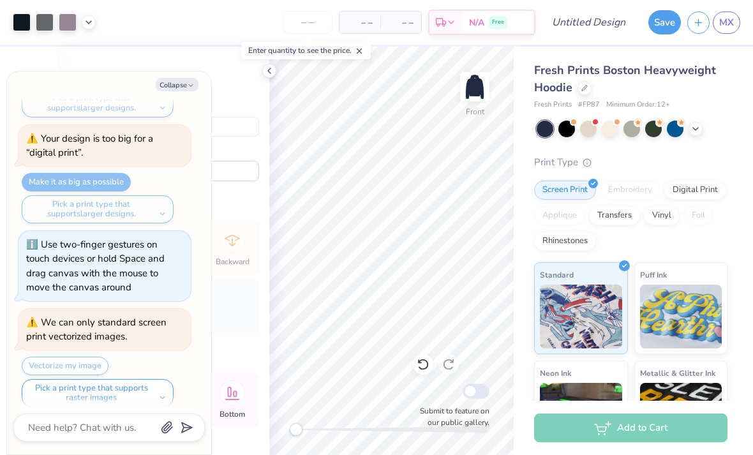
click at [191, 85] on icon "button" at bounding box center [191, 86] width 8 height 8
type textarea "x"
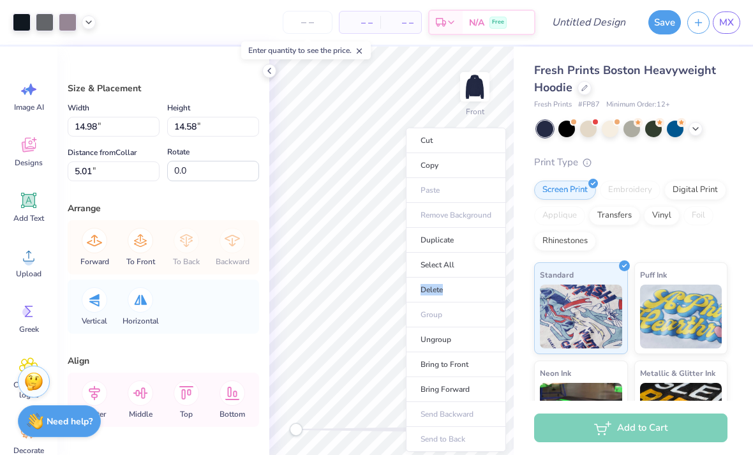
click at [463, 241] on li "Duplicate" at bounding box center [456, 240] width 100 height 25
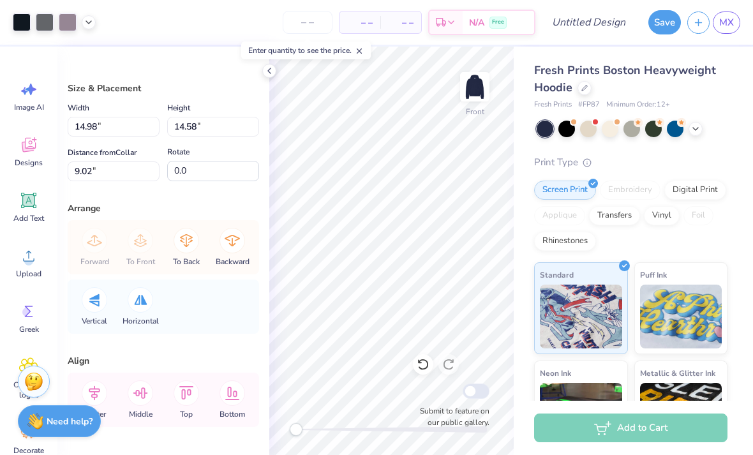
click at [426, 358] on icon at bounding box center [423, 364] width 13 height 13
type input "8.02"
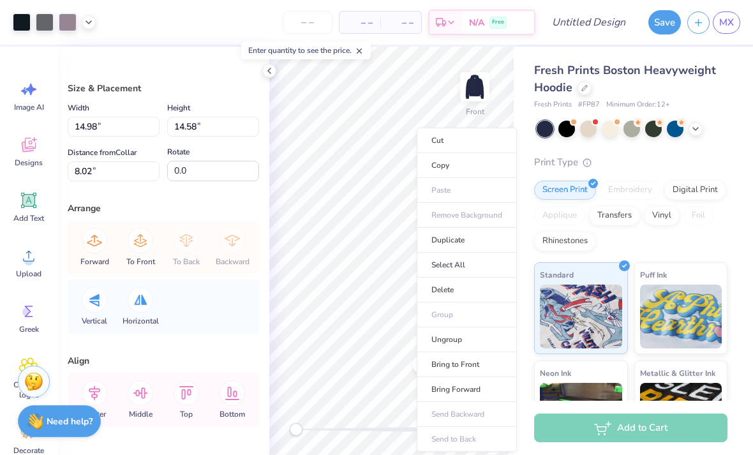
click at [464, 286] on li "Delete" at bounding box center [467, 290] width 100 height 25
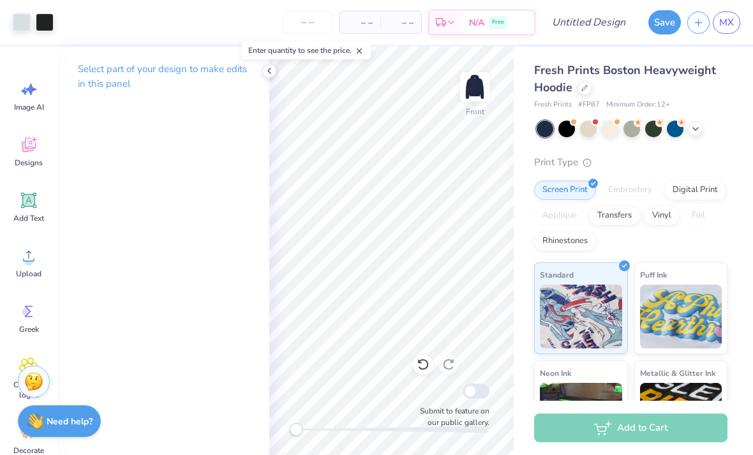
click at [22, 148] on icon at bounding box center [29, 145] width 14 height 15
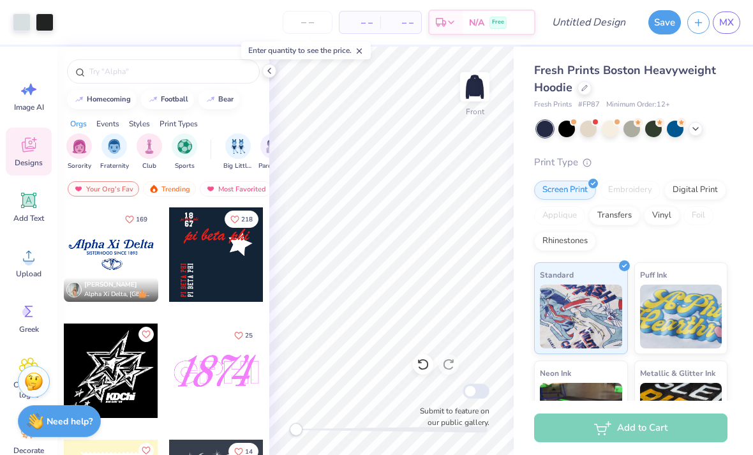
scroll to position [0, 0]
click at [30, 269] on span "Upload" at bounding box center [29, 274] width 26 height 10
click at [21, 271] on span "Upload" at bounding box center [29, 274] width 26 height 10
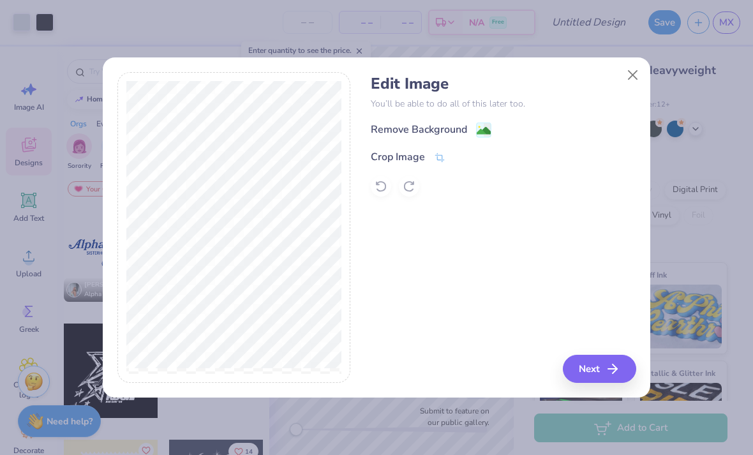
click at [440, 160] on icon at bounding box center [439, 157] width 11 height 11
click at [551, 297] on div "Edit Image You’ll be able to do all of this later too. Remove Background Crop I…" at bounding box center [503, 227] width 265 height 311
click at [468, 260] on div "Edit Image You’ll be able to do all of this later too. Remove Background Crop I…" at bounding box center [503, 227] width 265 height 311
click at [449, 125] on div "Remove Background Crop Image" at bounding box center [503, 159] width 265 height 75
click at [459, 159] on icon at bounding box center [461, 157] width 8 height 8
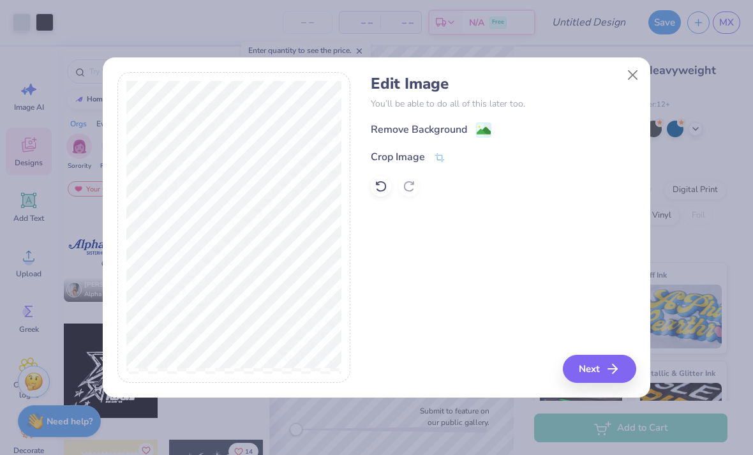
click at [489, 128] on image at bounding box center [484, 131] width 14 height 14
click at [518, 127] on div "Remove Background" at bounding box center [503, 130] width 265 height 16
click at [519, 123] on div "Remove Background" at bounding box center [503, 130] width 265 height 16
click at [401, 161] on div "Crop Image" at bounding box center [398, 156] width 54 height 15
click at [485, 265] on div "Edit Image You’ll be able to do all of this later too. Remove Background Crop I…" at bounding box center [503, 227] width 265 height 311
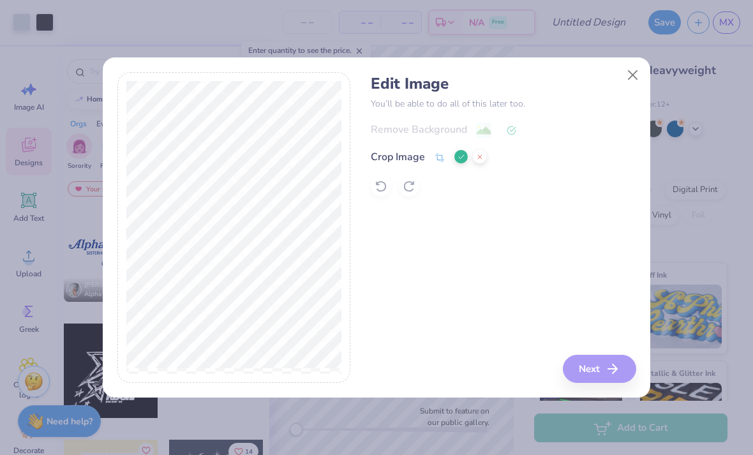
click at [593, 371] on div "Edit Image You’ll be able to do all of this later too. Remove Background Crop I…" at bounding box center [503, 227] width 265 height 311
click at [468, 151] on div at bounding box center [470, 156] width 32 height 15
click at [464, 156] on icon at bounding box center [461, 157] width 8 height 8
click at [464, 156] on div "Crop Image" at bounding box center [503, 156] width 265 height 15
click at [583, 357] on button "Next" at bounding box center [599, 369] width 73 height 28
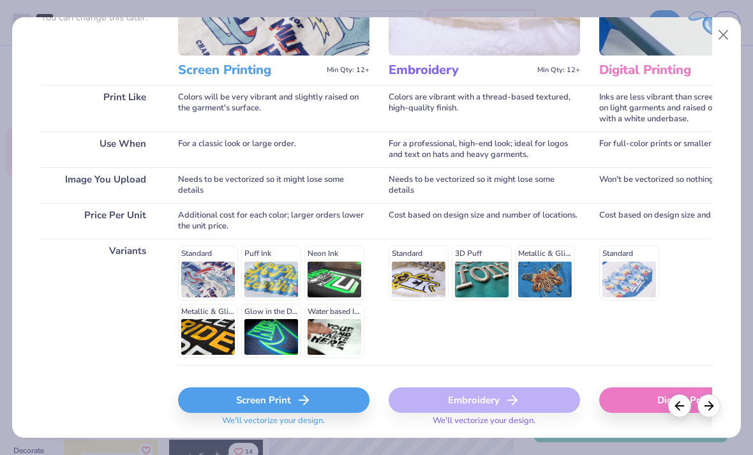
scroll to position [146, 0]
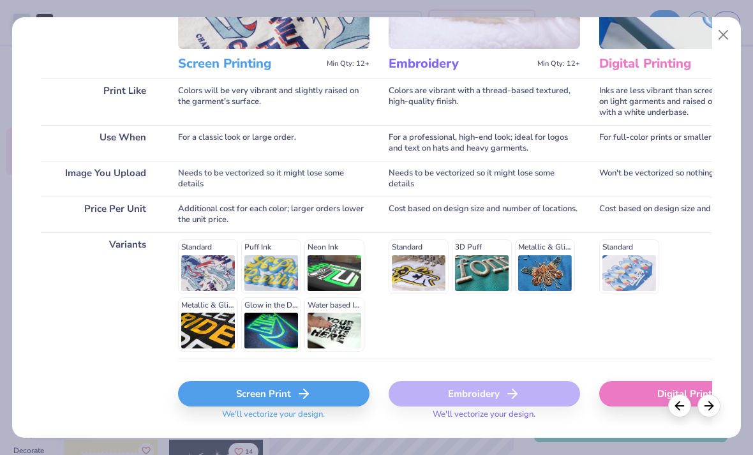
click at [314, 391] on div "Screen Print" at bounding box center [273, 394] width 191 height 26
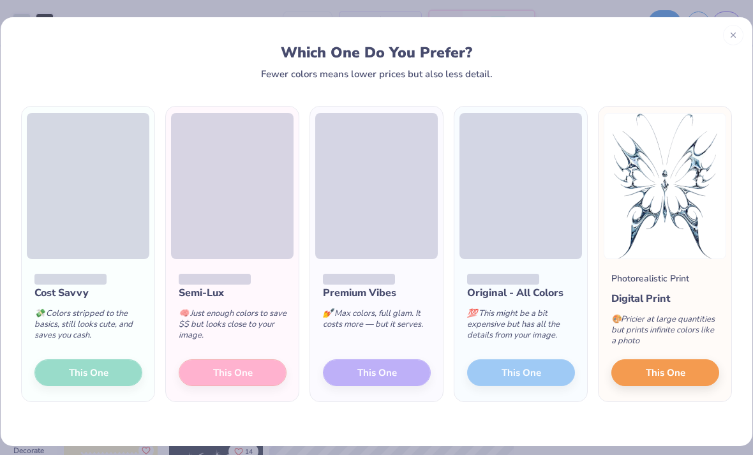
click at [111, 366] on div "Cost Savvy 💸 Colors stripped to the basics, still looks cute, and saves you cas…" at bounding box center [88, 330] width 133 height 142
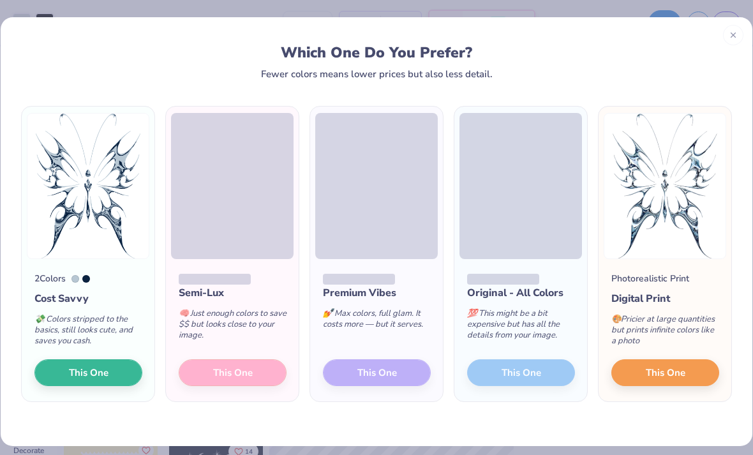
scroll to position [0, 0]
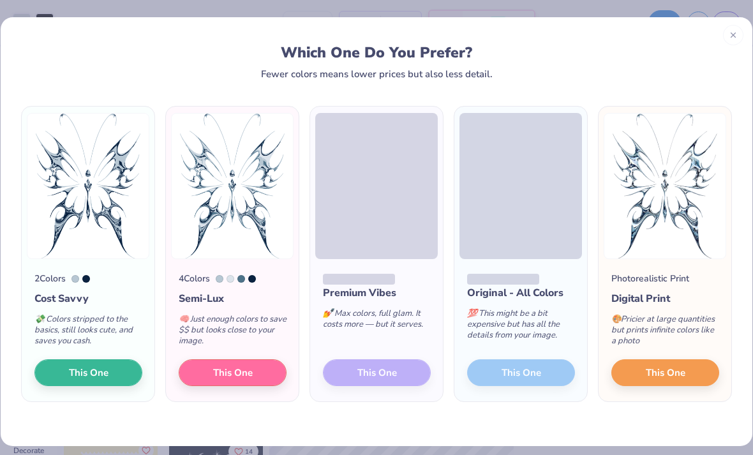
click at [100, 370] on span "This One" at bounding box center [89, 373] width 40 height 15
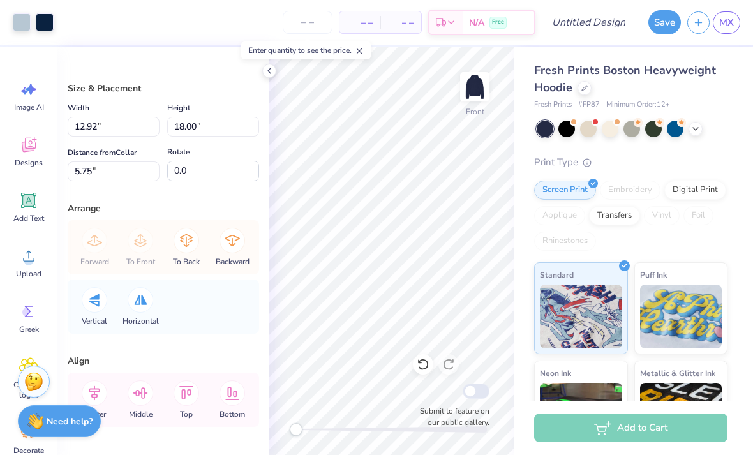
click at [320, 52] on div "Enter quantity to see the price." at bounding box center [306, 50] width 130 height 18
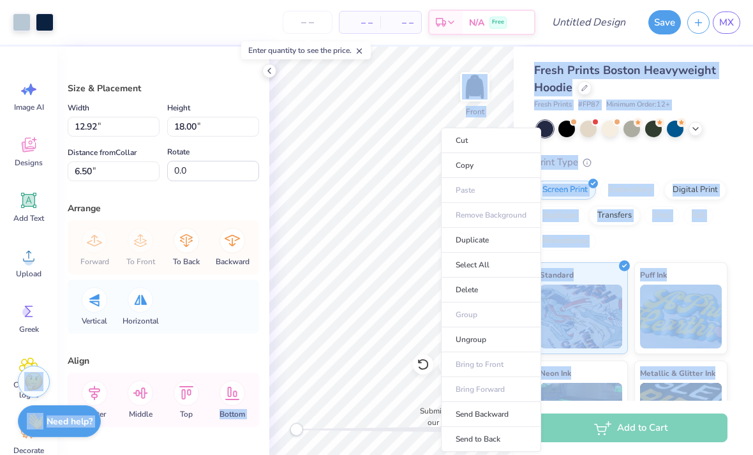
click at [511, 283] on li "Delete" at bounding box center [491, 290] width 100 height 25
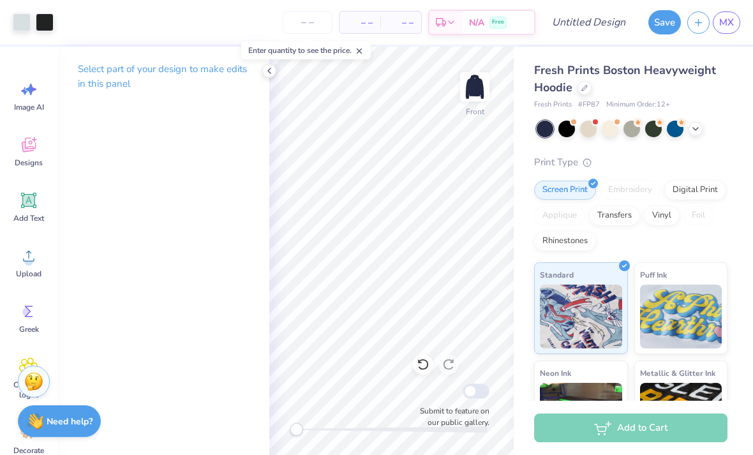
click at [25, 251] on icon at bounding box center [28, 255] width 19 height 19
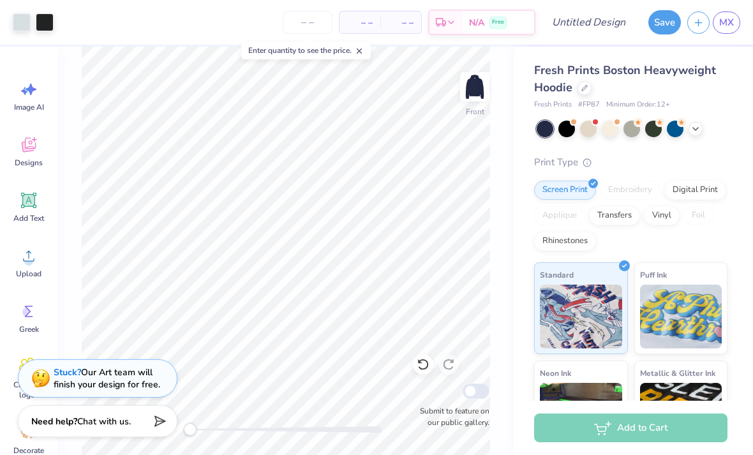
click at [29, 269] on span "Upload" at bounding box center [29, 274] width 26 height 10
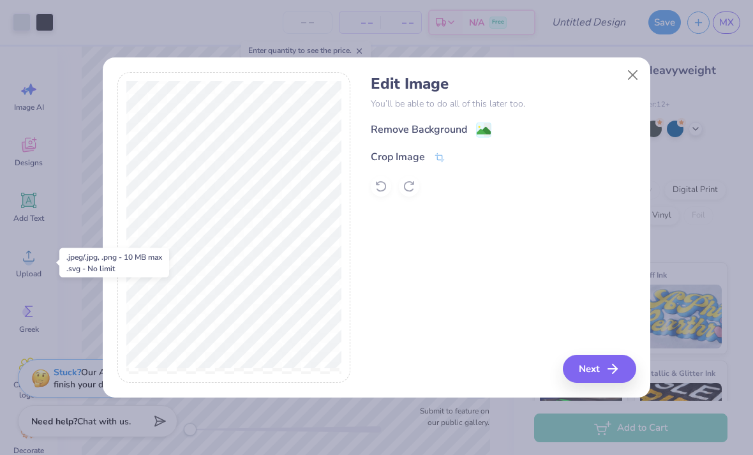
click at [475, 131] on div "Remove Background" at bounding box center [431, 130] width 121 height 16
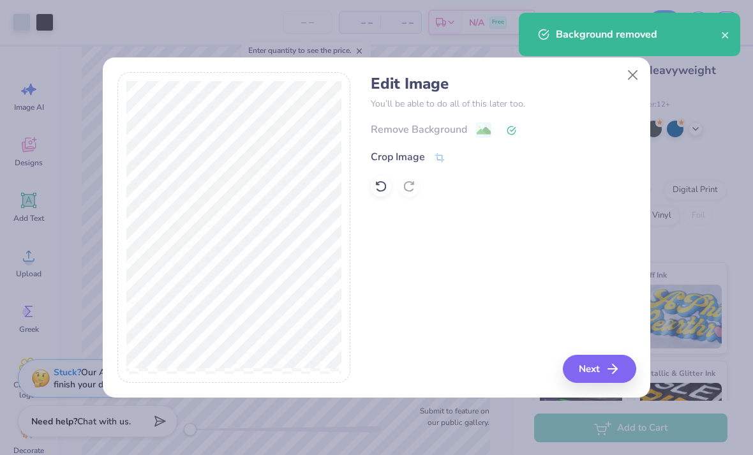
click at [604, 370] on button "Next" at bounding box center [599, 369] width 73 height 28
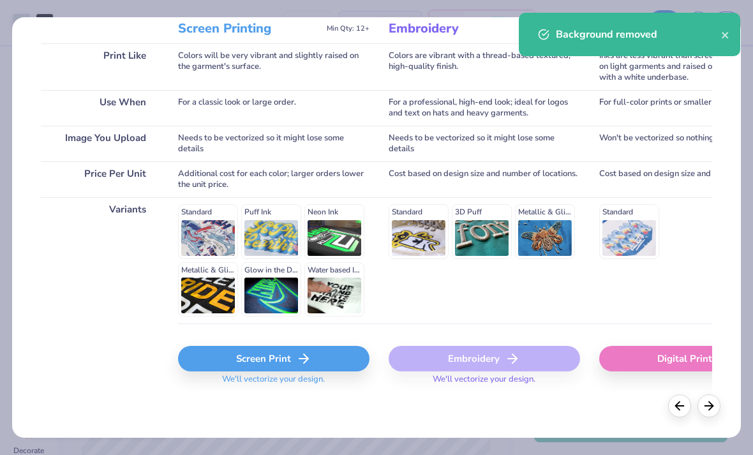
scroll to position [181, 0]
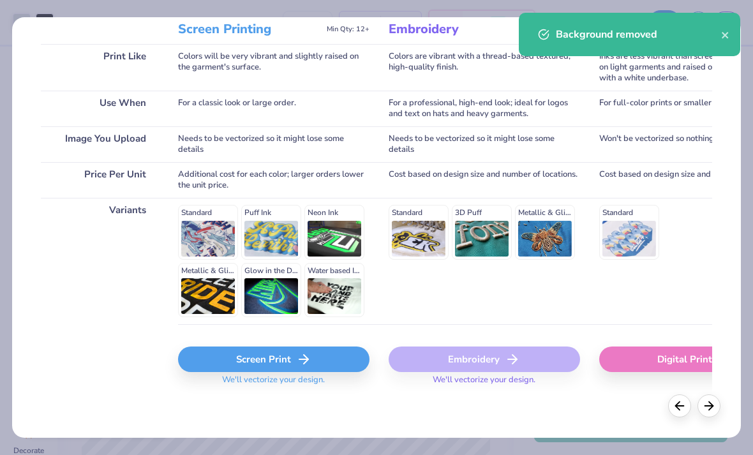
click at [309, 363] on icon at bounding box center [303, 359] width 15 height 15
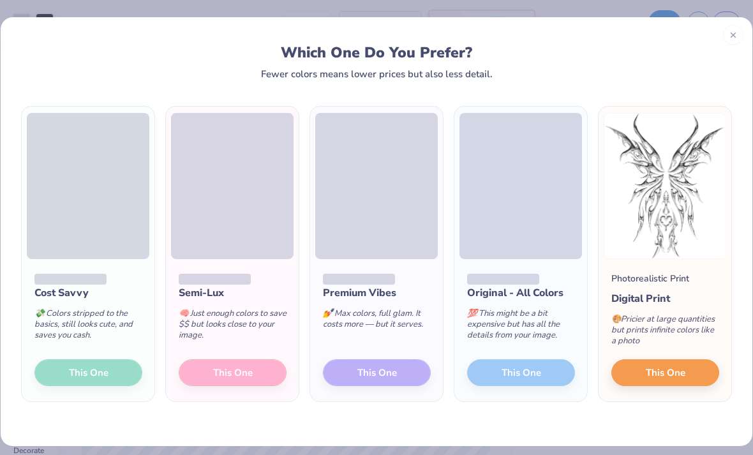
click at [692, 373] on button "This One" at bounding box center [665, 372] width 108 height 27
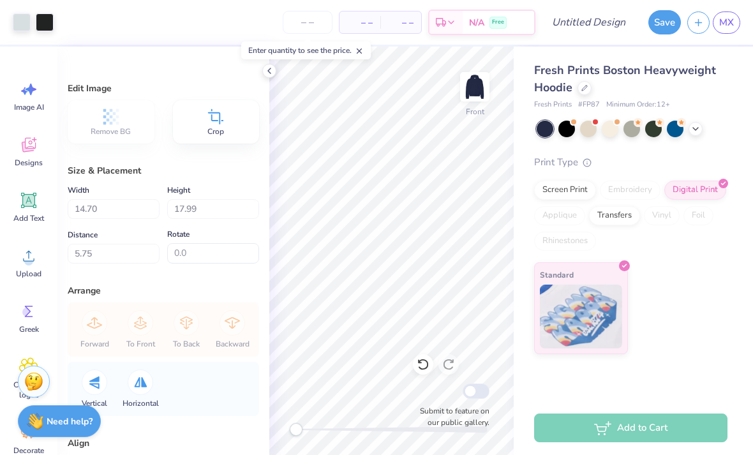
click at [708, 348] on div "Standard" at bounding box center [630, 308] width 193 height 92
click at [685, 299] on div "Standard" at bounding box center [630, 308] width 193 height 92
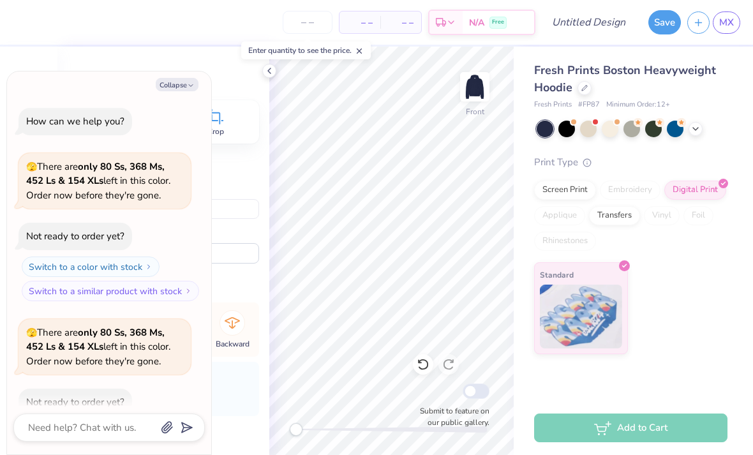
type textarea "x"
type input "6.51"
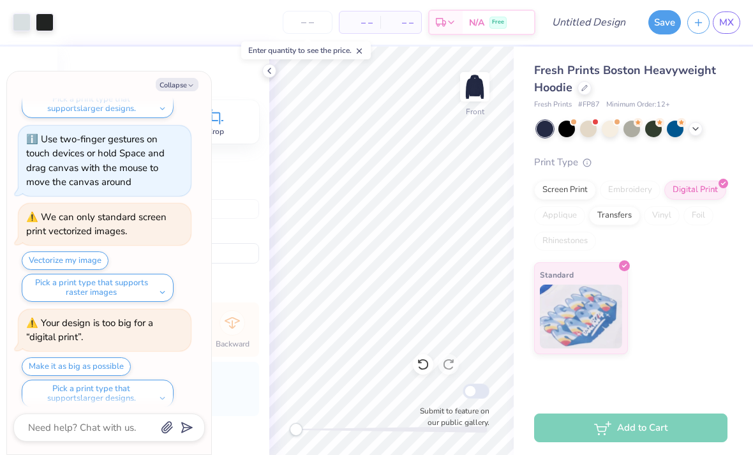
click at [181, 79] on button "Collapse" at bounding box center [177, 84] width 43 height 13
type textarea "x"
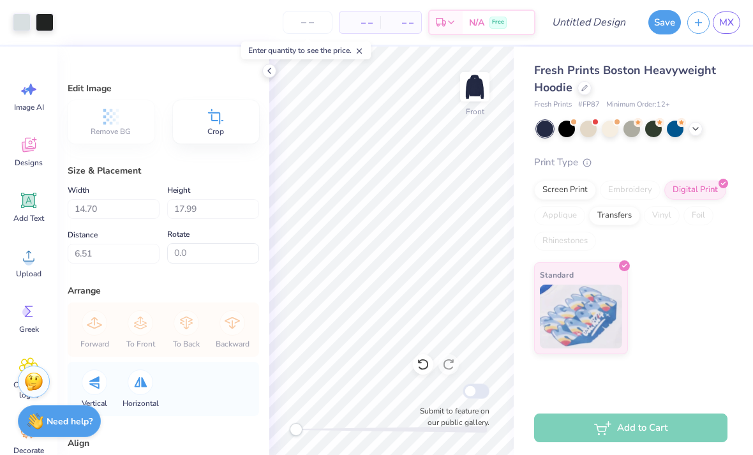
click at [19, 255] on icon at bounding box center [28, 255] width 19 height 19
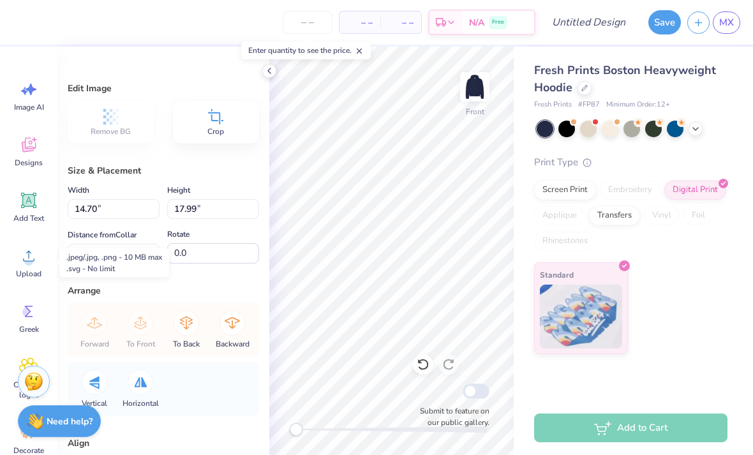
click at [13, 258] on div "Upload" at bounding box center [29, 263] width 46 height 48
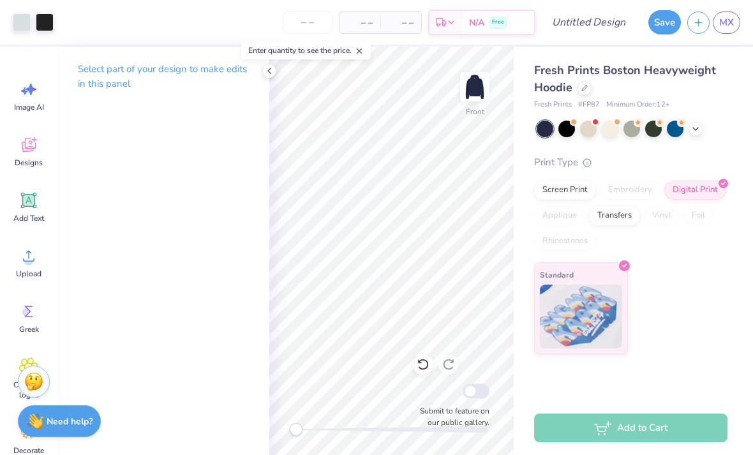
click at [267, 74] on icon at bounding box center [269, 71] width 10 height 10
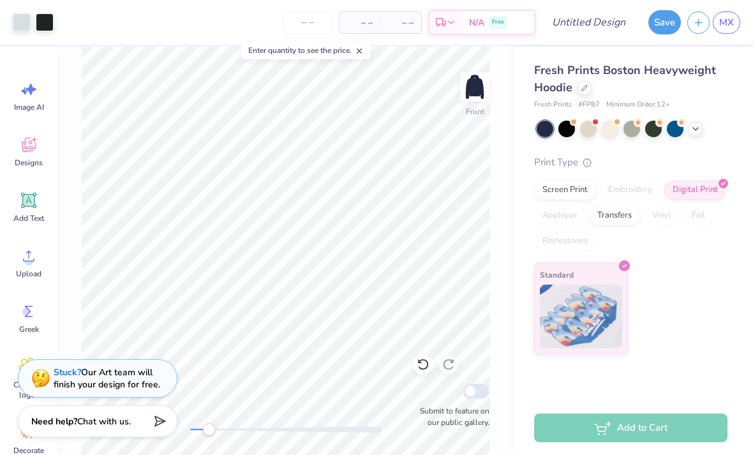
click at [362, 53] on line at bounding box center [359, 51] width 4 height 4
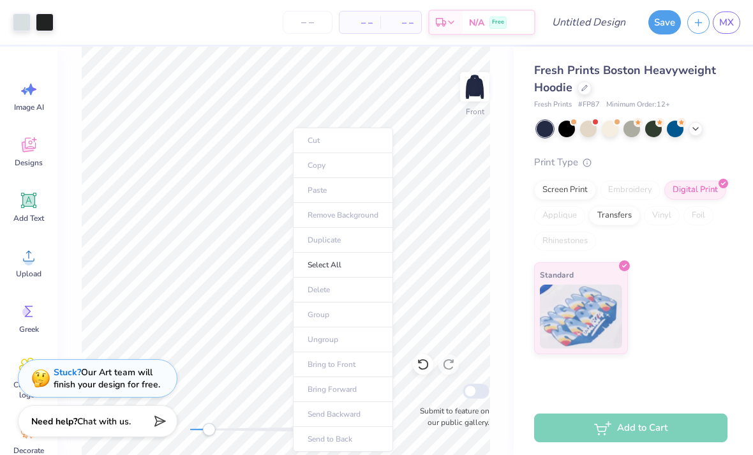
click at [354, 260] on li "Select All" at bounding box center [343, 265] width 100 height 25
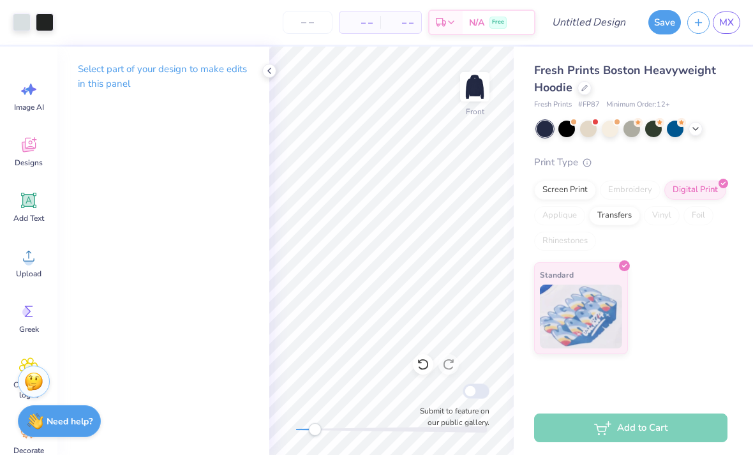
click at [723, 147] on div "Fresh Prints Boston Heavyweight Hoodie Fresh Prints # FP87 Minimum Order: 12 + …" at bounding box center [630, 208] width 193 height 292
click at [90, 73] on p "Select part of your design to make edits in this panel" at bounding box center [163, 76] width 171 height 29
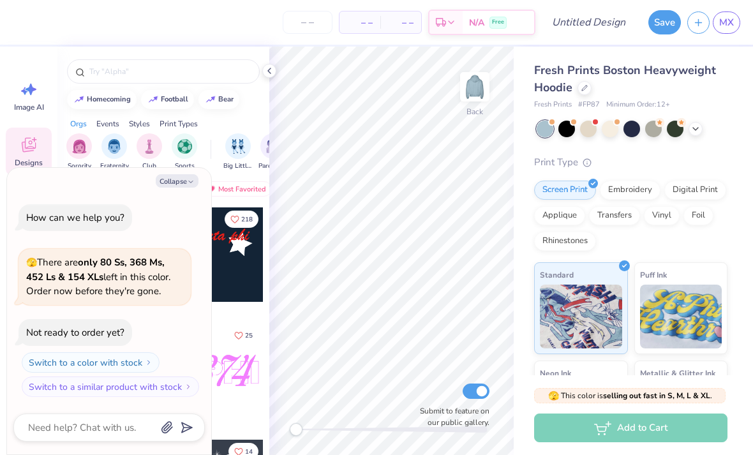
click at [570, 127] on div at bounding box center [566, 129] width 17 height 17
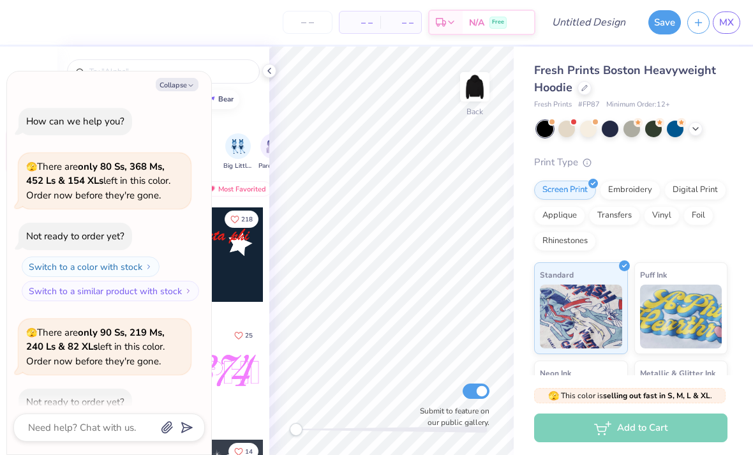
type textarea "x"
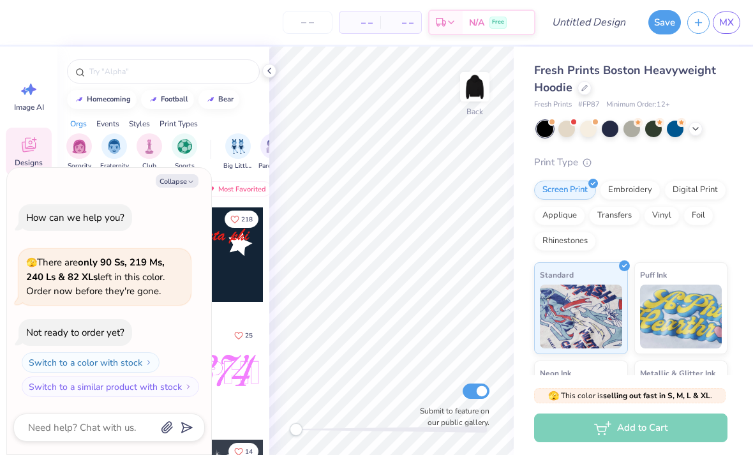
click at [612, 125] on div at bounding box center [610, 129] width 17 height 17
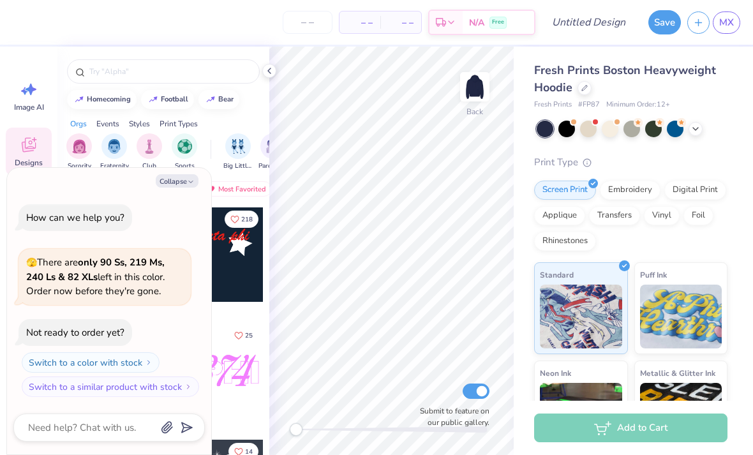
click at [197, 178] on button "Collapse" at bounding box center [177, 180] width 43 height 13
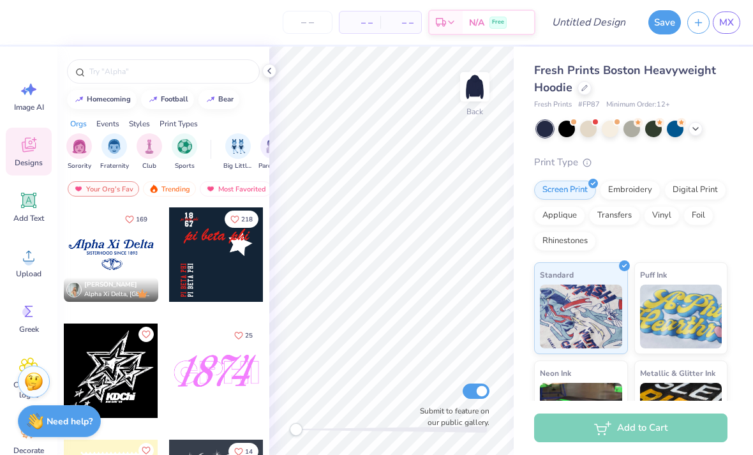
click at [28, 260] on circle at bounding box center [28, 261] width 9 height 9
click at [479, 90] on img at bounding box center [475, 87] width 26 height 26
click at [26, 267] on div "Upload" at bounding box center [29, 263] width 46 height 48
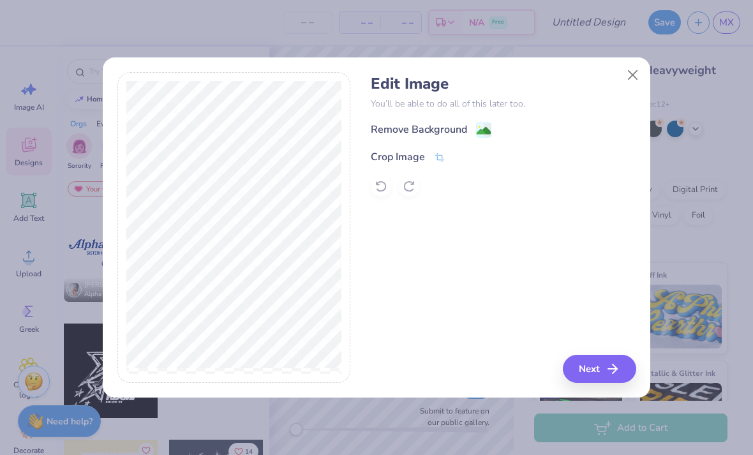
click at [431, 130] on div "Remove Background" at bounding box center [419, 129] width 96 height 15
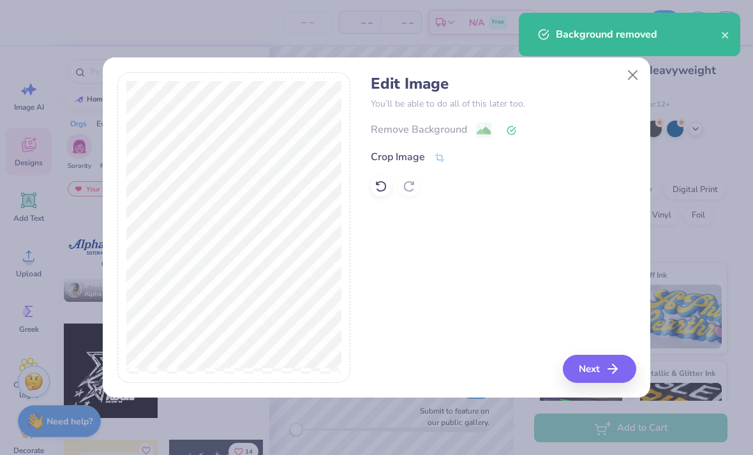
click at [440, 155] on icon at bounding box center [439, 157] width 11 height 11
click at [524, 225] on div "Edit Image You’ll be able to do all of this later too. Remove Background Crop I…" at bounding box center [503, 227] width 265 height 311
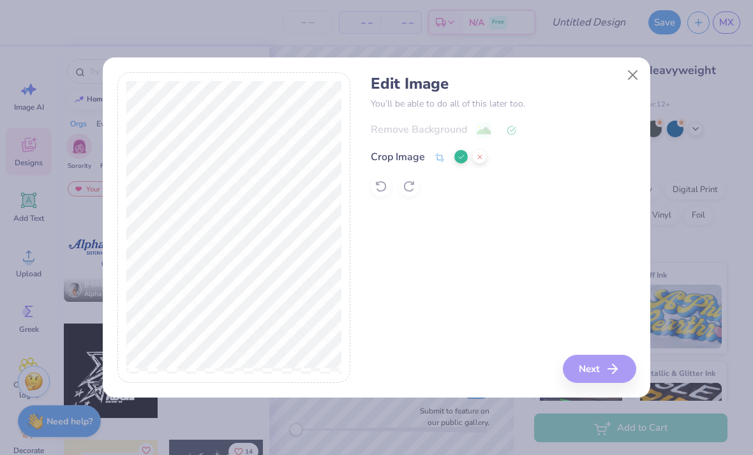
click at [463, 156] on icon at bounding box center [461, 157] width 8 height 8
click at [592, 373] on button "Next" at bounding box center [599, 369] width 73 height 28
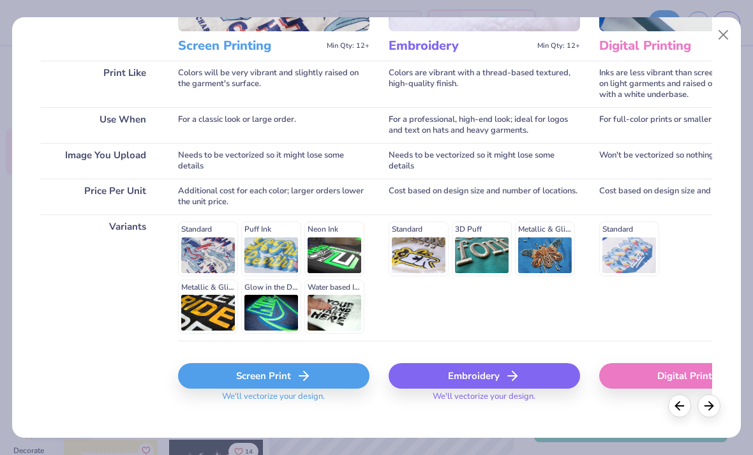
click at [332, 379] on div "Screen Print" at bounding box center [273, 376] width 191 height 26
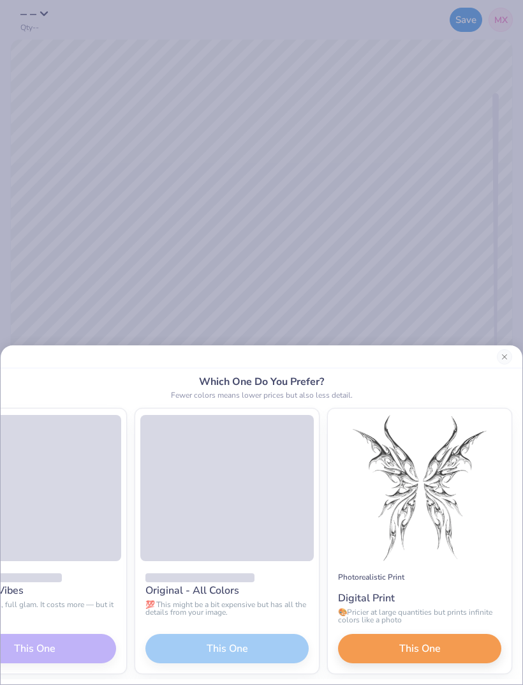
scroll to position [0, 227]
click at [445, 454] on button "This One" at bounding box center [419, 648] width 163 height 29
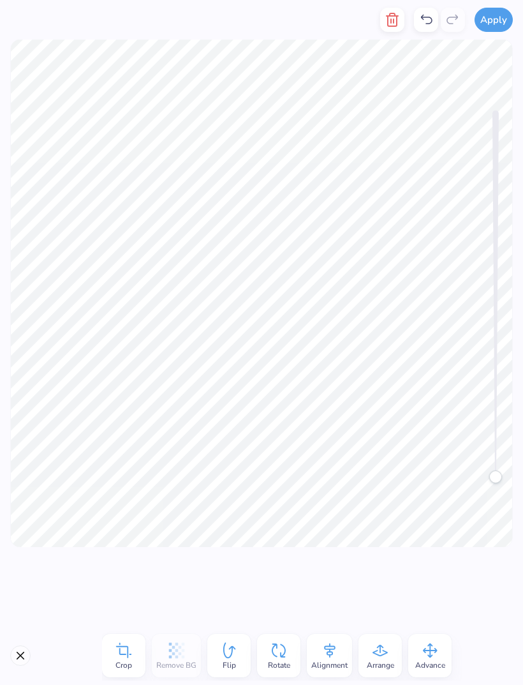
click at [128, 454] on icon at bounding box center [123, 650] width 15 height 15
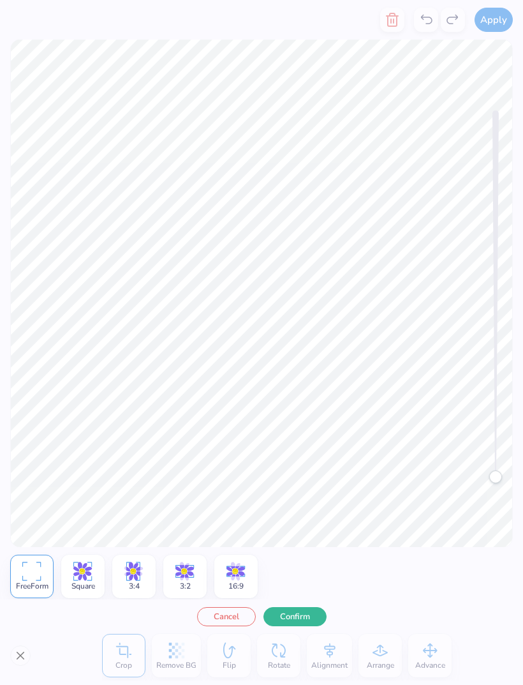
click at [131, 454] on icon at bounding box center [132, 577] width 4 height 6
click at [29, 454] on icon at bounding box center [31, 570] width 19 height 19
click at [305, 454] on button "Confirm" at bounding box center [295, 616] width 63 height 19
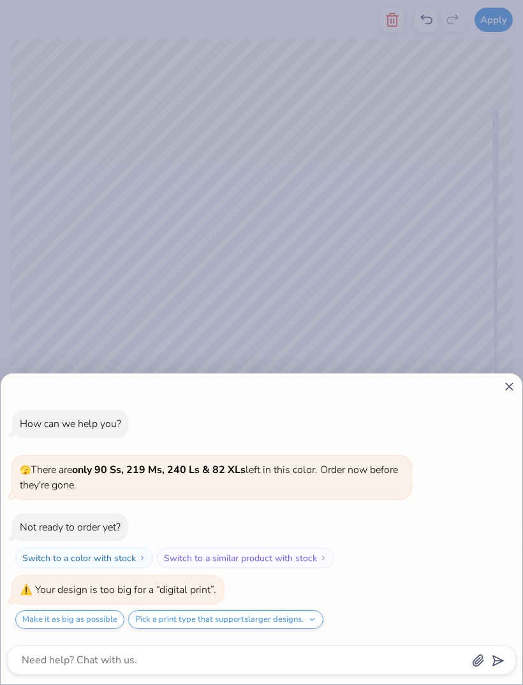
click at [59, 454] on button "Make it as big as possible" at bounding box center [69, 619] width 109 height 19
type textarea "x"
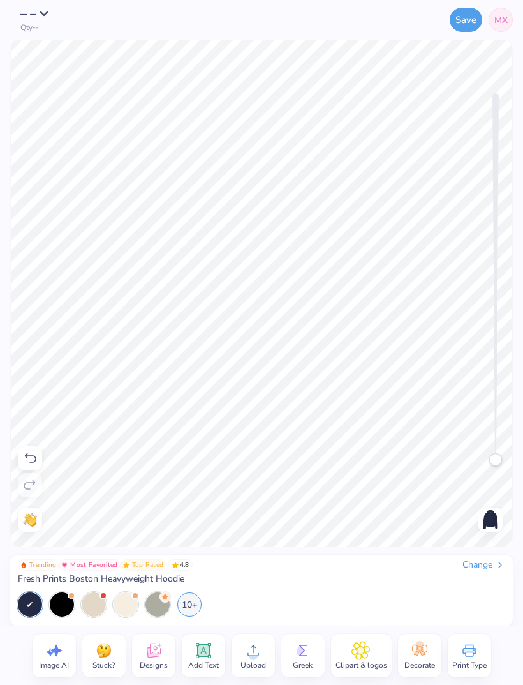
click at [26, 454] on icon at bounding box center [30, 458] width 11 height 10
click at [29, 454] on icon at bounding box center [30, 458] width 11 height 10
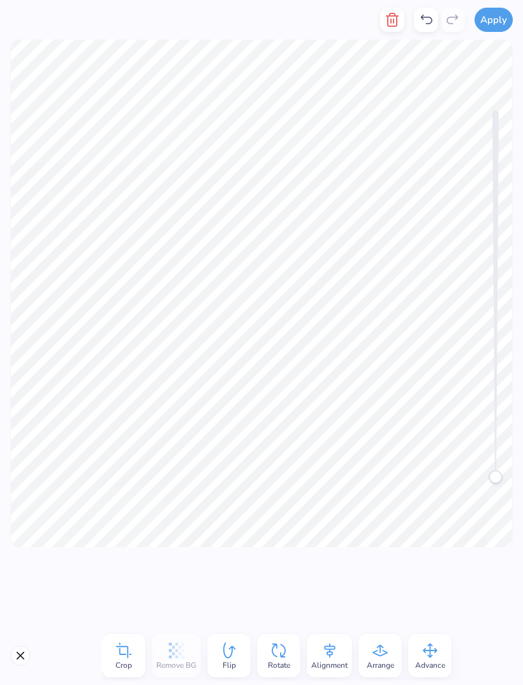
click at [336, 454] on span "Alignment" at bounding box center [329, 665] width 36 height 10
click at [193, 454] on span "Center" at bounding box center [185, 596] width 22 height 10
click at [182, 454] on span "Center" at bounding box center [185, 596] width 22 height 10
click at [181, 454] on span "Center" at bounding box center [185, 596] width 22 height 10
click at [291, 454] on icon at bounding box center [287, 580] width 15 height 13
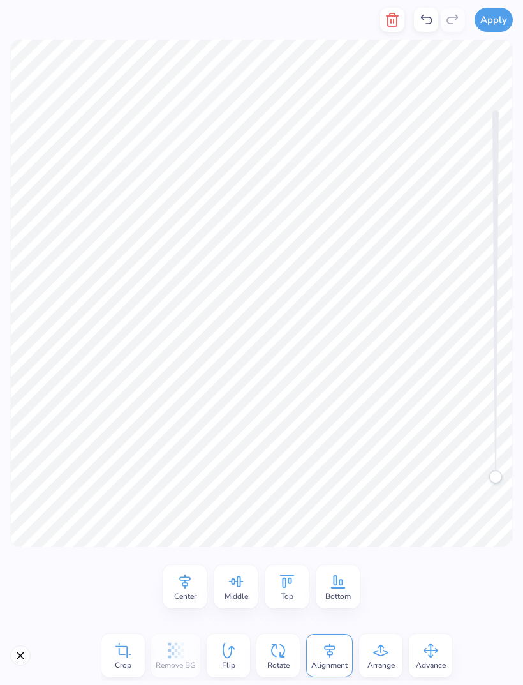
click at [375, 454] on span "Arrange" at bounding box center [381, 665] width 27 height 10
click at [439, 454] on icon at bounding box center [429, 650] width 19 height 19
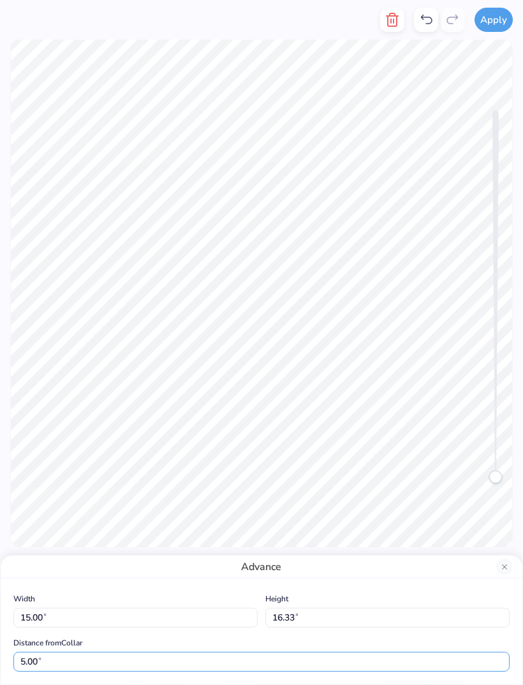
click at [295, 454] on input "5.00" at bounding box center [261, 661] width 496 height 20
type input "5"
type input "3"
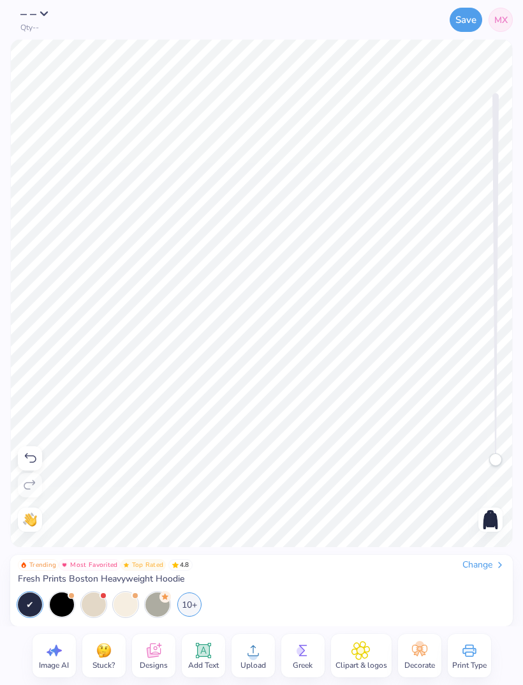
click at [258, 454] on span "Upload" at bounding box center [254, 665] width 26 height 10
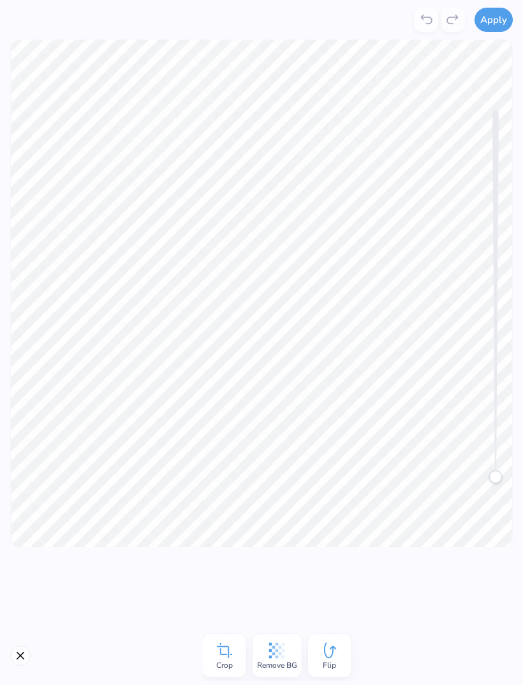
click at [226, 454] on icon at bounding box center [224, 650] width 19 height 19
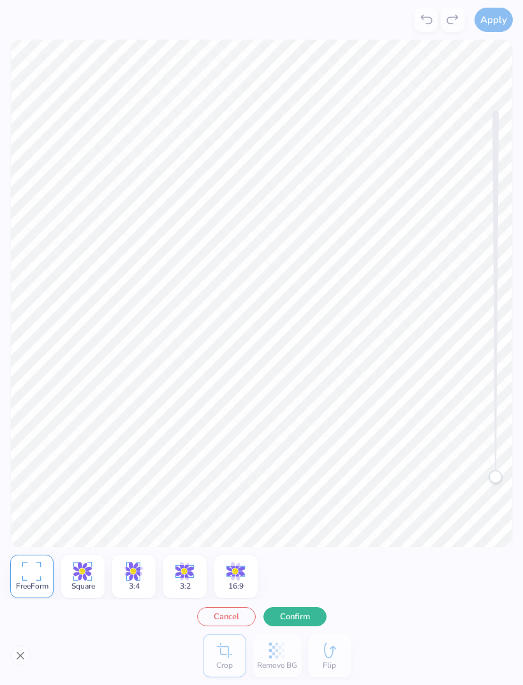
click at [283, 454] on div "Crop Remove BG Flip" at bounding box center [282, 655] width 159 height 50
click at [283, 454] on icon at bounding box center [276, 650] width 19 height 19
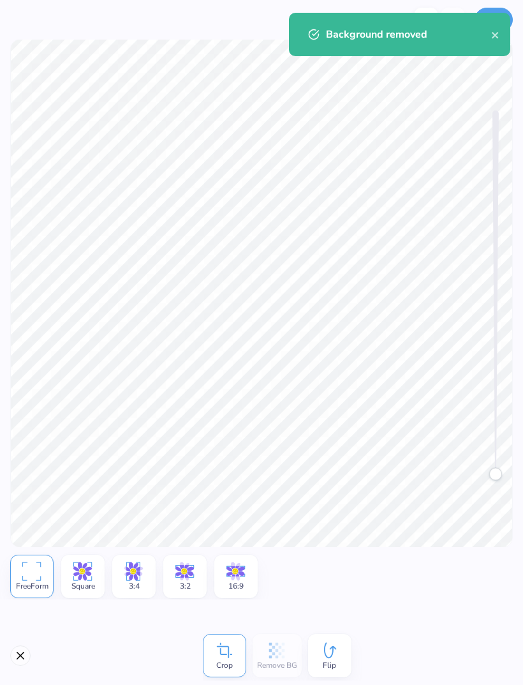
click at [488, 43] on div "Background removed" at bounding box center [399, 34] width 221 height 43
click at [493, 43] on div "Background removed" at bounding box center [399, 34] width 221 height 43
click at [492, 43] on div "Background removed" at bounding box center [399, 34] width 221 height 43
click at [494, 36] on icon "close" at bounding box center [495, 35] width 6 height 6
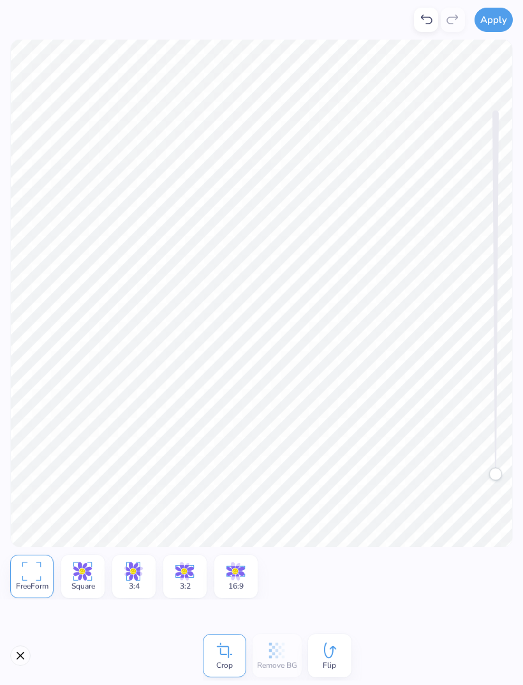
click at [491, 21] on button "Apply" at bounding box center [494, 20] width 38 height 24
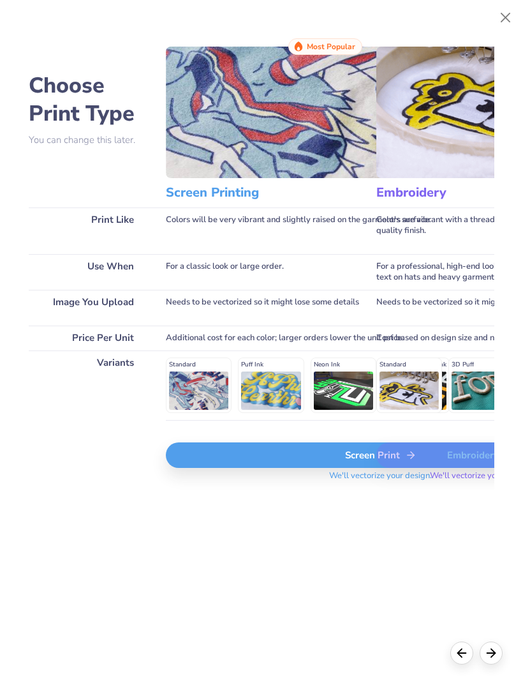
click at [222, 454] on div "Screen Print" at bounding box center [380, 455] width 429 height 26
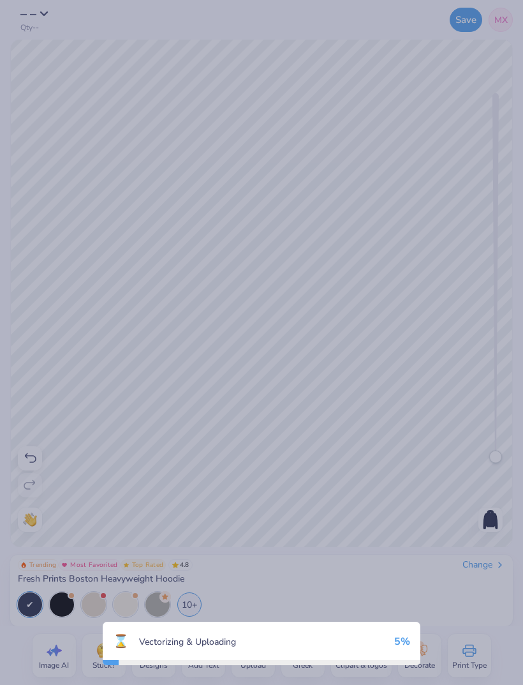
click at [228, 454] on div "⌛ Vectorizing & Uploading 5 %" at bounding box center [261, 342] width 523 height 685
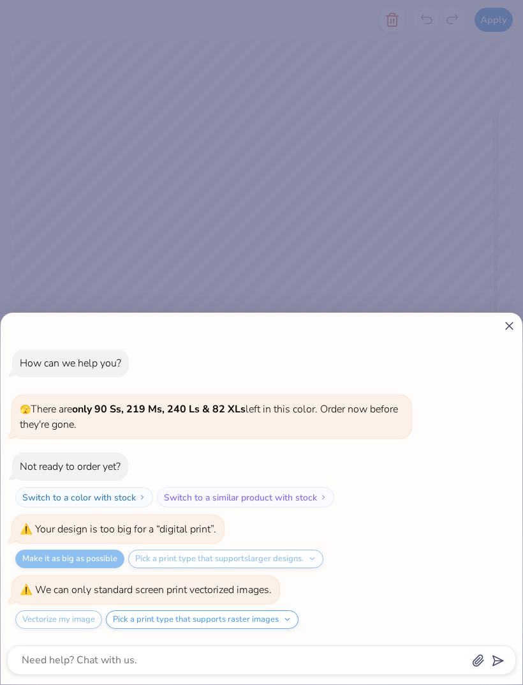
click at [506, 323] on icon at bounding box center [509, 325] width 13 height 13
type textarea "x"
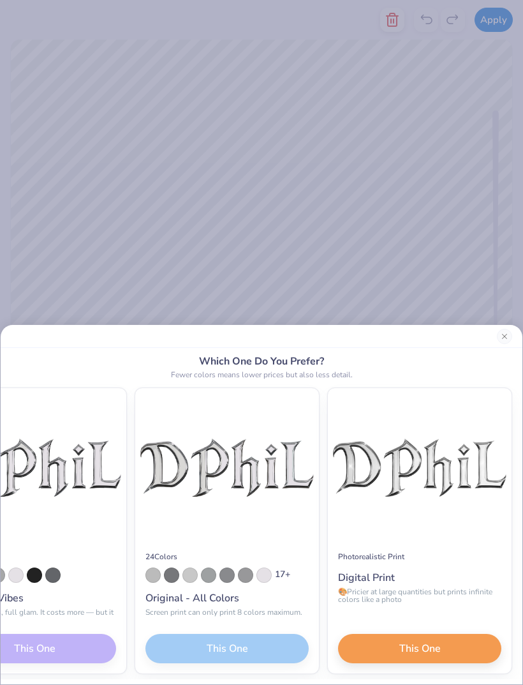
click at [431, 454] on span "This One" at bounding box center [419, 648] width 41 height 15
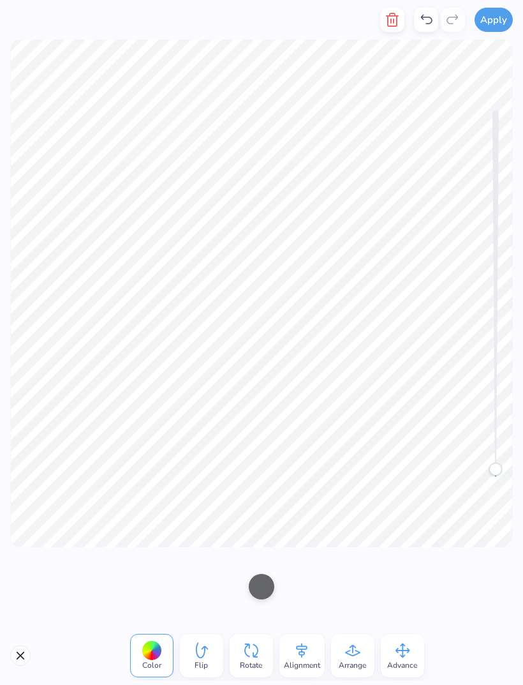
click at [25, 454] on button "Close" at bounding box center [20, 655] width 20 height 20
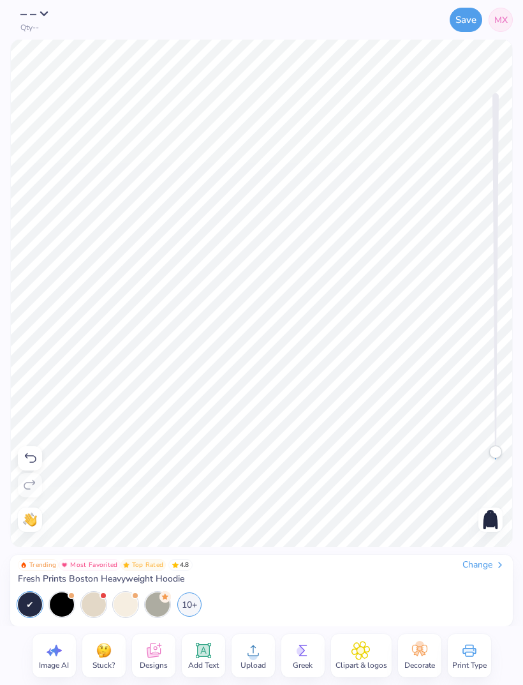
click at [27, 454] on icon at bounding box center [29, 457] width 15 height 15
click at [31, 454] on icon at bounding box center [29, 457] width 15 height 15
click at [33, 454] on icon at bounding box center [29, 457] width 15 height 15
click at [35, 13] on span "– –" at bounding box center [28, 13] width 17 height 17
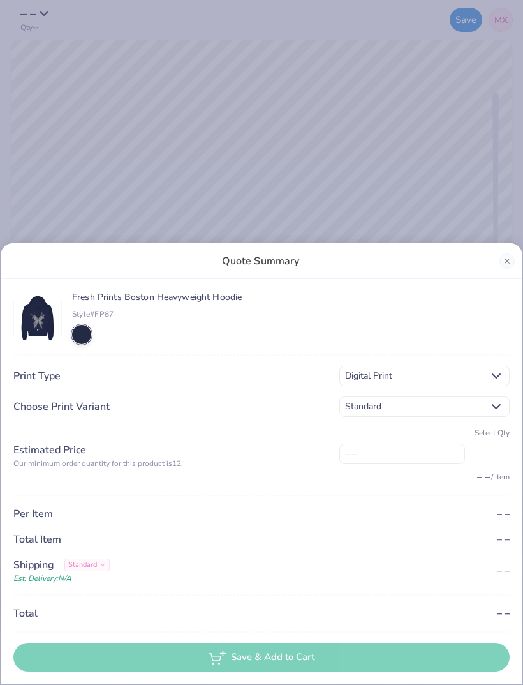
click at [448, 160] on div "Quote Summary Fresh Prints Boston Heavyweight Hoodie Style# FP87 Print Type Dig…" at bounding box center [261, 342] width 523 height 685
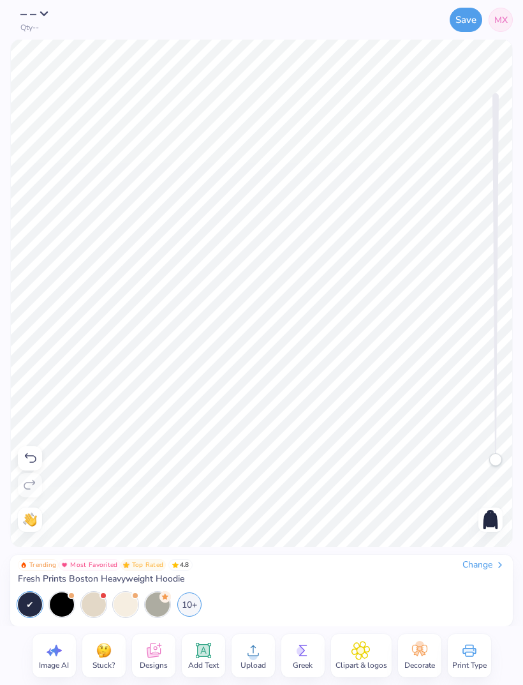
click at [148, 454] on div "Designs" at bounding box center [153, 655] width 43 height 43
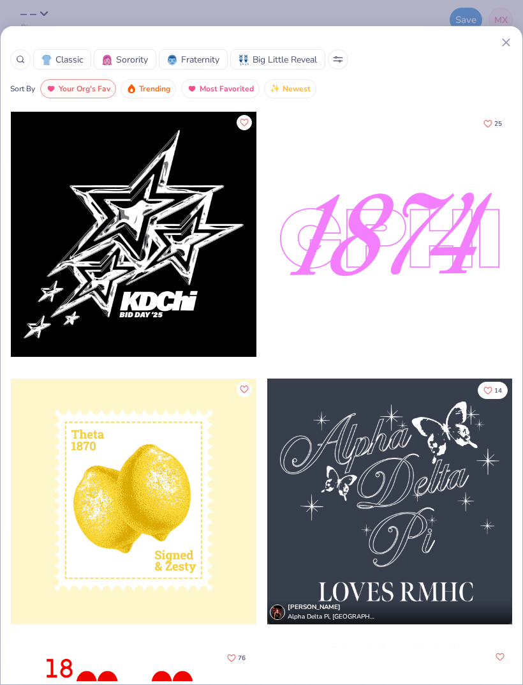
scroll to position [258, 0]
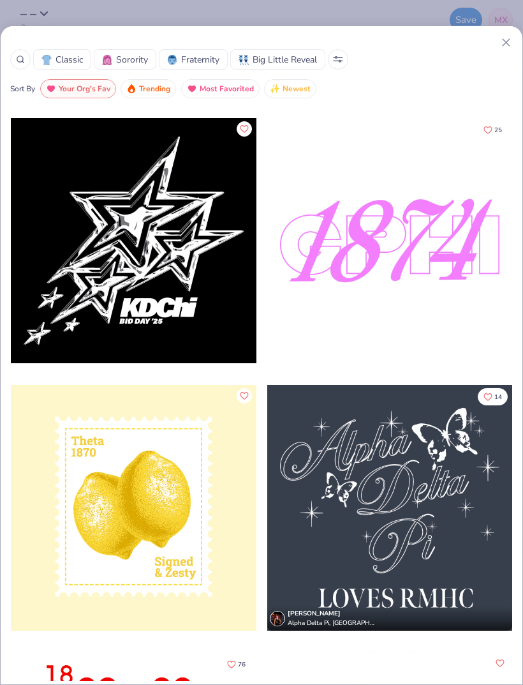
click at [512, 38] on icon at bounding box center [506, 42] width 13 height 13
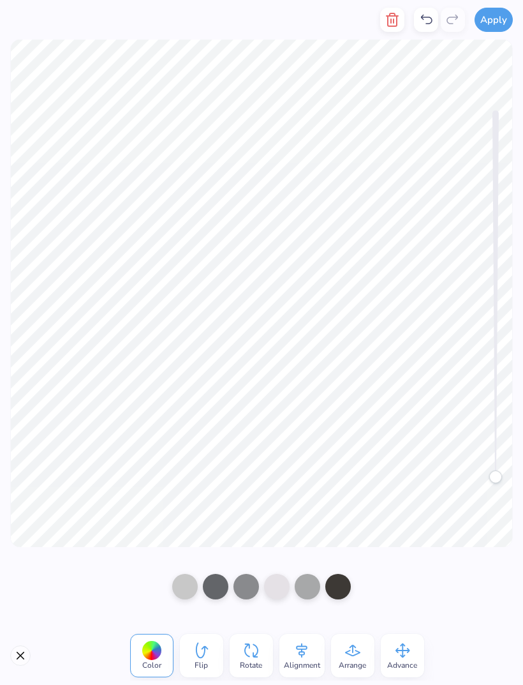
click at [14, 454] on button "Close" at bounding box center [20, 655] width 20 height 20
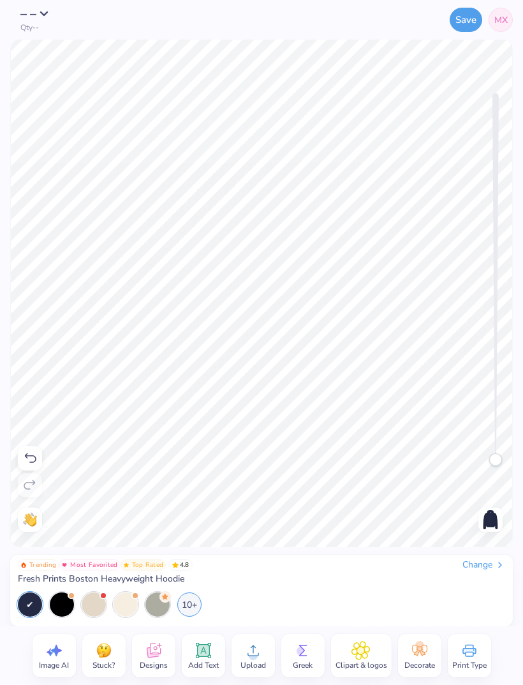
click at [491, 454] on div at bounding box center [491, 519] width 24 height 24
click at [493, 454] on img at bounding box center [490, 519] width 20 height 20
click at [480, 454] on div "Change" at bounding box center [484, 564] width 43 height 11
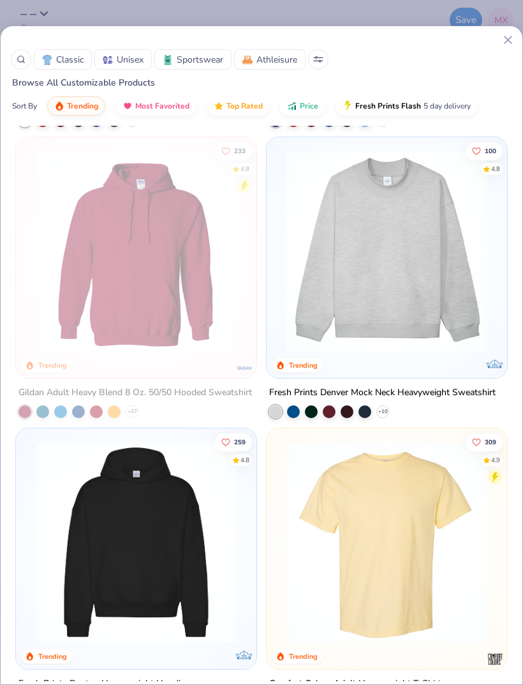
scroll to position [283, 0]
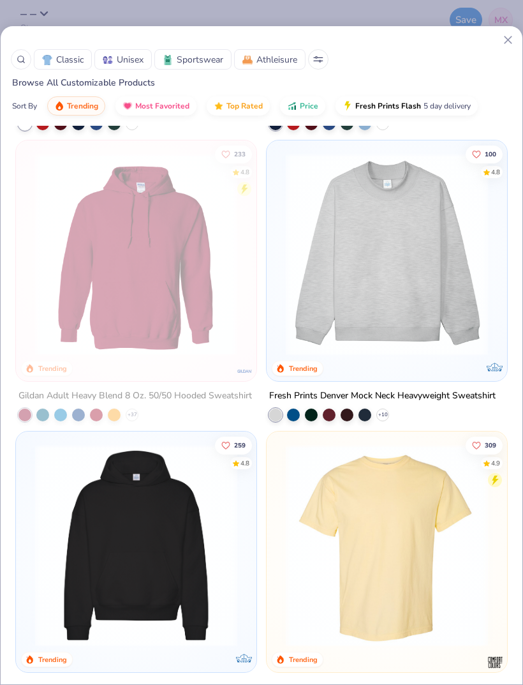
click at [163, 113] on button "Most Favorited" at bounding box center [155, 105] width 81 height 19
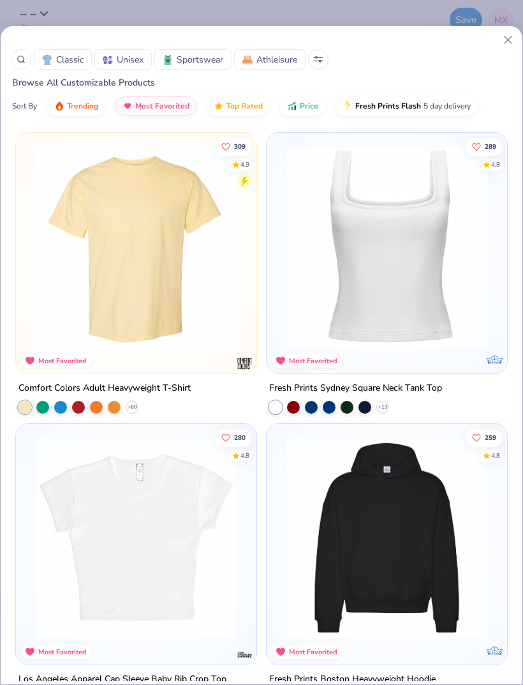
scroll to position [0, 0]
click at [169, 97] on button "Most Favorited" at bounding box center [155, 105] width 81 height 19
click at [246, 107] on span "Top Rated" at bounding box center [245, 106] width 36 height 10
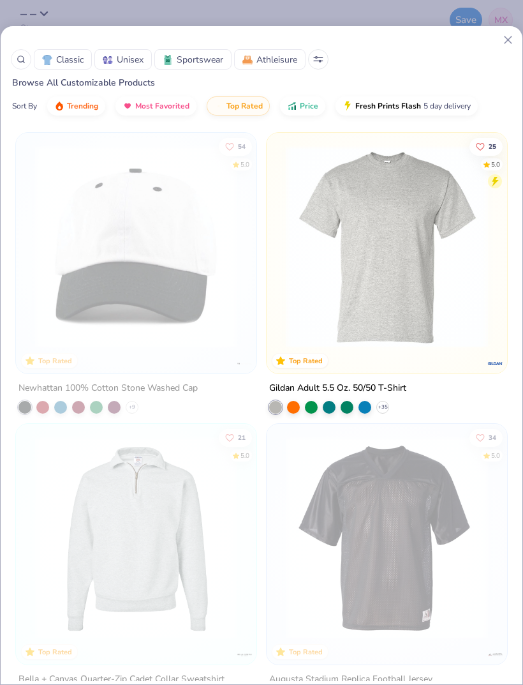
click at [81, 98] on button "Trending" at bounding box center [76, 105] width 58 height 19
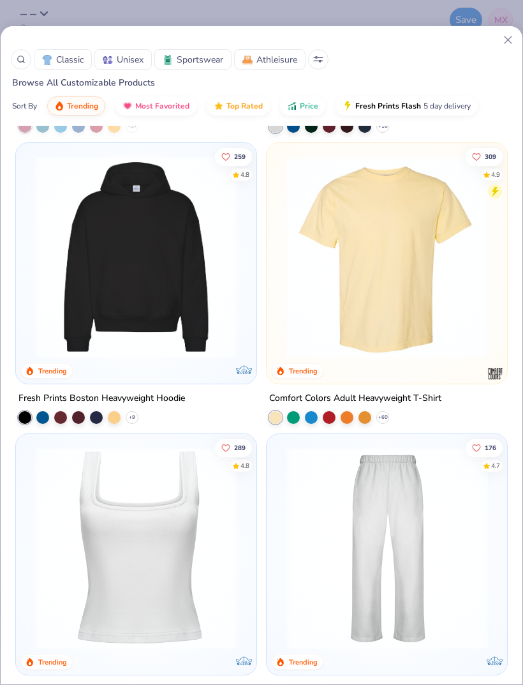
scroll to position [576, 0]
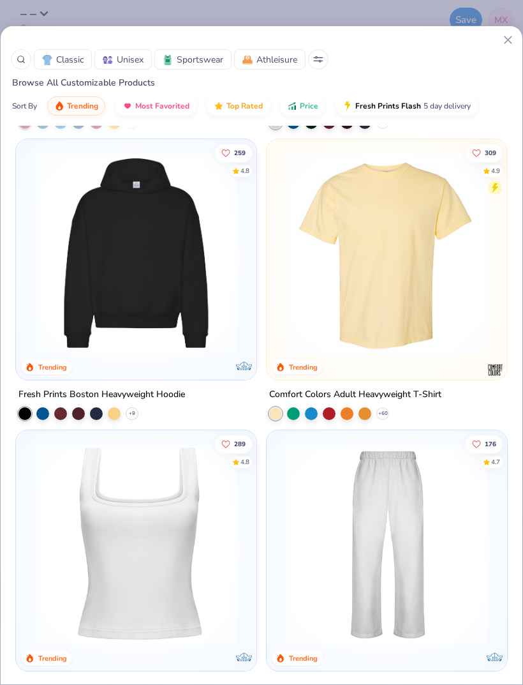
click at [403, 228] on img at bounding box center [386, 253] width 215 height 202
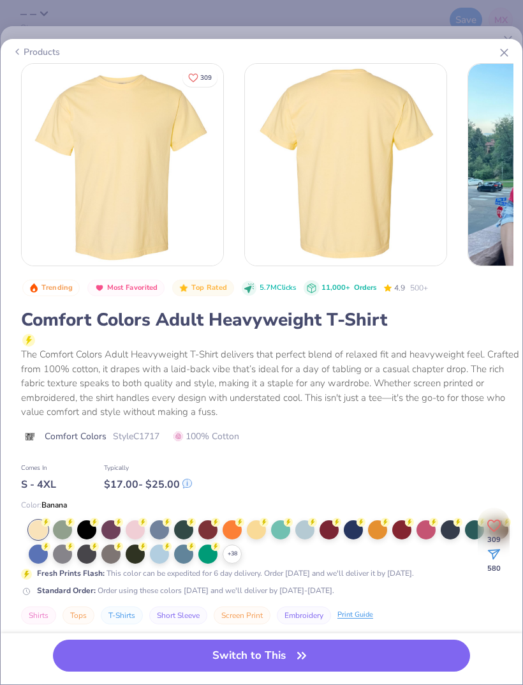
click at [352, 454] on div at bounding box center [353, 529] width 19 height 19
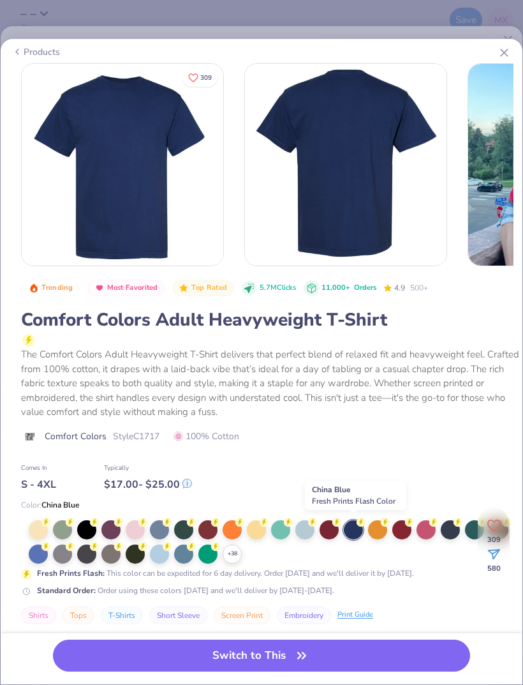
click at [450, 454] on div at bounding box center [450, 529] width 19 height 19
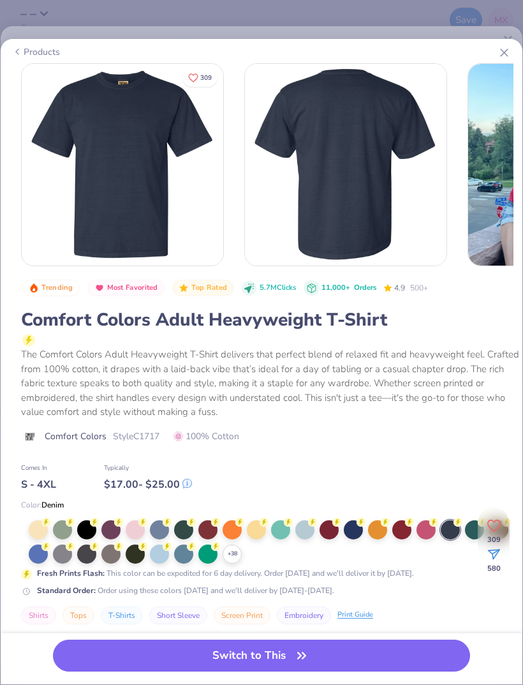
click at [450, 454] on div at bounding box center [450, 529] width 19 height 19
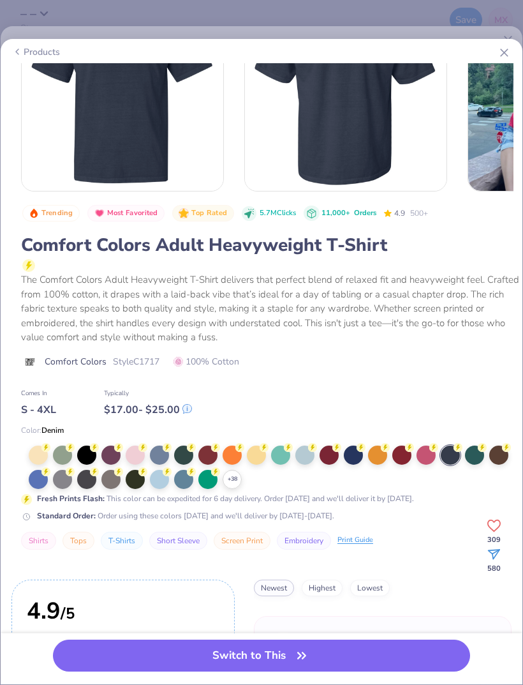
scroll to position [75, 0]
click at [144, 452] on div at bounding box center [135, 454] width 19 height 19
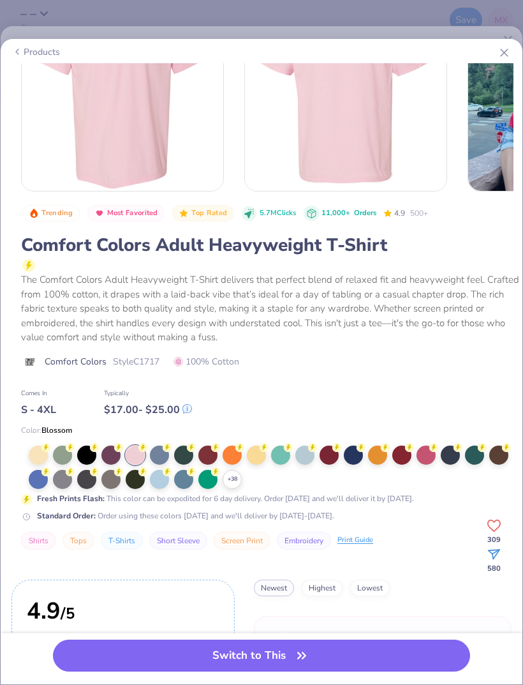
click at [158, 454] on div at bounding box center [159, 454] width 19 height 19
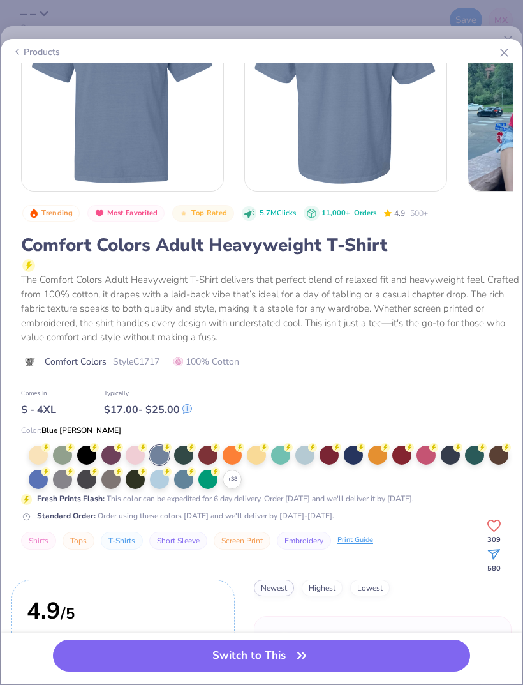
click at [154, 454] on div at bounding box center [159, 479] width 19 height 19
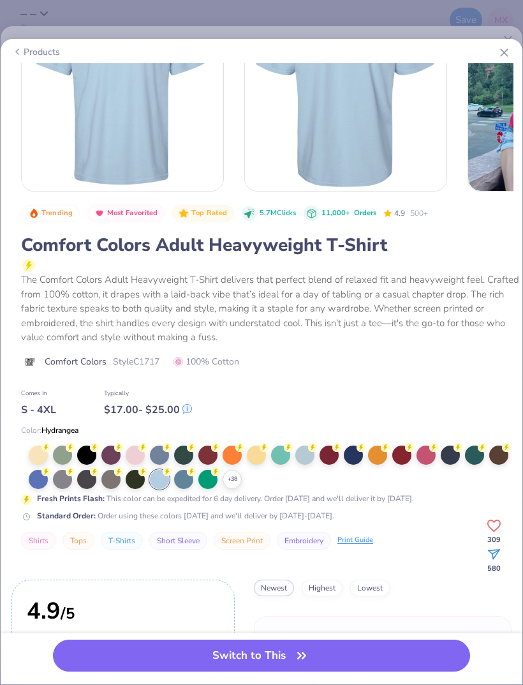
click at [169, 454] on circle at bounding box center [167, 471] width 9 height 9
click at [188, 454] on div at bounding box center [183, 479] width 19 height 19
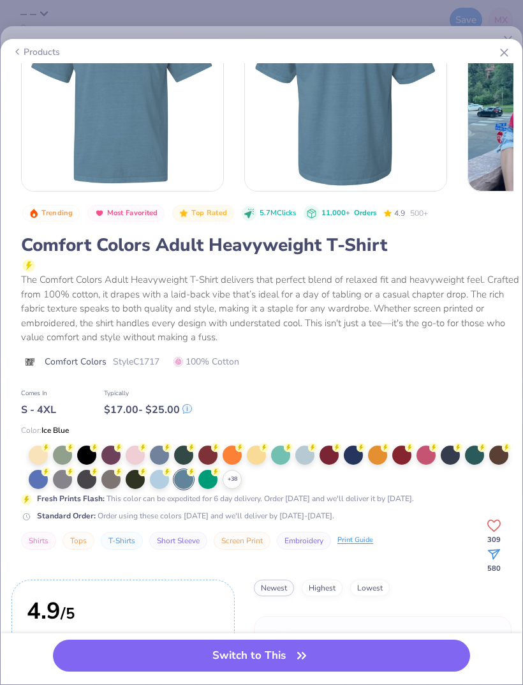
click at [39, 454] on div at bounding box center [38, 479] width 19 height 19
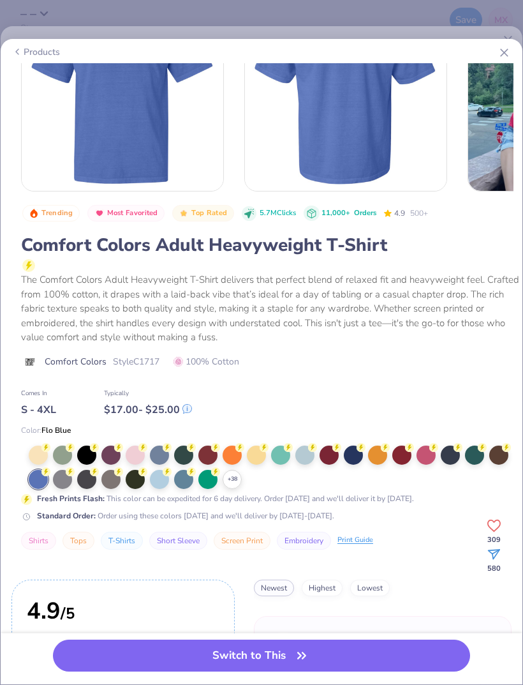
click at [119, 448] on circle at bounding box center [118, 447] width 9 height 9
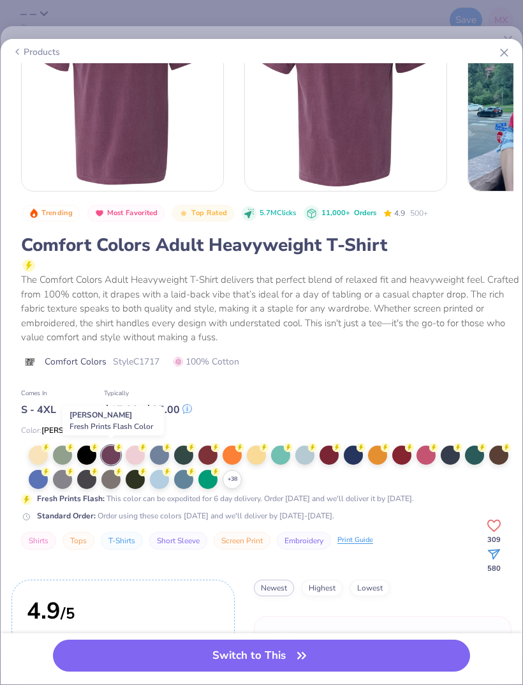
click at [0, 0] on polyline at bounding box center [0, 0] width 0 height 0
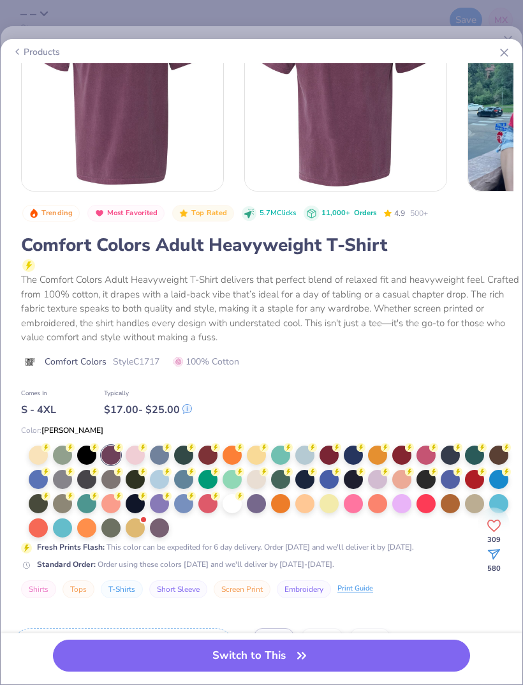
click at [301, 454] on div at bounding box center [304, 479] width 19 height 19
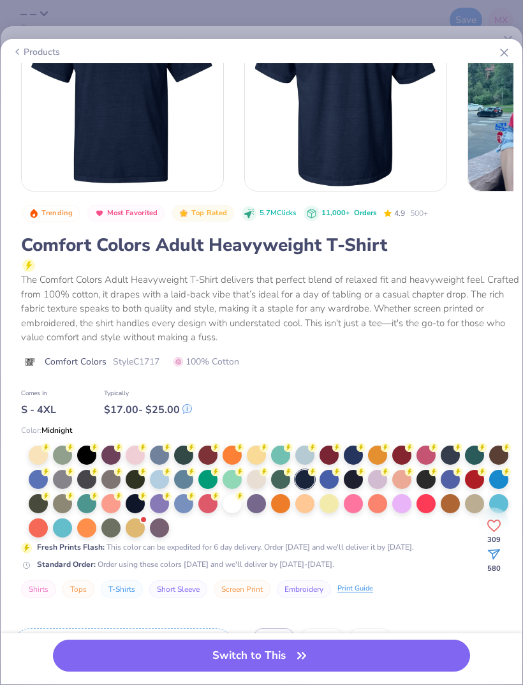
click at [355, 454] on div at bounding box center [353, 479] width 19 height 19
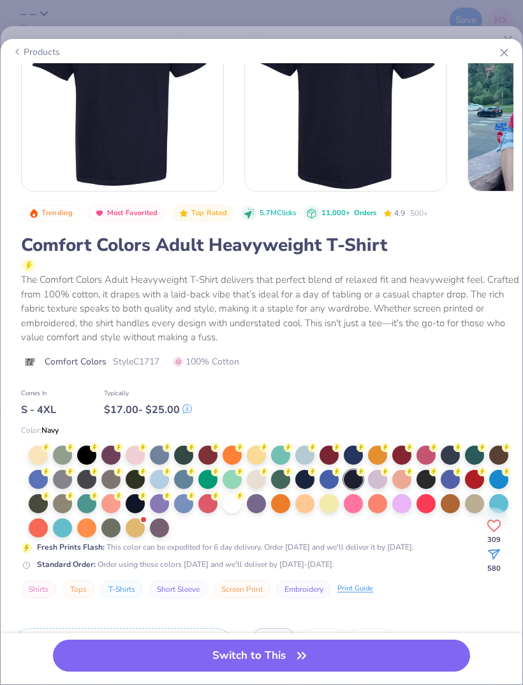
click at [394, 454] on button "Switch to This" at bounding box center [261, 655] width 417 height 32
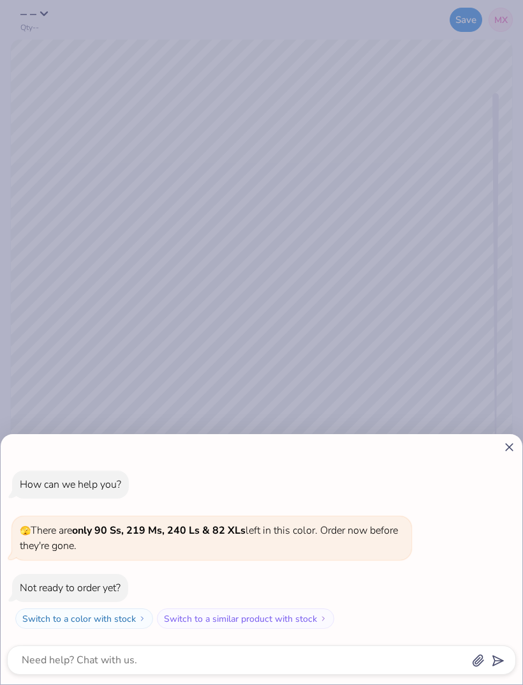
click at [510, 431] on div "How can we help you? 🫣 There are only 90 Ss, 219 Ms, 240 Ls & 82 XLs left in th…" at bounding box center [261, 342] width 523 height 685
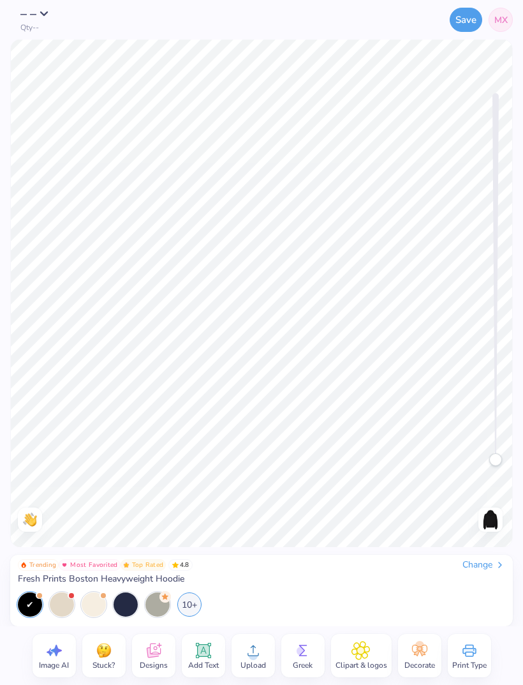
click at [494, 510] on img at bounding box center [490, 519] width 20 height 20
click at [487, 554] on div "Trending Most Favorited Top Rated 4.8 Change Fresh Prints Boston Heavyweight Ho…" at bounding box center [261, 586] width 523 height 79
click at [479, 559] on div "Change" at bounding box center [484, 564] width 43 height 11
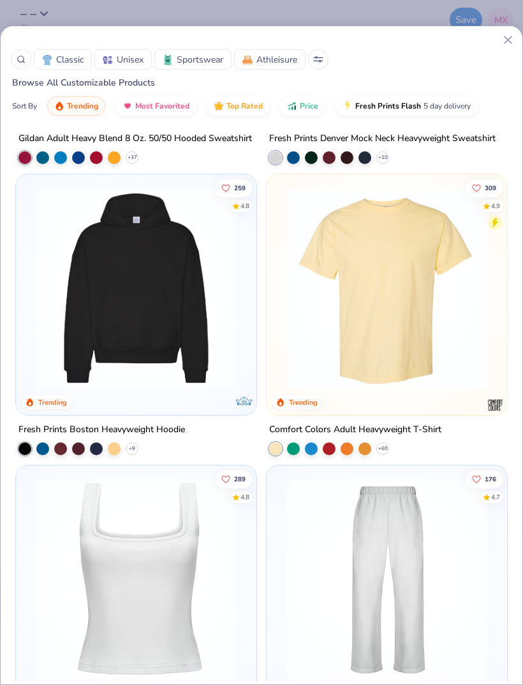
scroll to position [532, 0]
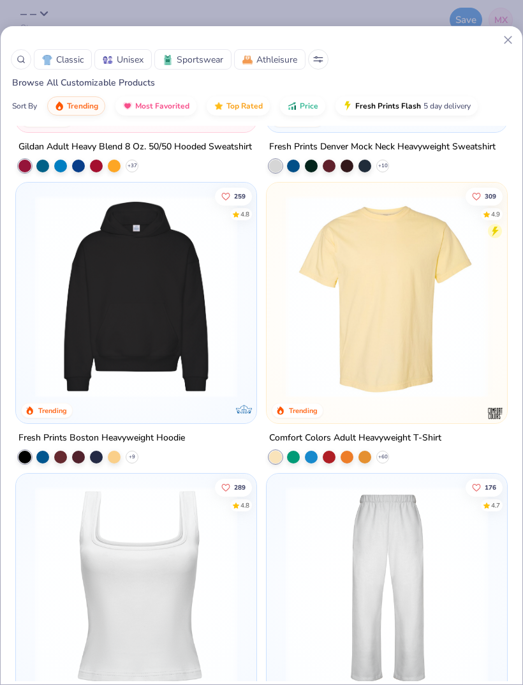
click at [421, 351] on img at bounding box center [386, 296] width 215 height 202
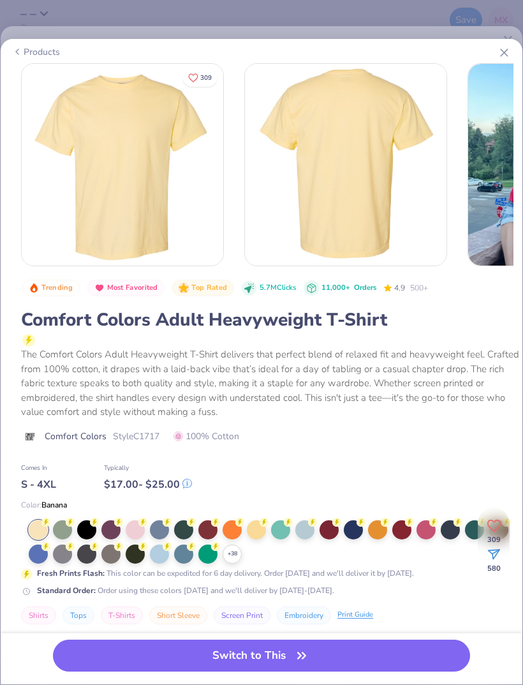
click at [235, 560] on div "+ 38" at bounding box center [232, 553] width 19 height 19
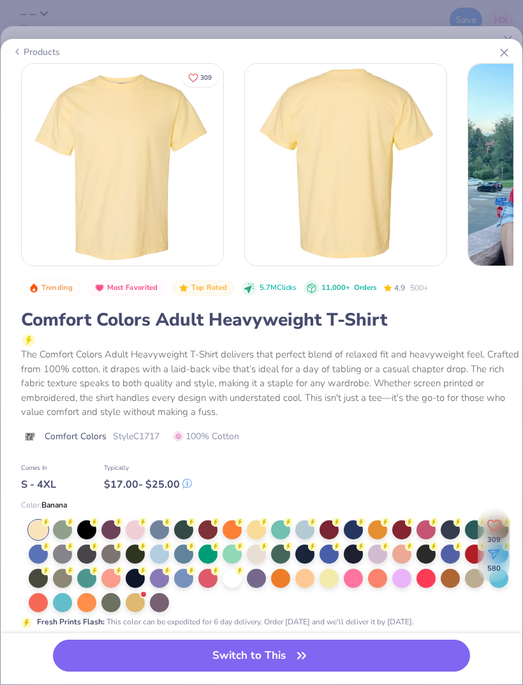
click at [357, 553] on div at bounding box center [353, 553] width 19 height 19
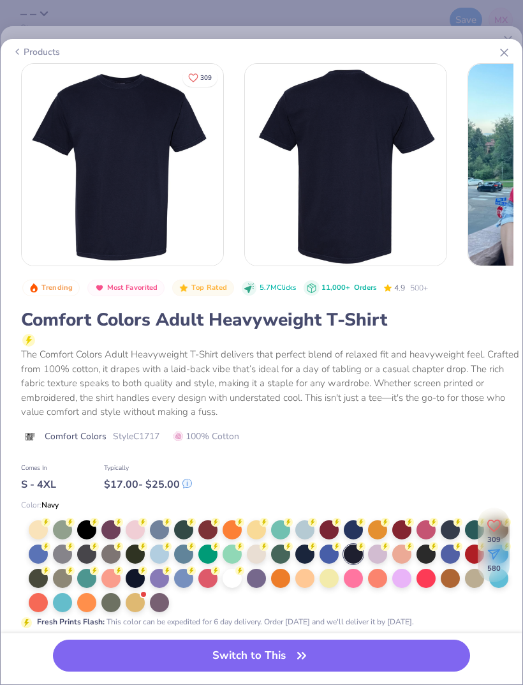
click at [352, 553] on div at bounding box center [353, 553] width 19 height 19
click at [345, 651] on button "Switch to This" at bounding box center [261, 655] width 417 height 32
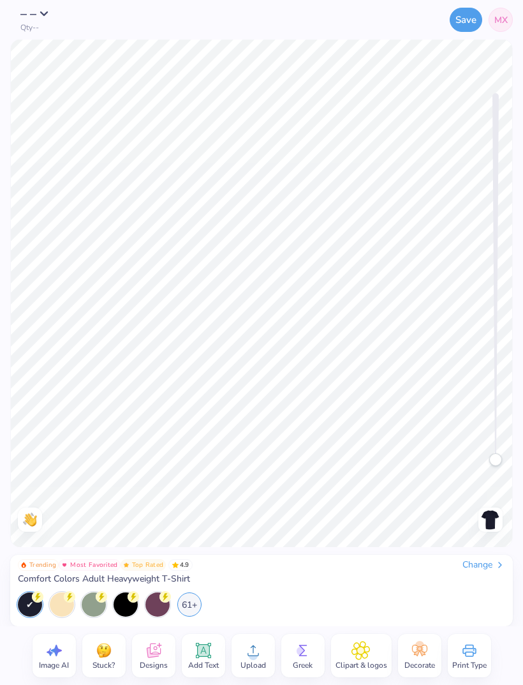
click at [259, 651] on icon at bounding box center [253, 650] width 19 height 19
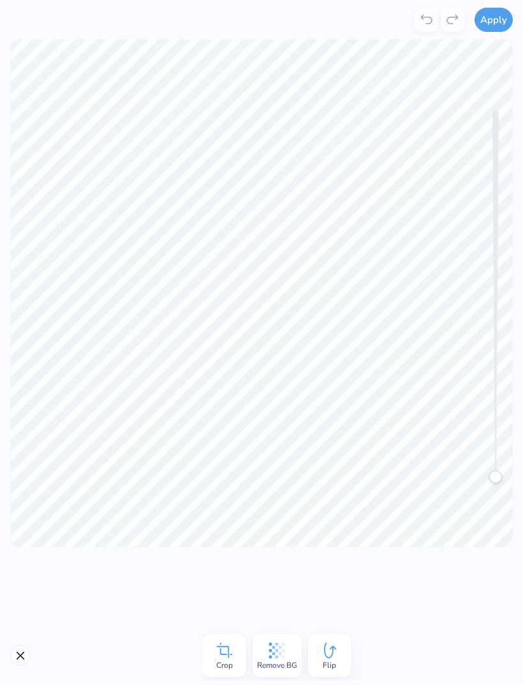
click at [261, 661] on span "Remove BG" at bounding box center [277, 665] width 40 height 10
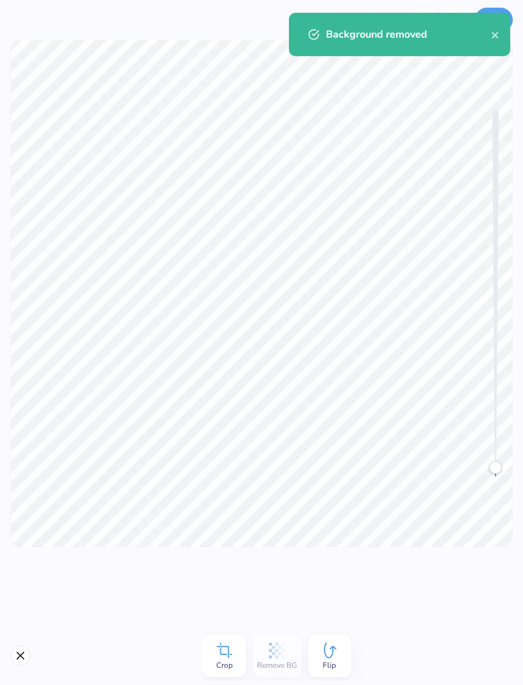
click at [225, 651] on icon at bounding box center [224, 650] width 19 height 19
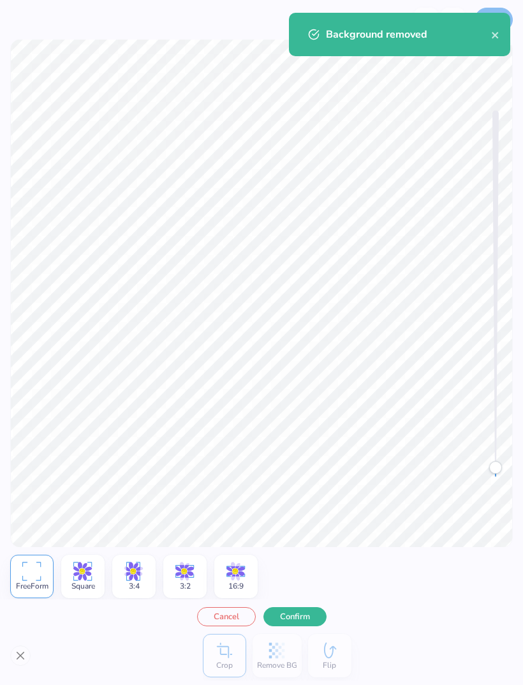
click at [442, 567] on div "FreeForm Square 3:4 3:2 16:9" at bounding box center [261, 573] width 523 height 52
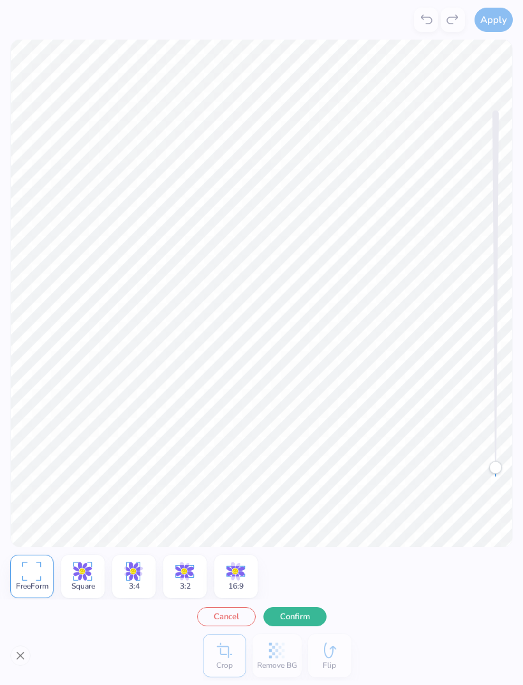
click at [306, 612] on button "Confirm" at bounding box center [295, 616] width 63 height 19
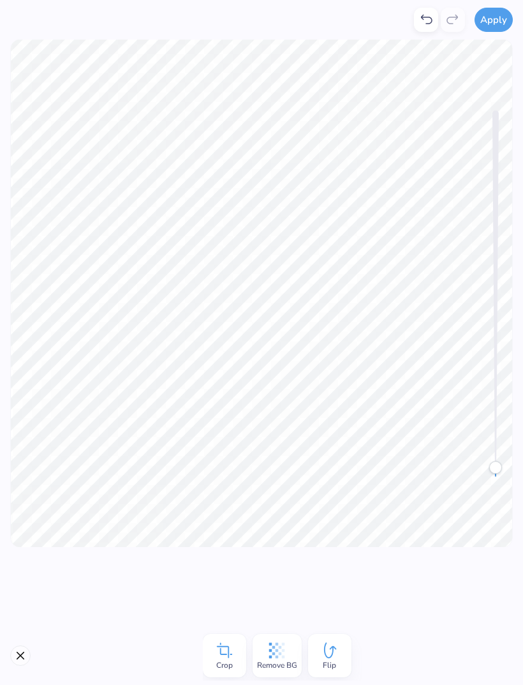
click at [491, 20] on button "Apply" at bounding box center [494, 20] width 38 height 24
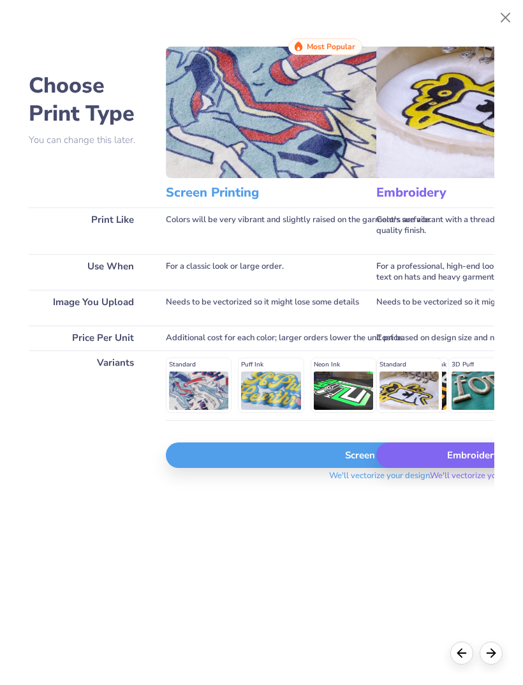
click at [350, 468] on div "Screen Print" at bounding box center [380, 455] width 429 height 26
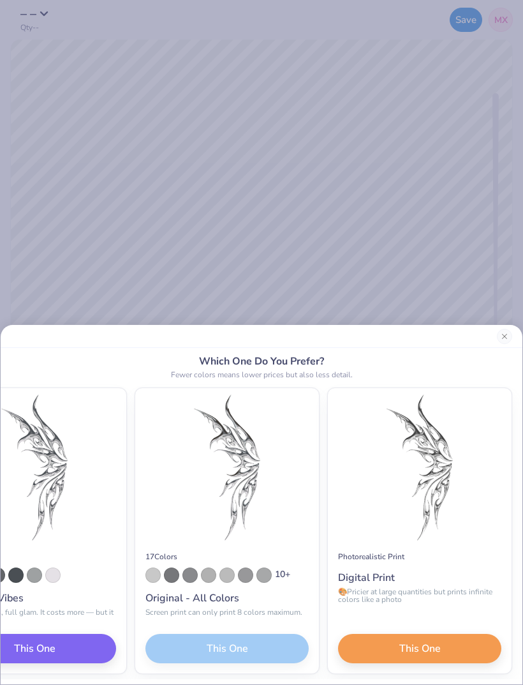
scroll to position [0, 227]
click at [392, 658] on button "This One" at bounding box center [419, 648] width 163 height 29
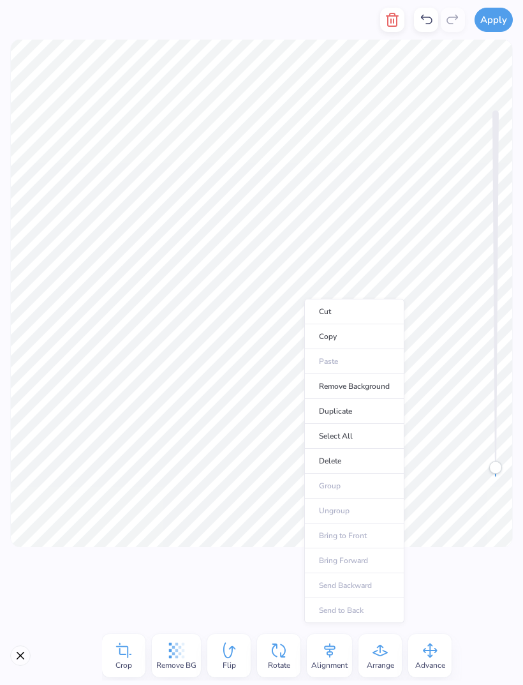
click at [364, 334] on li "Copy" at bounding box center [354, 336] width 100 height 25
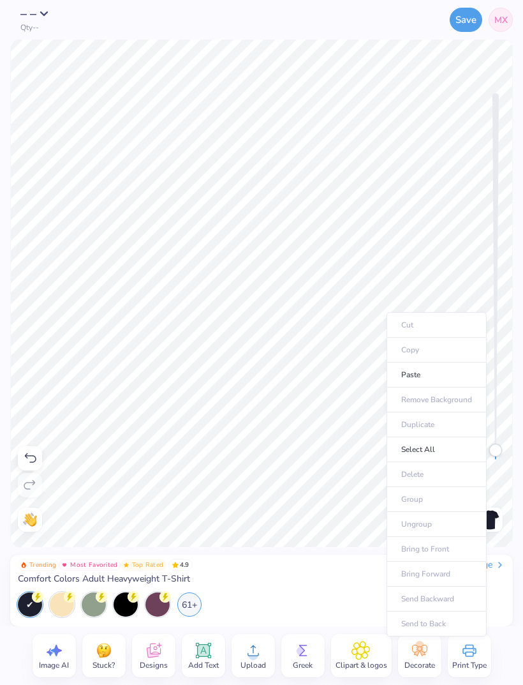
click at [433, 373] on li "Paste" at bounding box center [437, 374] width 100 height 25
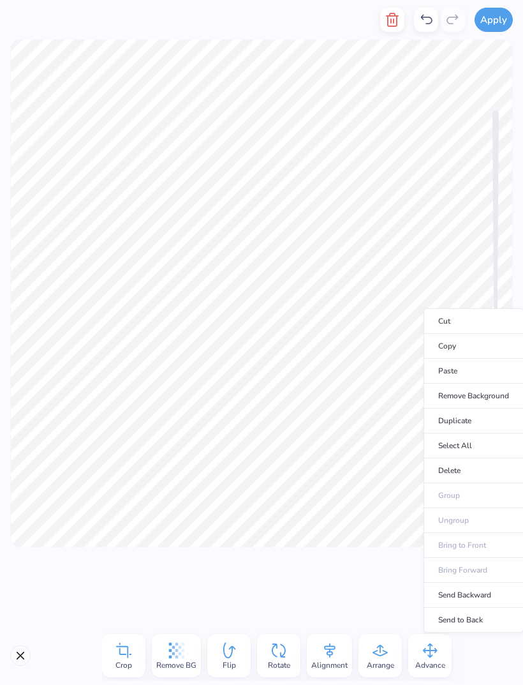
click at [286, 648] on icon at bounding box center [278, 650] width 19 height 19
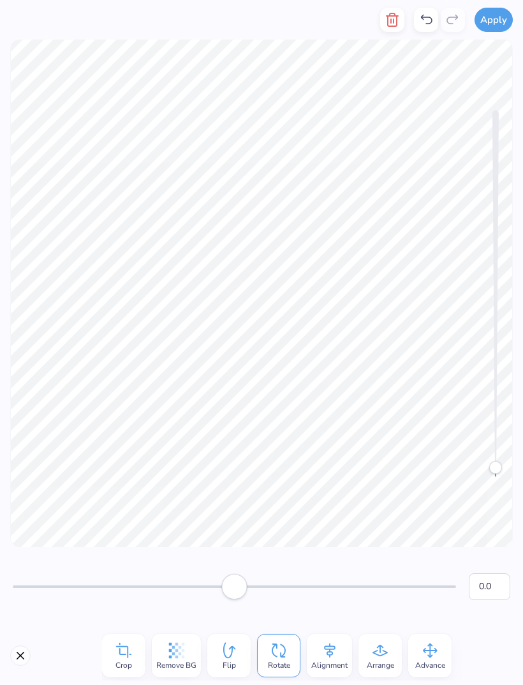
click at [231, 663] on span "Flip" at bounding box center [229, 665] width 13 height 10
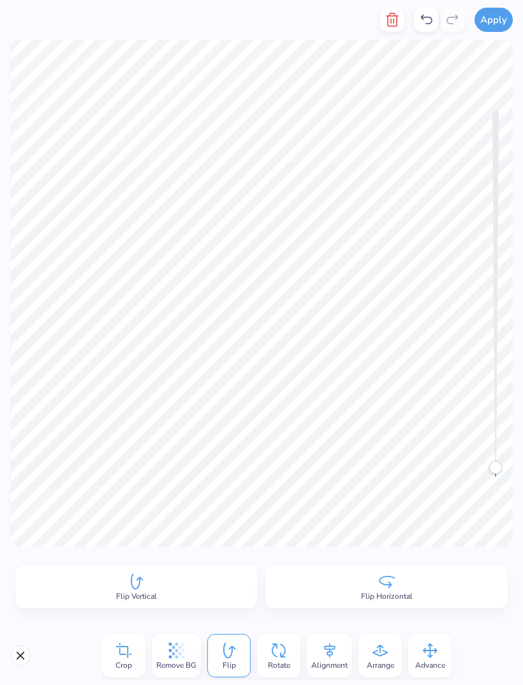
click at [371, 598] on span "Flip Horizontal" at bounding box center [387, 596] width 52 height 10
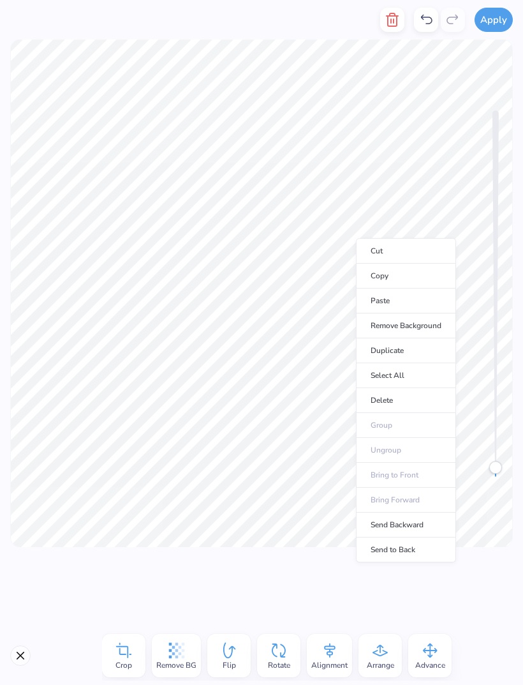
click at [402, 397] on li "Delete" at bounding box center [406, 400] width 100 height 25
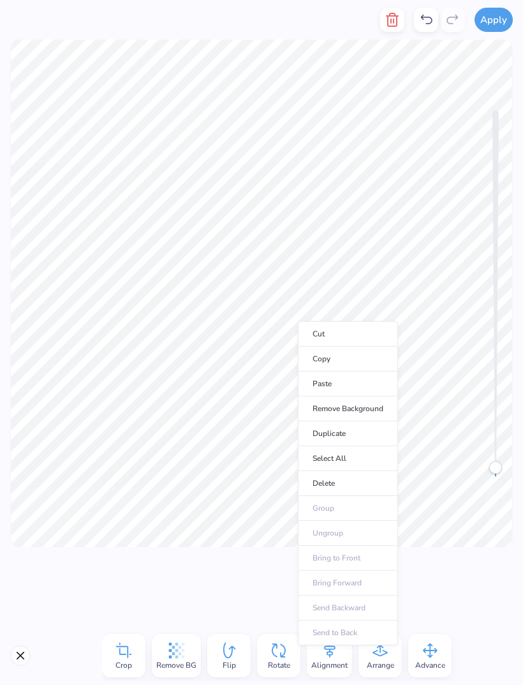
click at [345, 359] on li "Copy" at bounding box center [348, 358] width 100 height 25
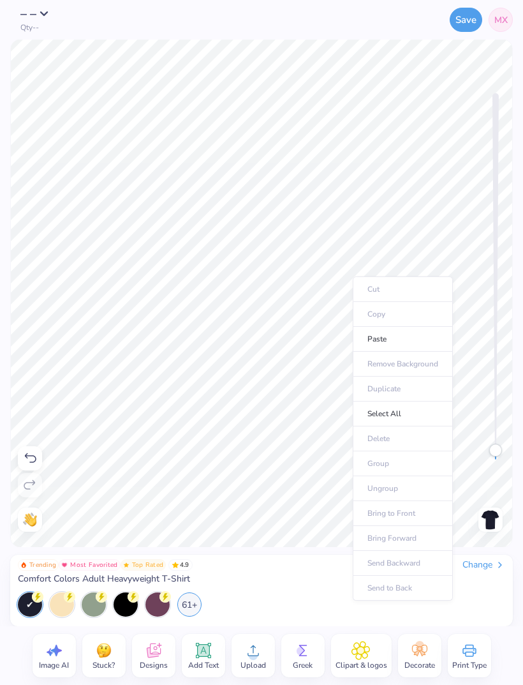
click at [392, 328] on li "Paste" at bounding box center [403, 339] width 100 height 25
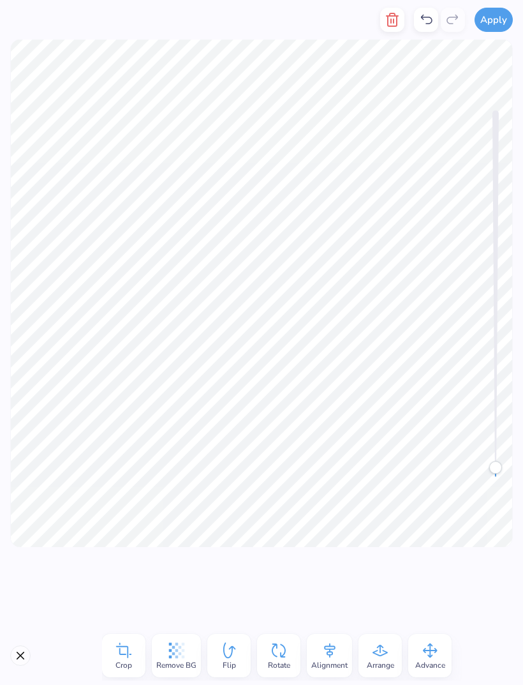
click at [239, 653] on div "Flip" at bounding box center [228, 655] width 43 height 43
click at [372, 586] on div "Flip Horizontal" at bounding box center [386, 586] width 242 height 43
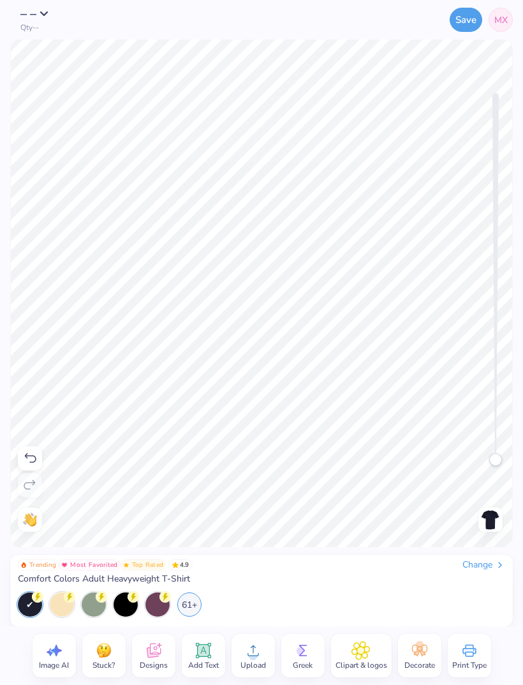
click at [207, 651] on icon at bounding box center [203, 650] width 12 height 12
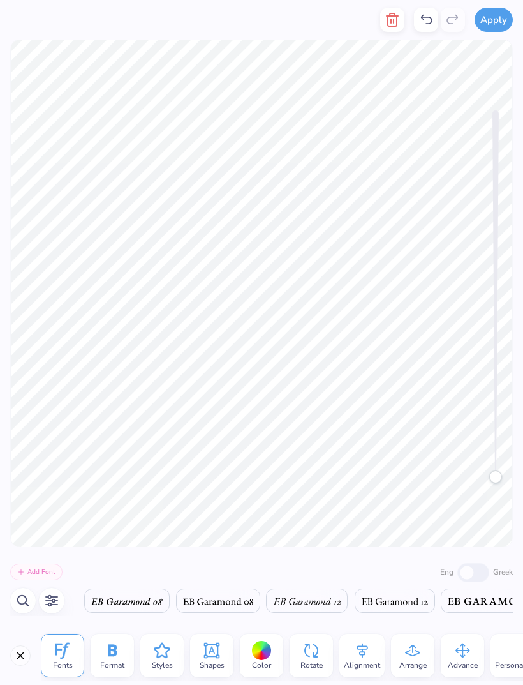
scroll to position [0, 8218]
click at [175, 646] on div "Styles" at bounding box center [161, 655] width 43 height 43
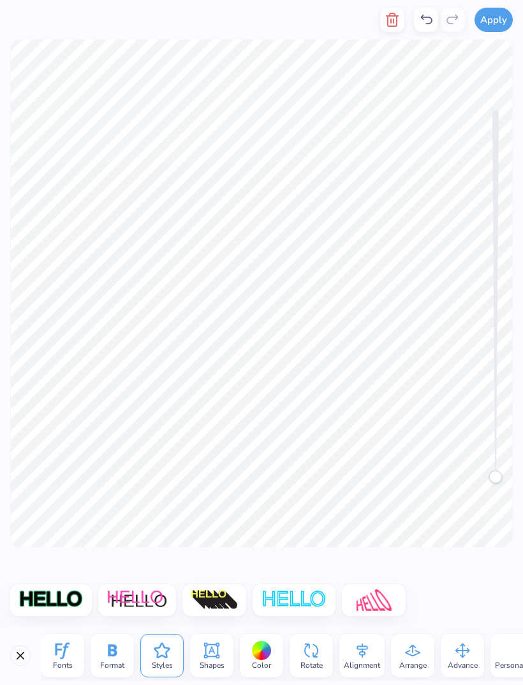
click at [128, 651] on div "Format" at bounding box center [112, 655] width 43 height 43
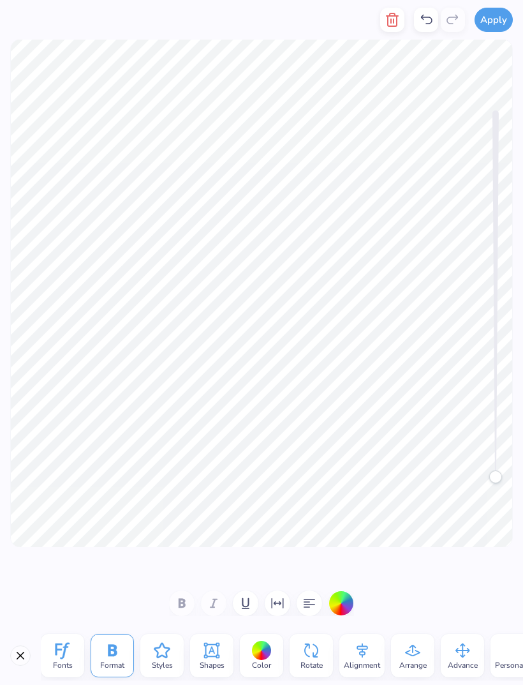
click at [78, 662] on div "Fonts" at bounding box center [62, 655] width 43 height 43
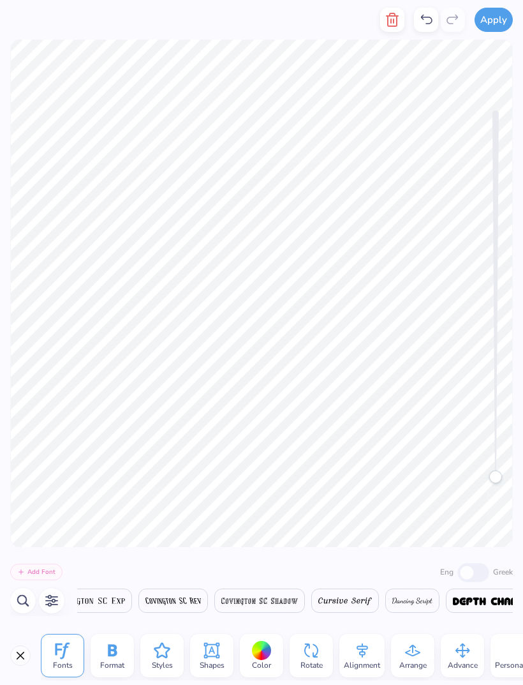
scroll to position [0, 7335]
click at [48, 572] on button "Add Font" at bounding box center [36, 571] width 52 height 17
click at [29, 607] on icon "button" at bounding box center [22, 600] width 15 height 15
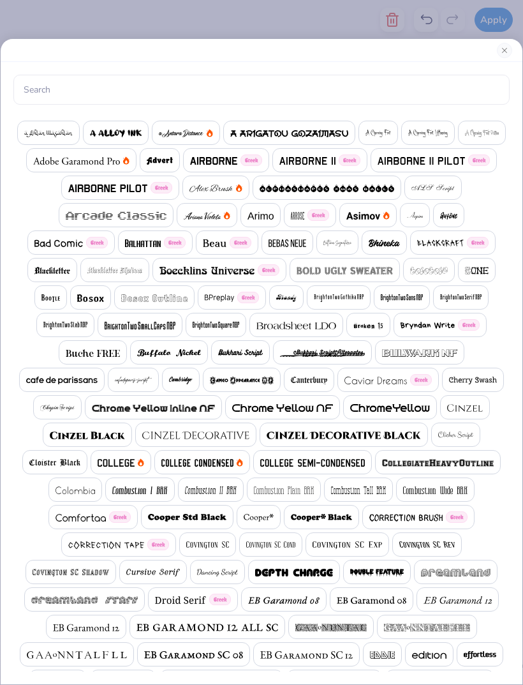
scroll to position [0, 0]
click at [28, 24] on div "Greek Greek Greek Greek Greek Greek Greek Greek Greek Greek Greek Greek Greek G…" at bounding box center [261, 342] width 523 height 685
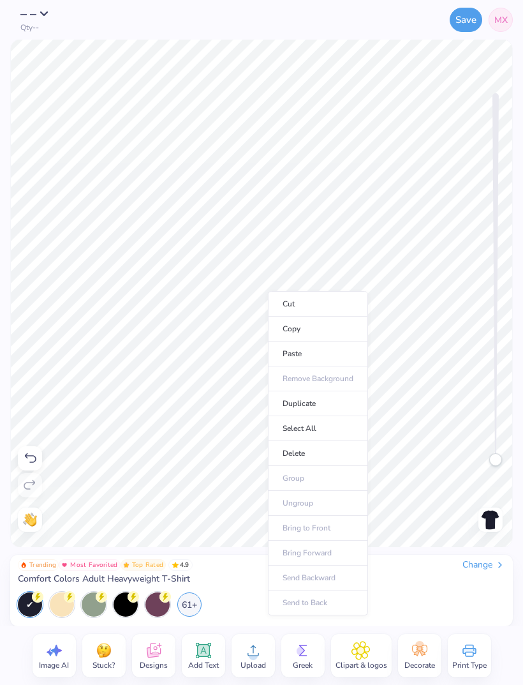
click at [320, 454] on li "Delete" at bounding box center [318, 453] width 100 height 25
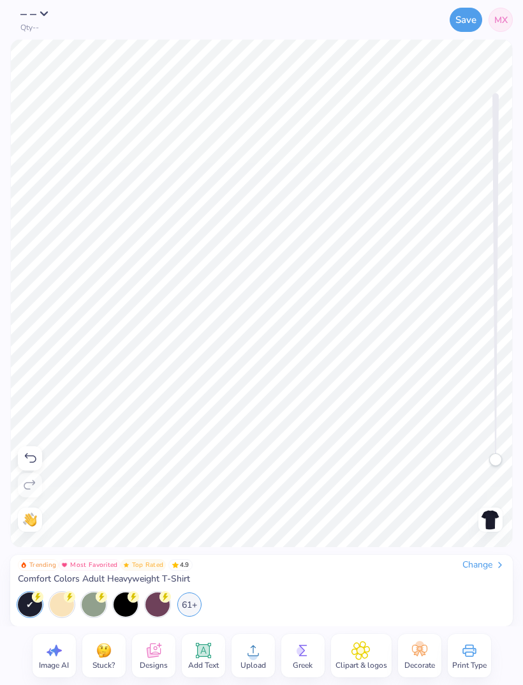
click at [256, 664] on span "Upload" at bounding box center [254, 665] width 26 height 10
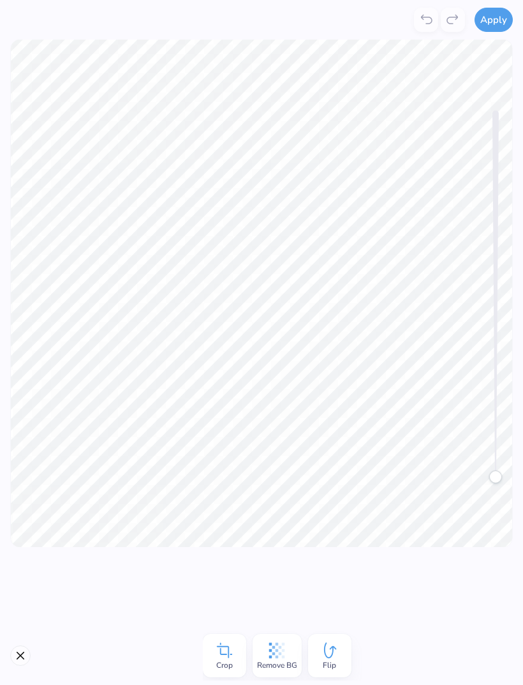
click at [285, 650] on icon at bounding box center [277, 651] width 16 height 16
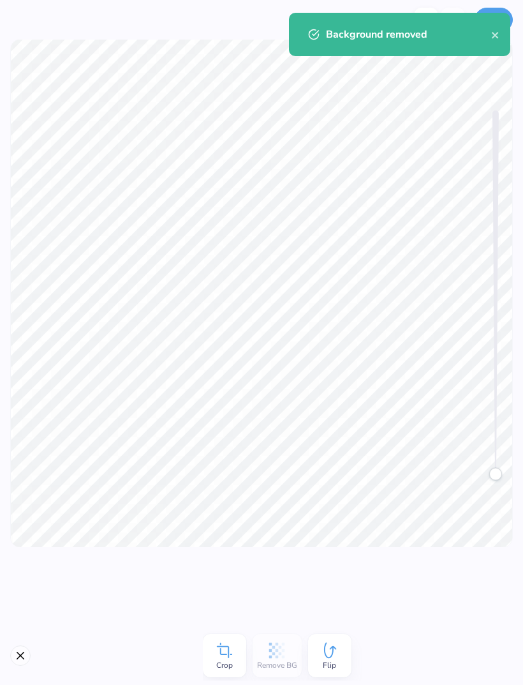
click at [495, 33] on icon "close" at bounding box center [495, 35] width 9 height 10
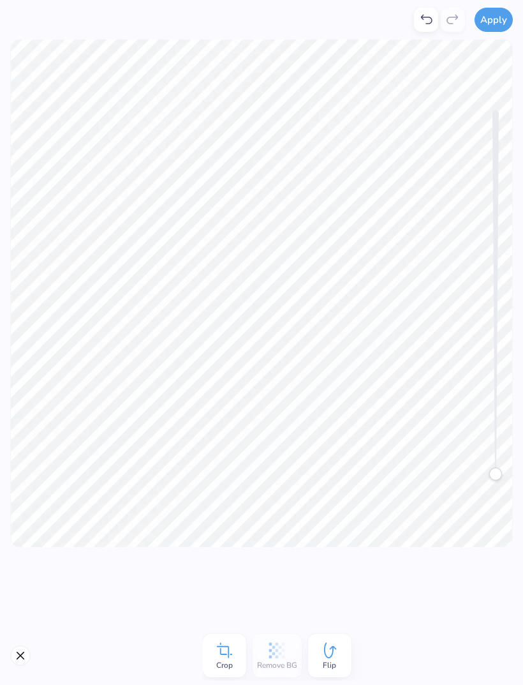
click at [491, 20] on div "Background removed" at bounding box center [399, 39] width 227 height 58
click at [497, 25] on button "Apply" at bounding box center [494, 20] width 38 height 24
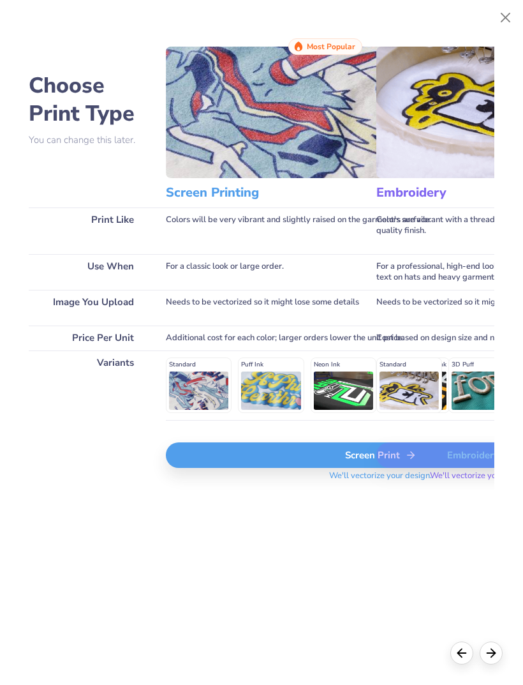
click at [356, 462] on div "Screen Print" at bounding box center [380, 455] width 429 height 26
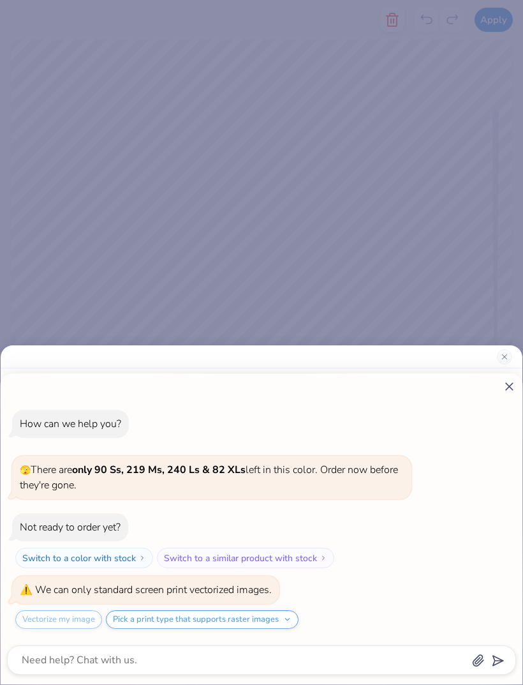
click at [503, 393] on div "How can we help you? 🫣 There are only 90 Ss, 219 Ms, 240 Ls & 82 XLs left in th…" at bounding box center [262, 528] width 522 height 311
click at [509, 386] on line at bounding box center [509, 386] width 7 height 7
type textarea "x"
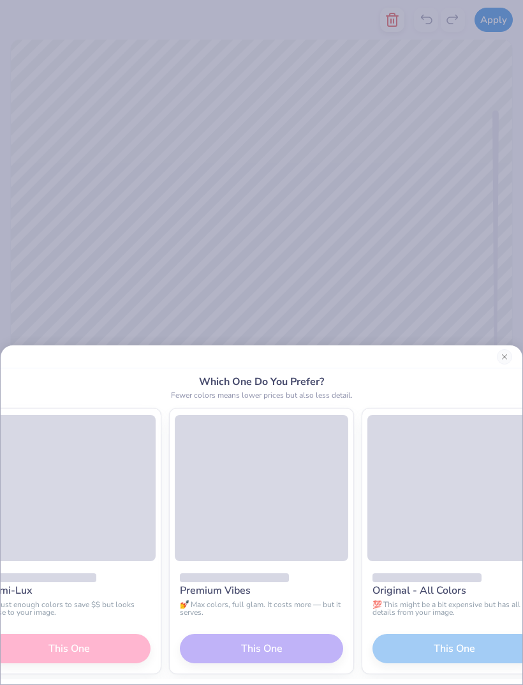
click at [509, 385] on div "Which One Do You Prefer? Fewer colors means lower prices but also less detail. …" at bounding box center [262, 526] width 522 height 316
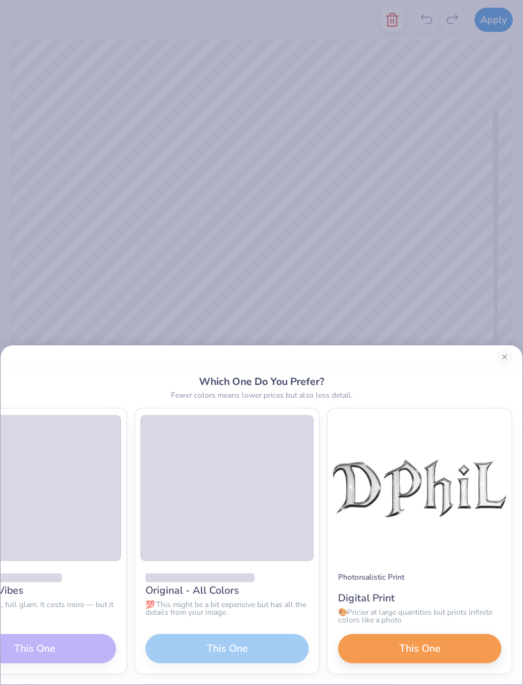
scroll to position [0, 227]
click at [404, 658] on button "This One" at bounding box center [419, 648] width 163 height 29
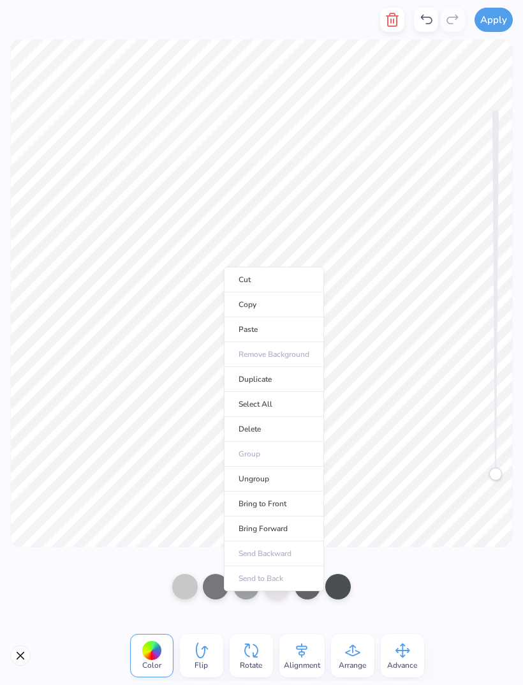
click at [225, 272] on li "Cut" at bounding box center [274, 280] width 100 height 26
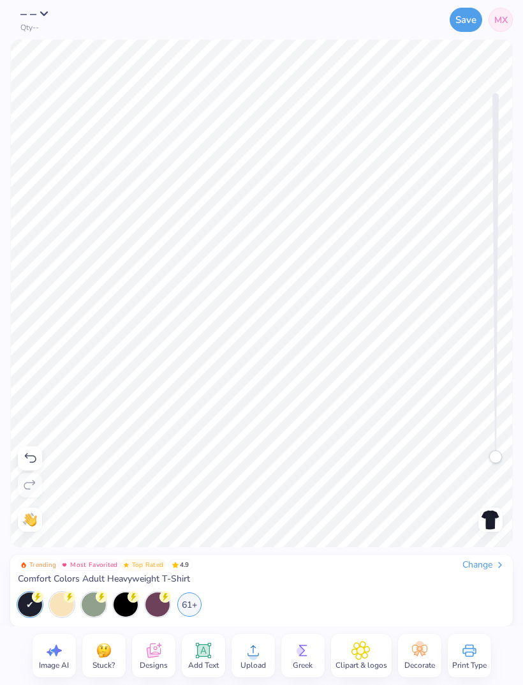
click at [26, 463] on icon at bounding box center [29, 457] width 15 height 15
click at [32, 460] on icon at bounding box center [29, 457] width 15 height 15
click at [29, 488] on icon at bounding box center [29, 484] width 15 height 15
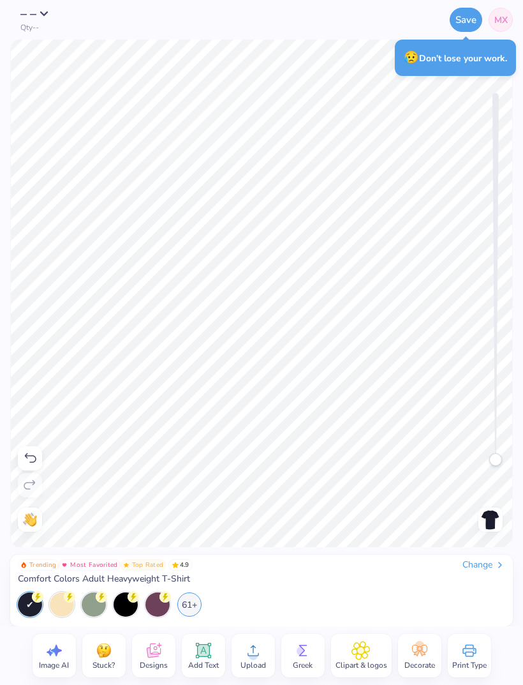
click at [212, 655] on icon at bounding box center [203, 650] width 19 height 19
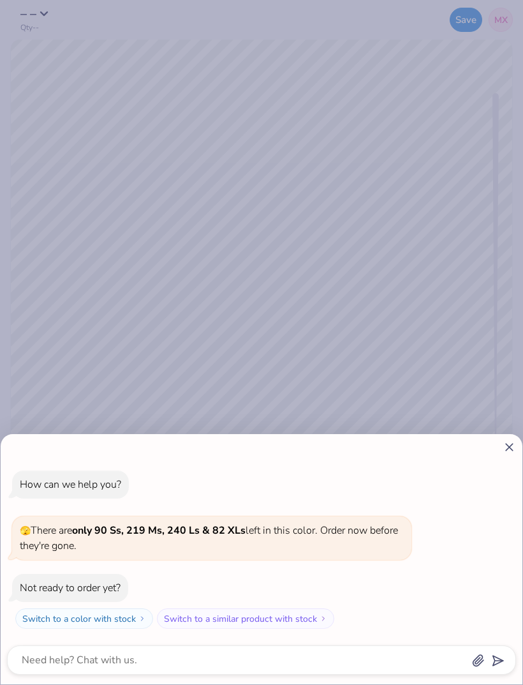
click at [437, 311] on div "How can we help you? 🫣 There are only 90 Ss, 219 Ms, 240 Ls & 82 XLs left in th…" at bounding box center [261, 342] width 523 height 685
type textarea "x"
